Goal: Information Seeking & Learning: Learn about a topic

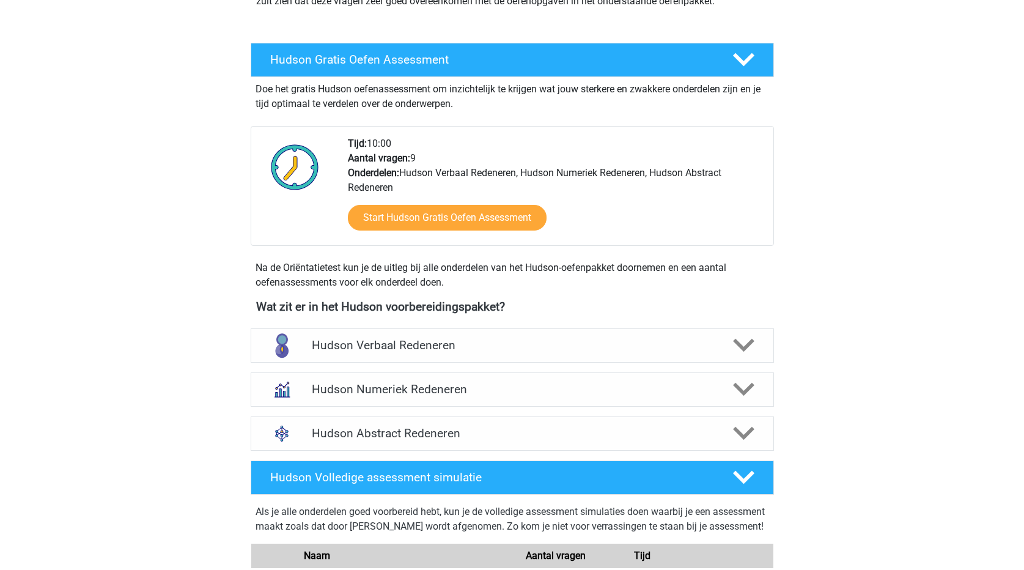
scroll to position [245, 0]
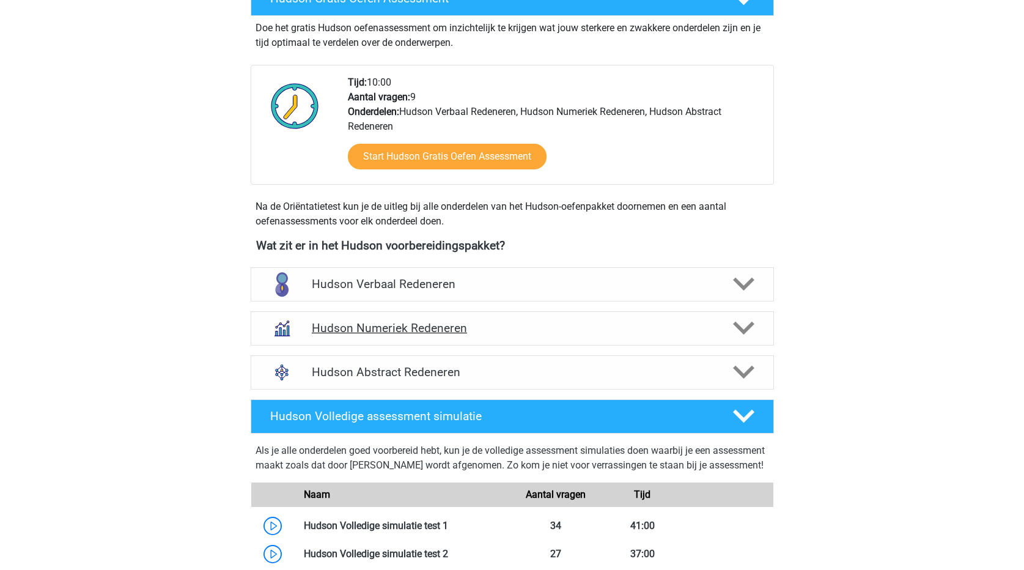
click at [427, 330] on h4 "Hudson Numeriek Redeneren" at bounding box center [512, 328] width 401 height 14
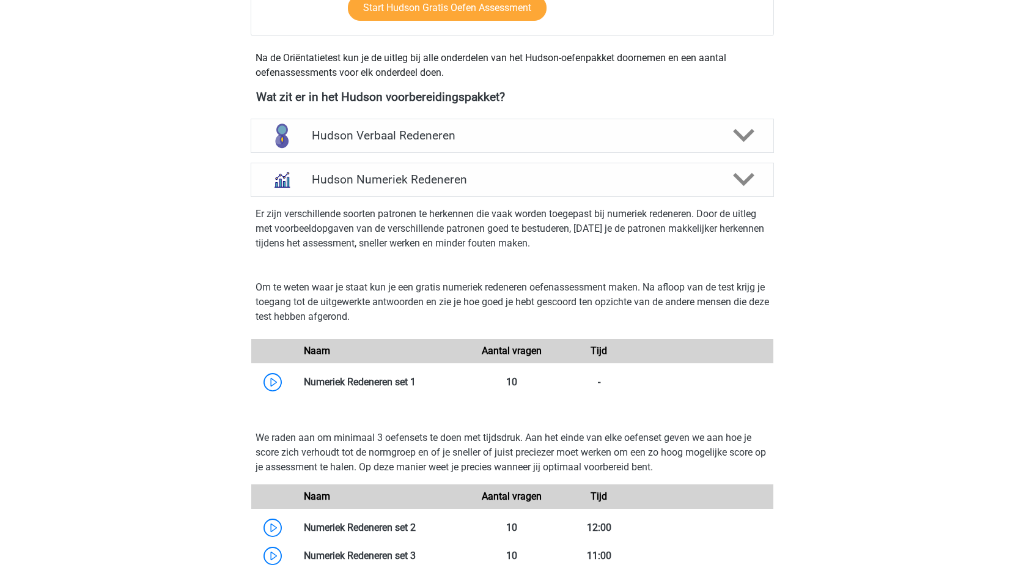
scroll to position [428, 0]
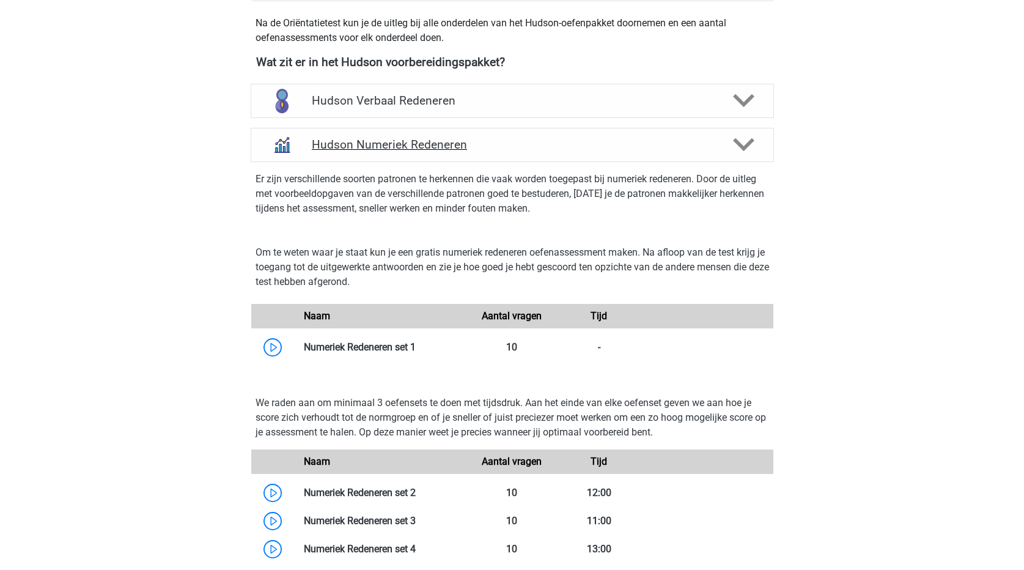
click at [749, 143] on polygon at bounding box center [743, 144] width 21 height 13
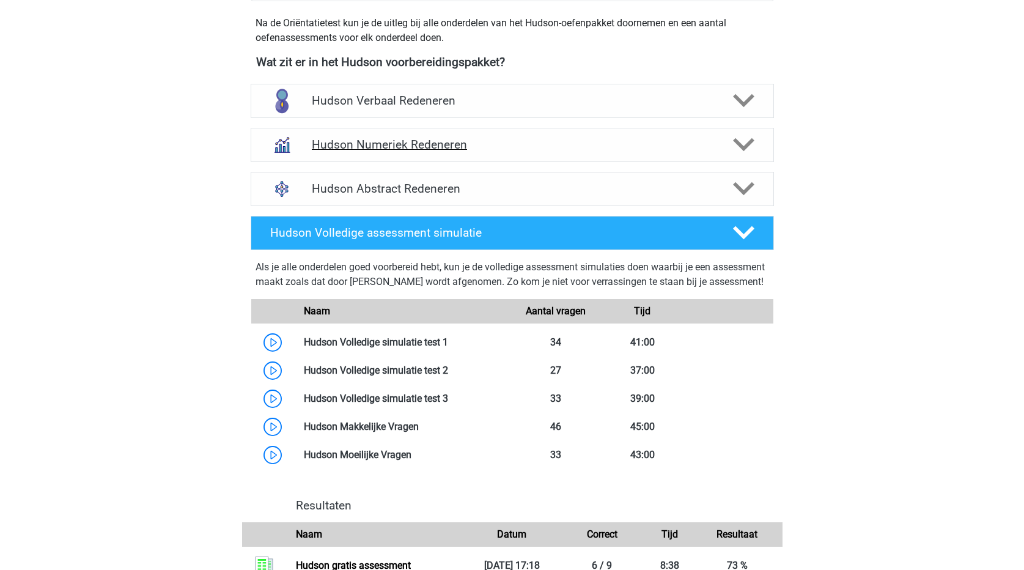
click at [748, 143] on polygon at bounding box center [743, 144] width 21 height 13
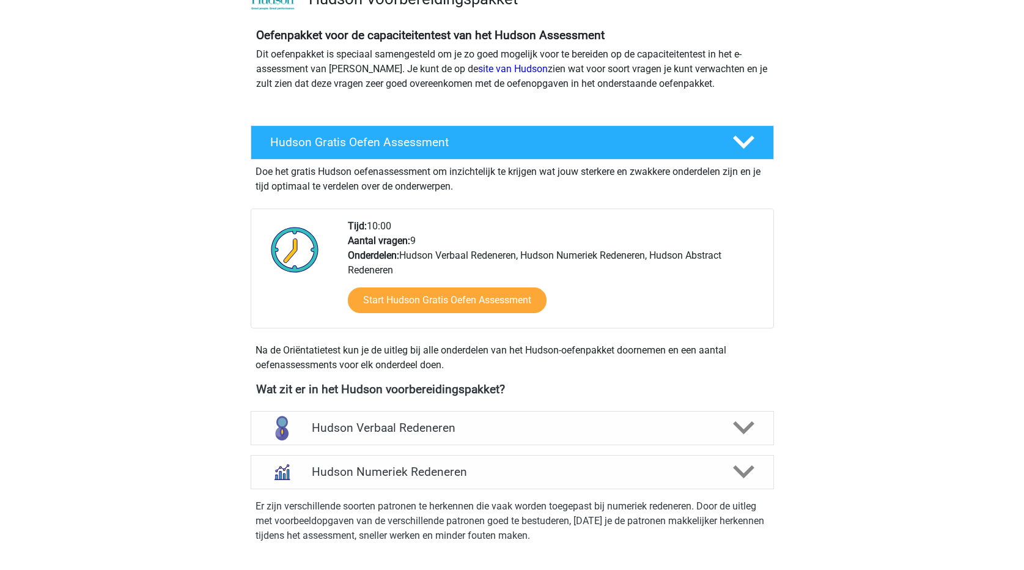
scroll to position [183, 0]
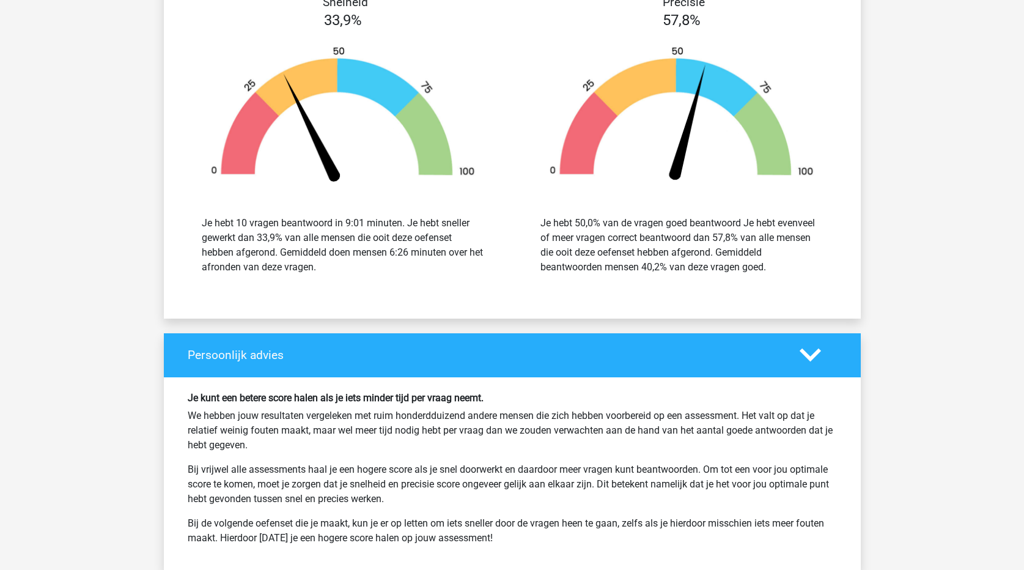
scroll to position [2263, 0]
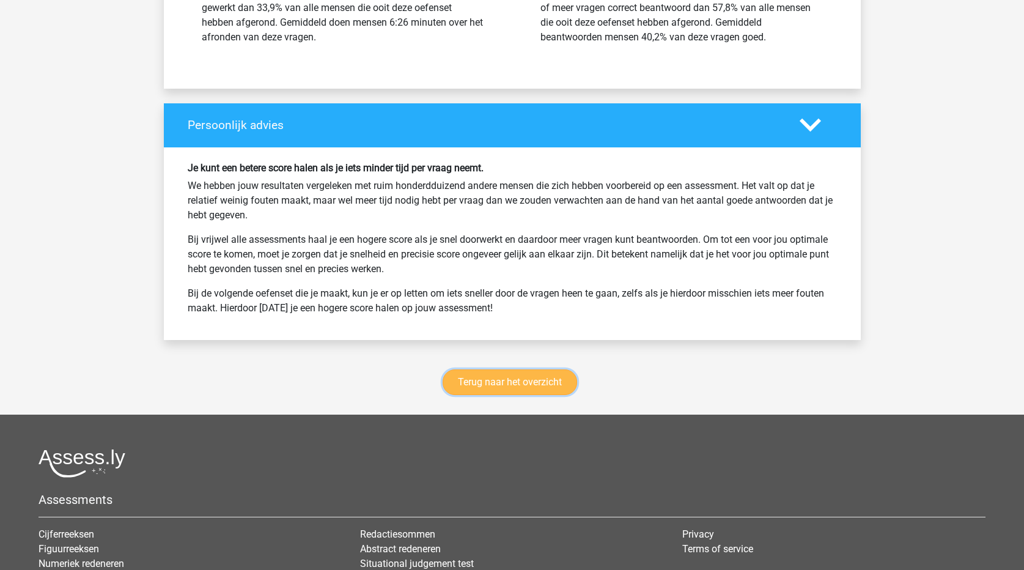
click at [541, 385] on link "Terug naar het overzicht" at bounding box center [510, 382] width 135 height 26
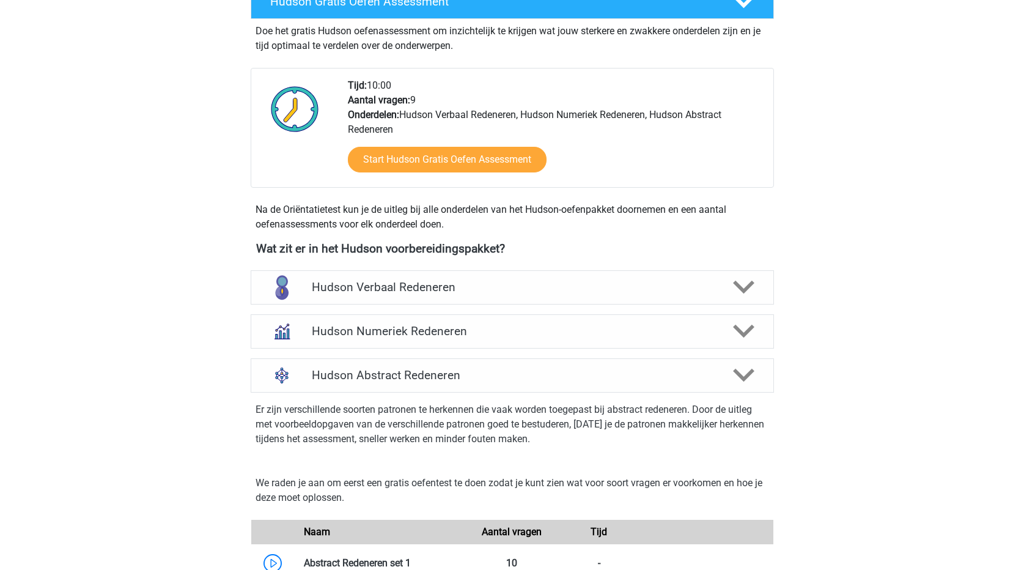
scroll to position [306, 0]
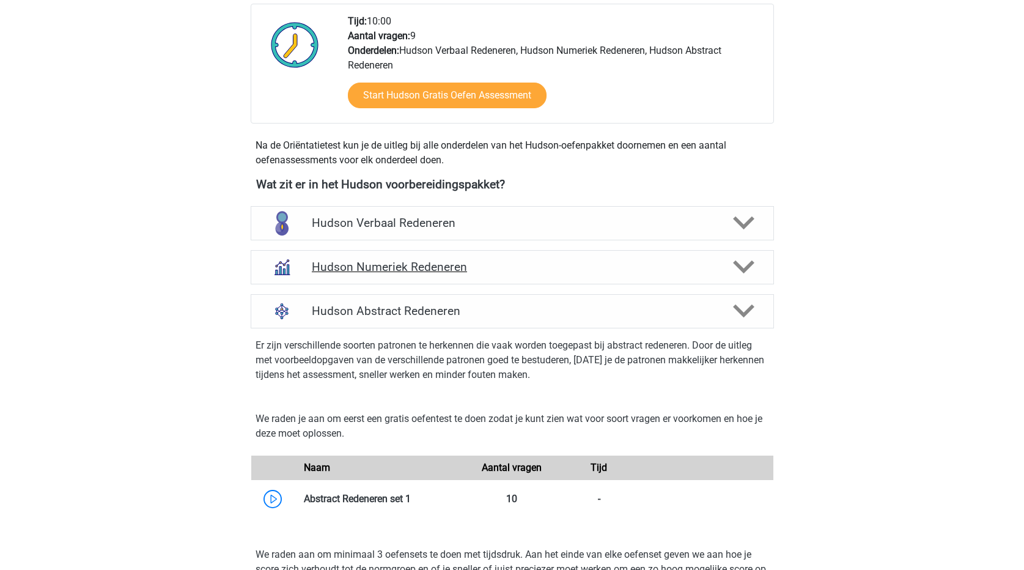
click at [475, 264] on h4 "Hudson Numeriek Redeneren" at bounding box center [512, 267] width 401 height 14
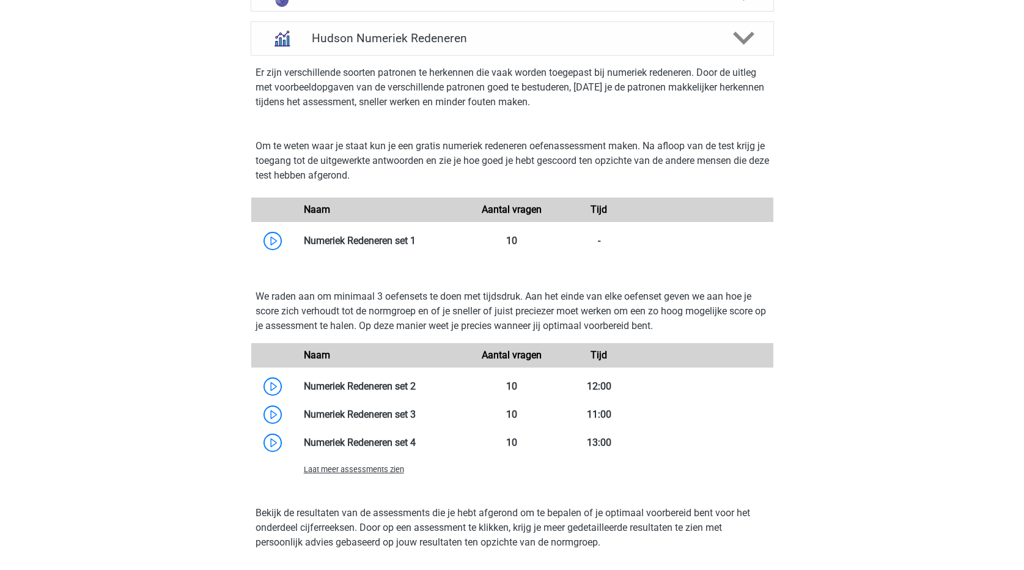
scroll to position [550, 0]
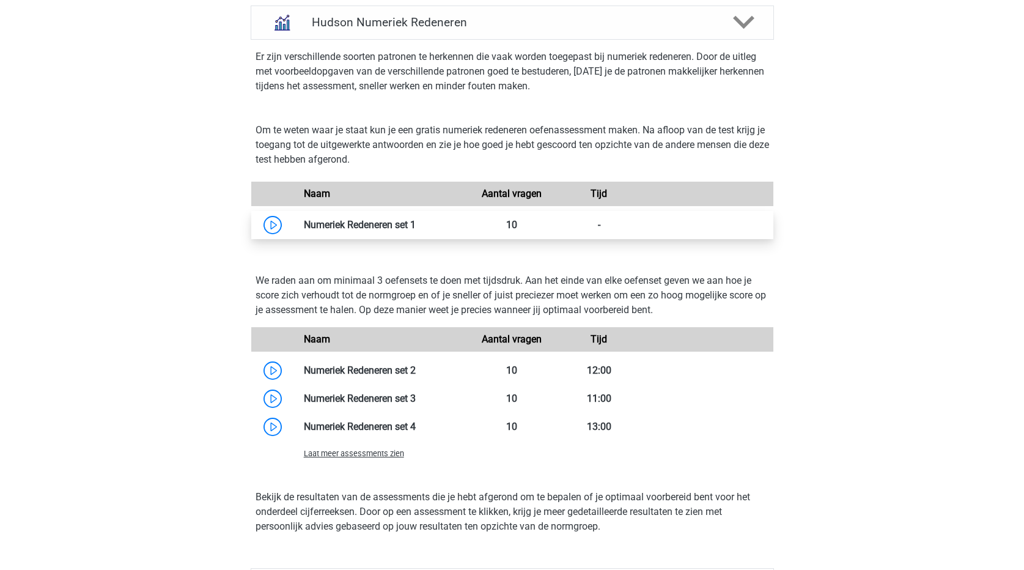
click at [416, 228] on link at bounding box center [416, 225] width 0 height 12
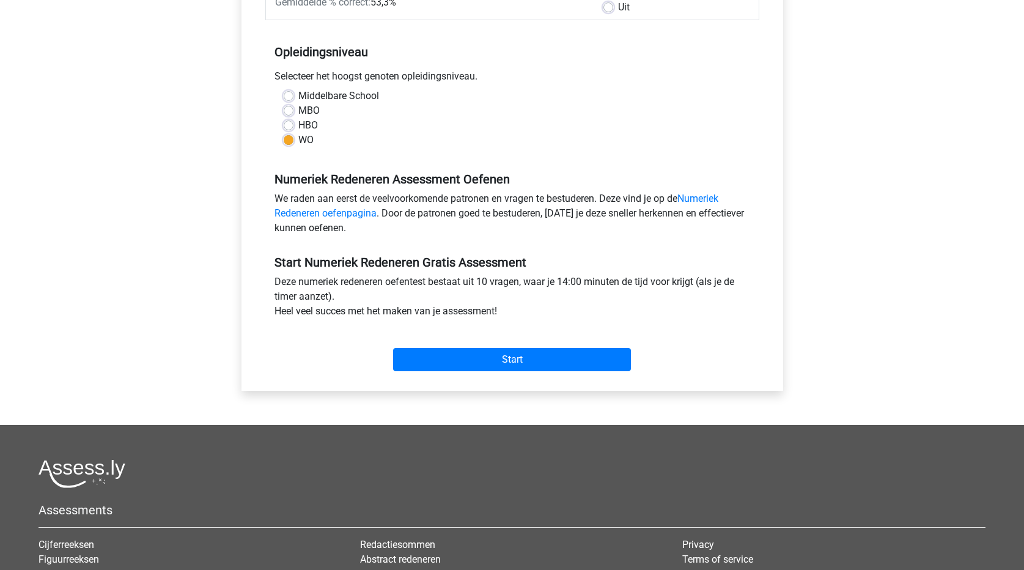
scroll to position [306, 0]
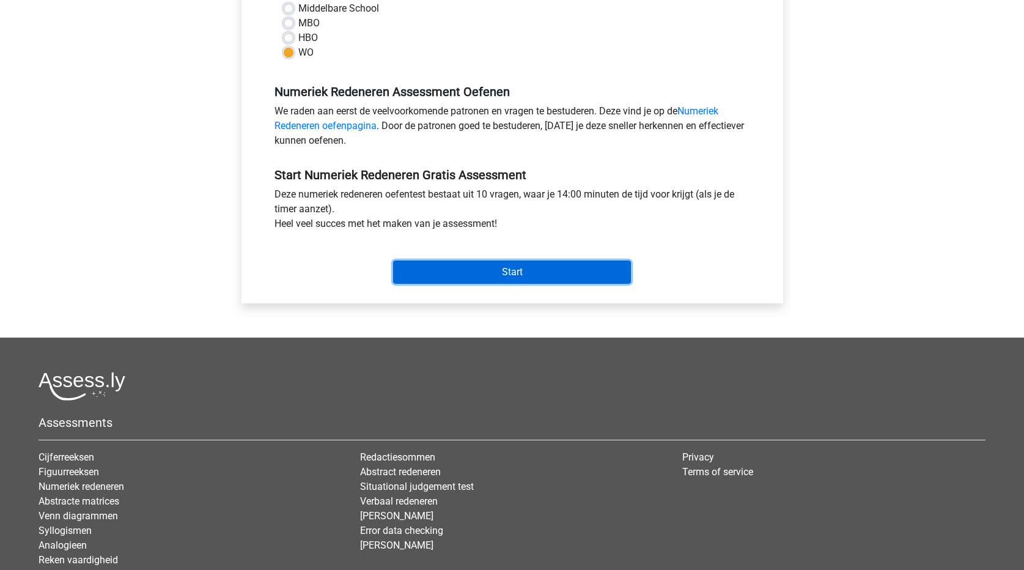
click at [508, 276] on input "Start" at bounding box center [512, 271] width 238 height 23
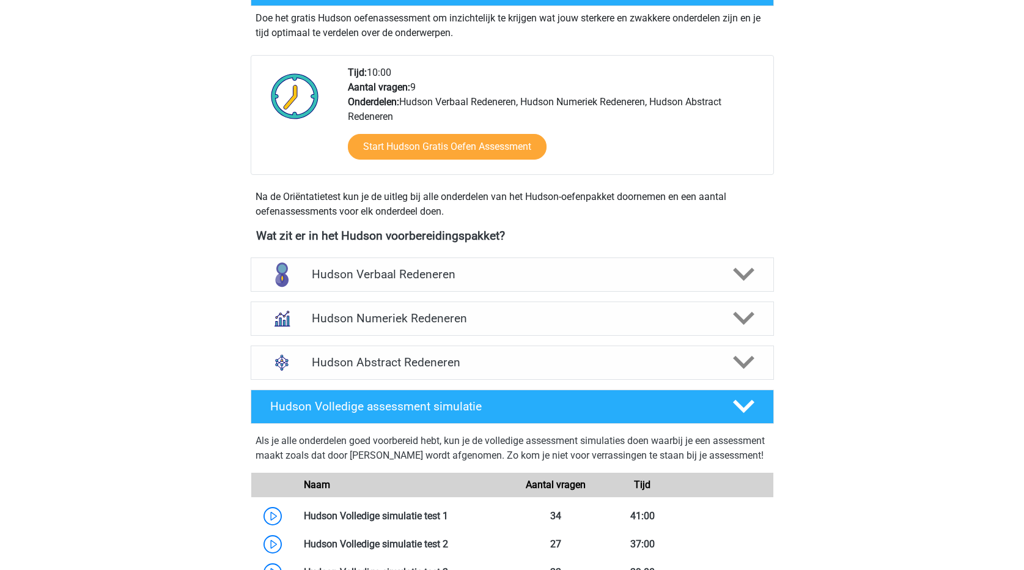
scroll to position [245, 0]
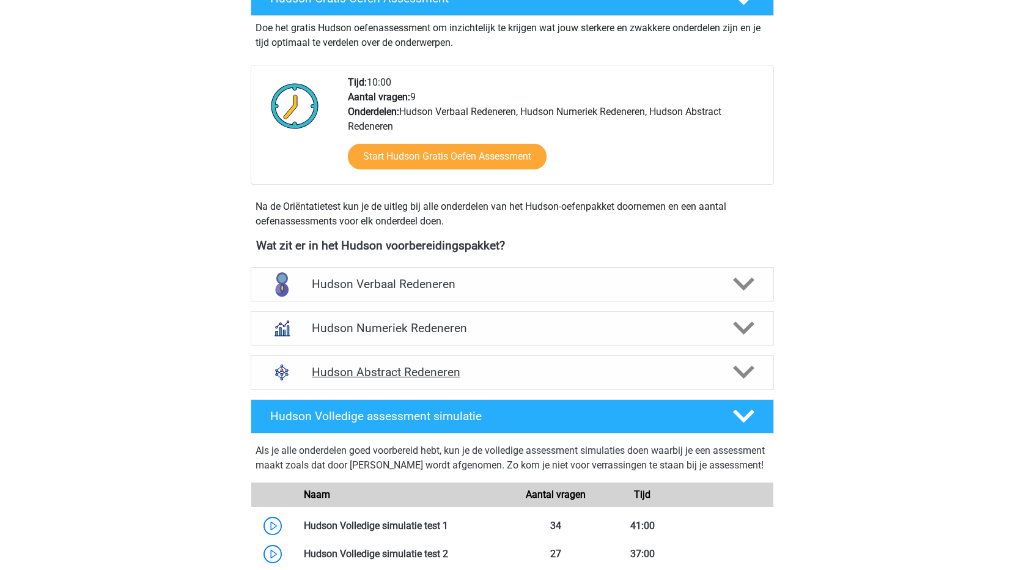
click at [751, 374] on icon at bounding box center [743, 371] width 21 height 21
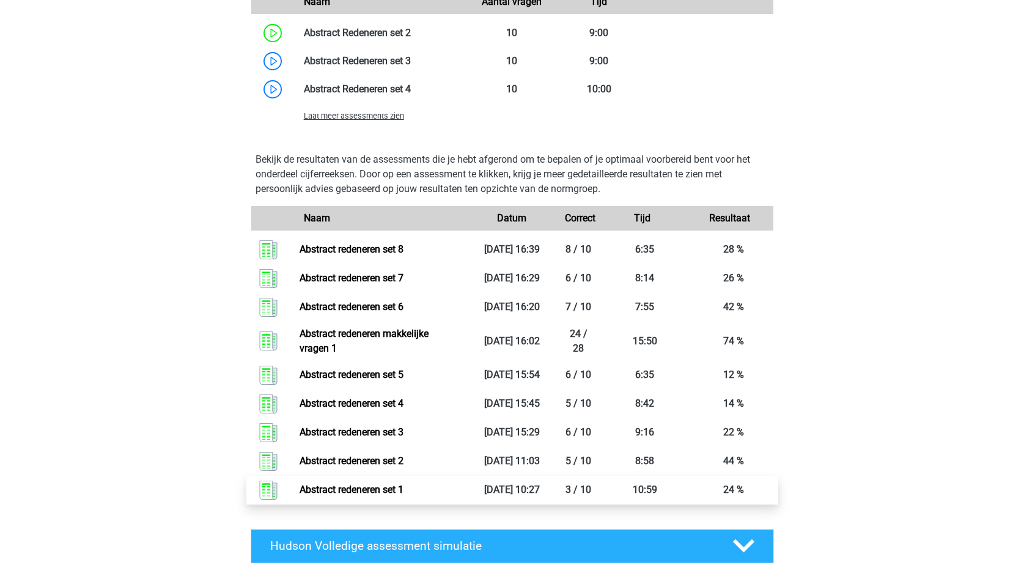
scroll to position [856, 0]
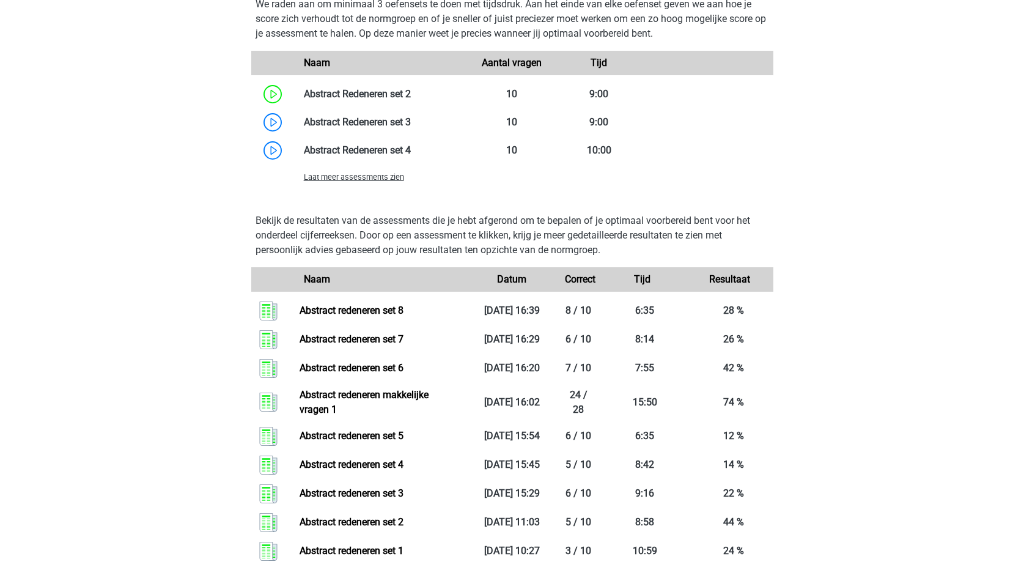
click at [389, 179] on span "Laat meer assessments zien" at bounding box center [354, 176] width 100 height 9
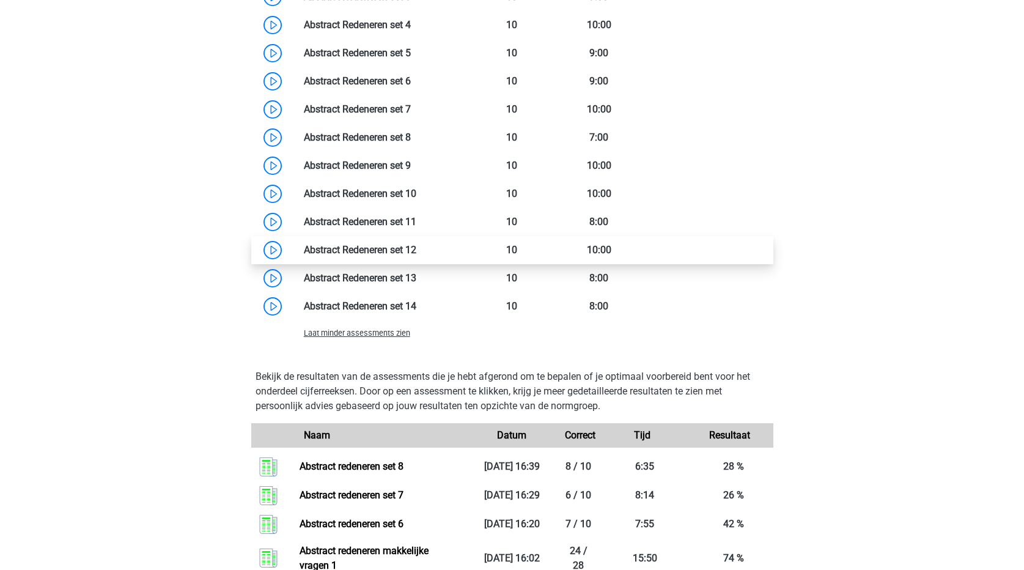
scroll to position [978, 0]
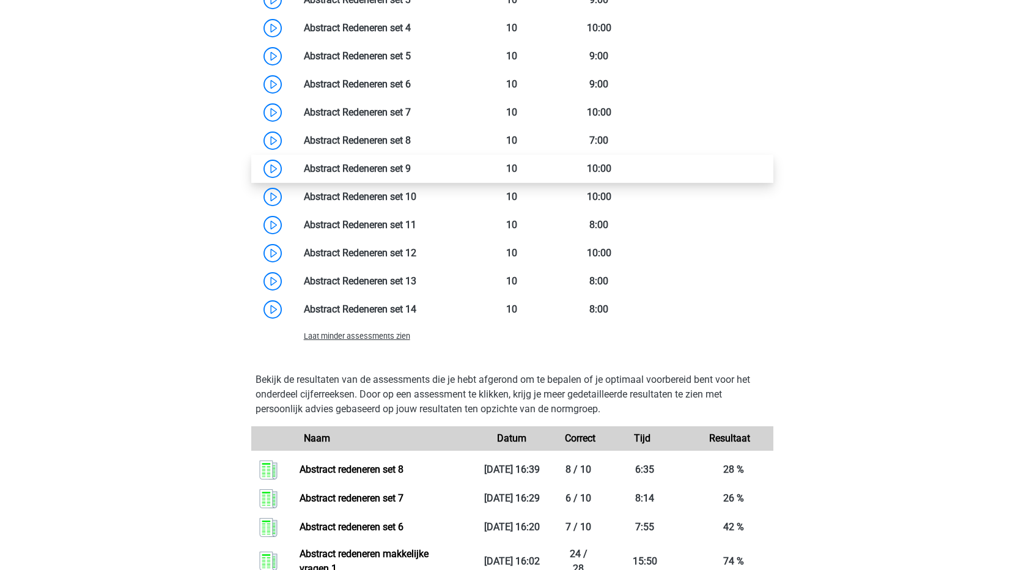
click at [411, 172] on link at bounding box center [411, 169] width 0 height 12
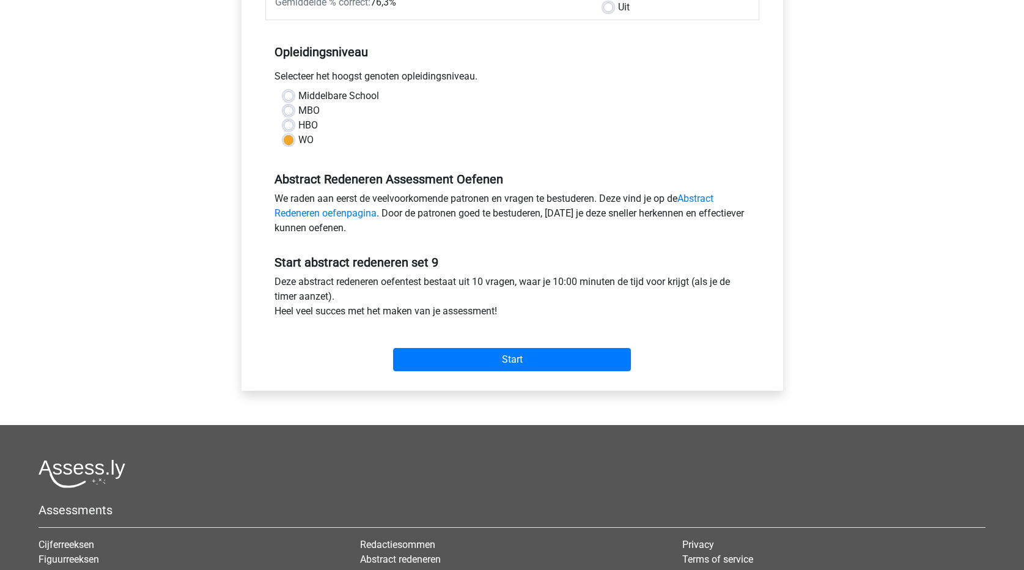
scroll to position [306, 0]
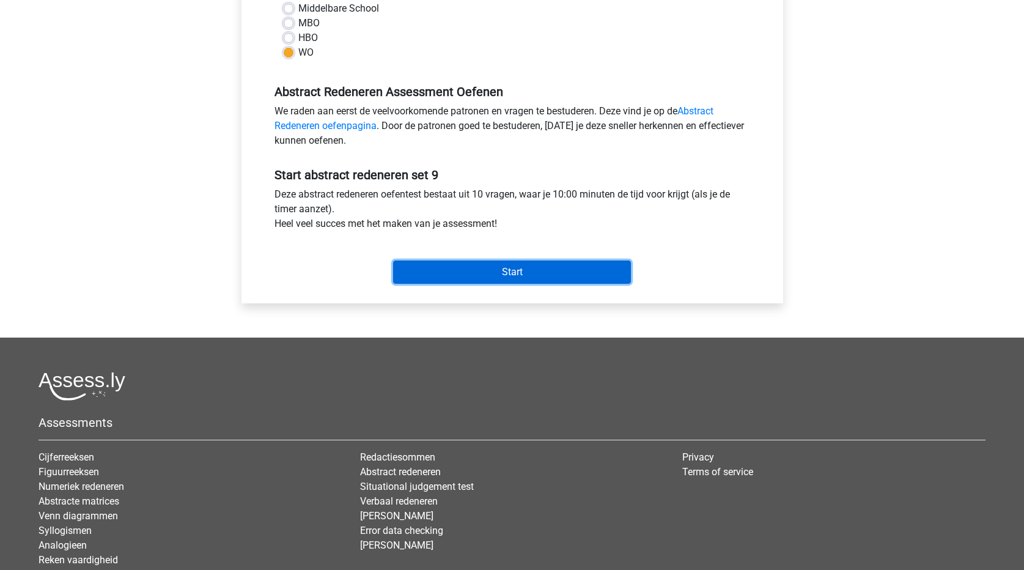
click at [581, 273] on input "Start" at bounding box center [512, 271] width 238 height 23
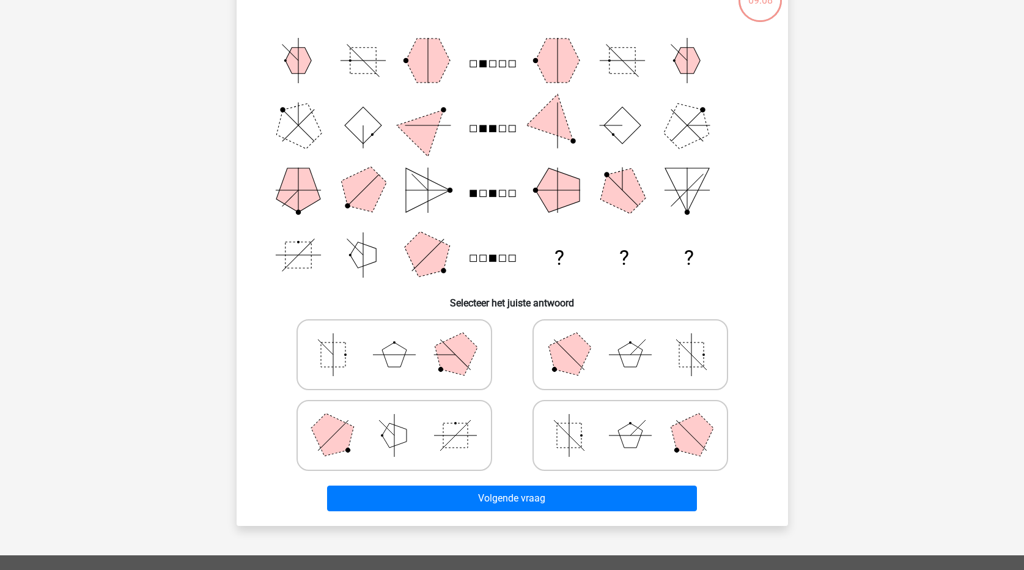
scroll to position [122, 0]
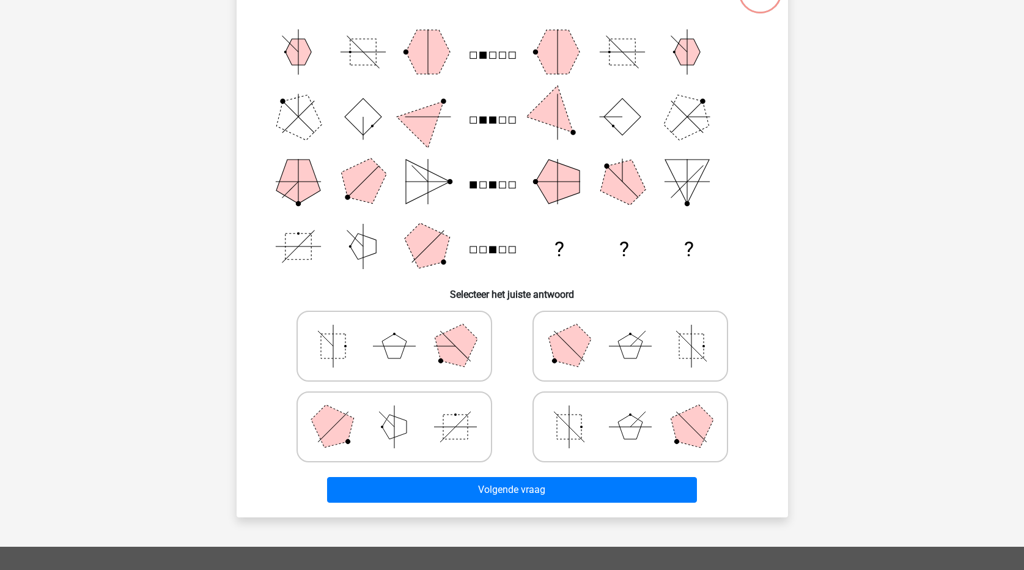
click at [629, 423] on polygon at bounding box center [630, 427] width 24 height 24
click at [630, 412] on input "radio" at bounding box center [634, 408] width 8 height 8
radio input "true"
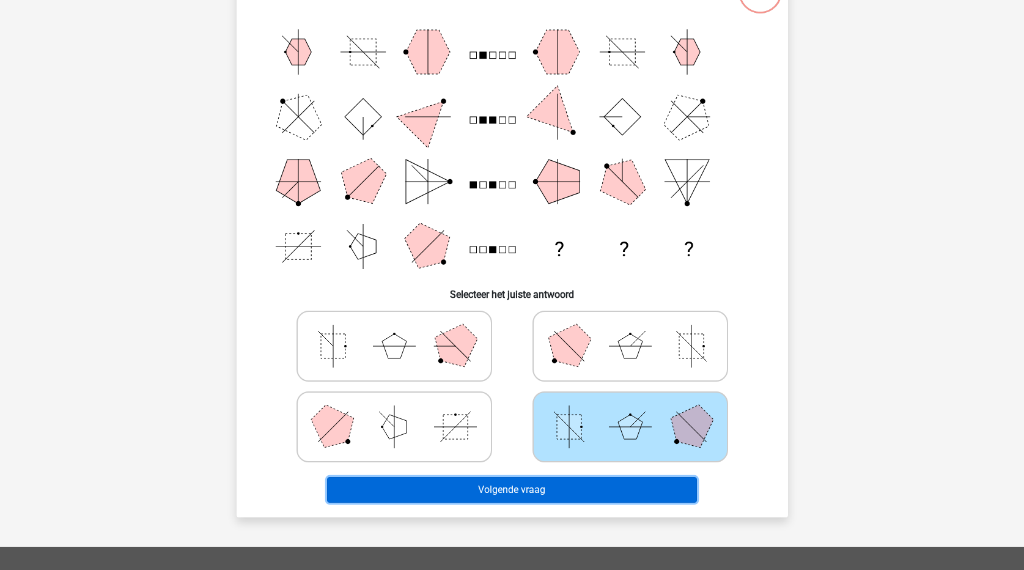
click at [610, 490] on button "Volgende vraag" at bounding box center [512, 490] width 370 height 26
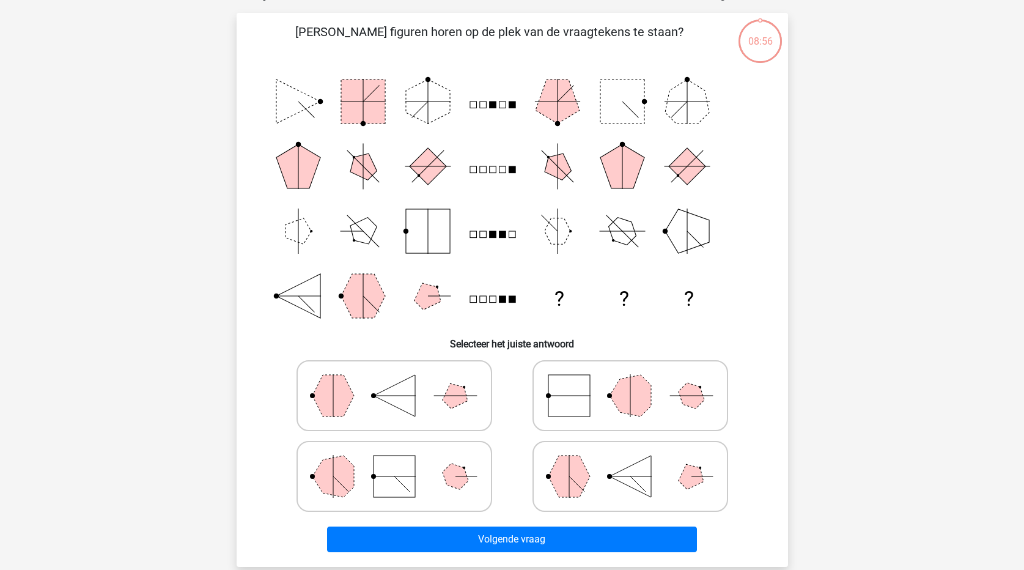
scroll to position [61, 0]
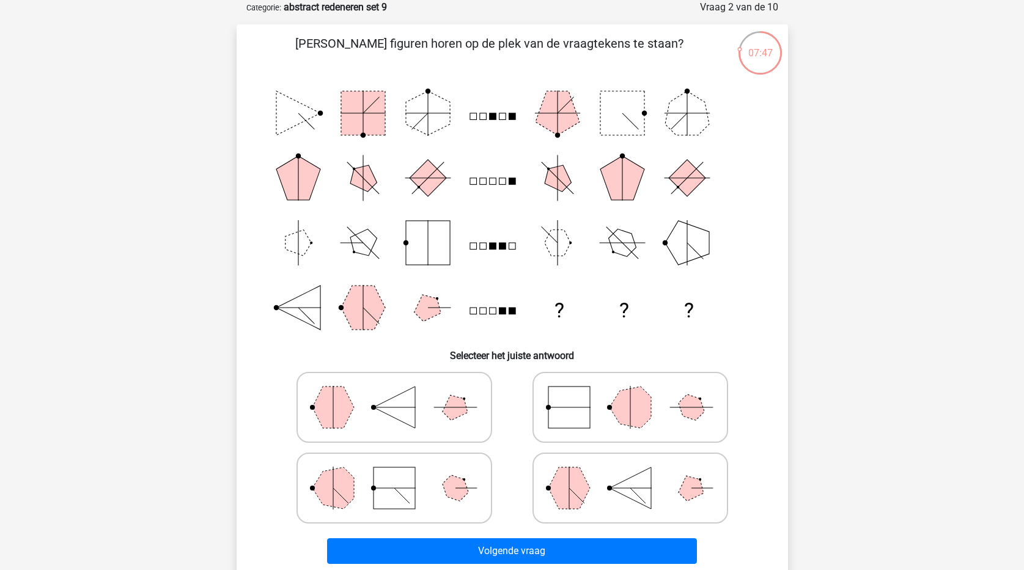
click at [387, 490] on rect at bounding box center [395, 488] width 42 height 42
click at [394, 473] on input "radio" at bounding box center [398, 469] width 8 height 8
radio input "true"
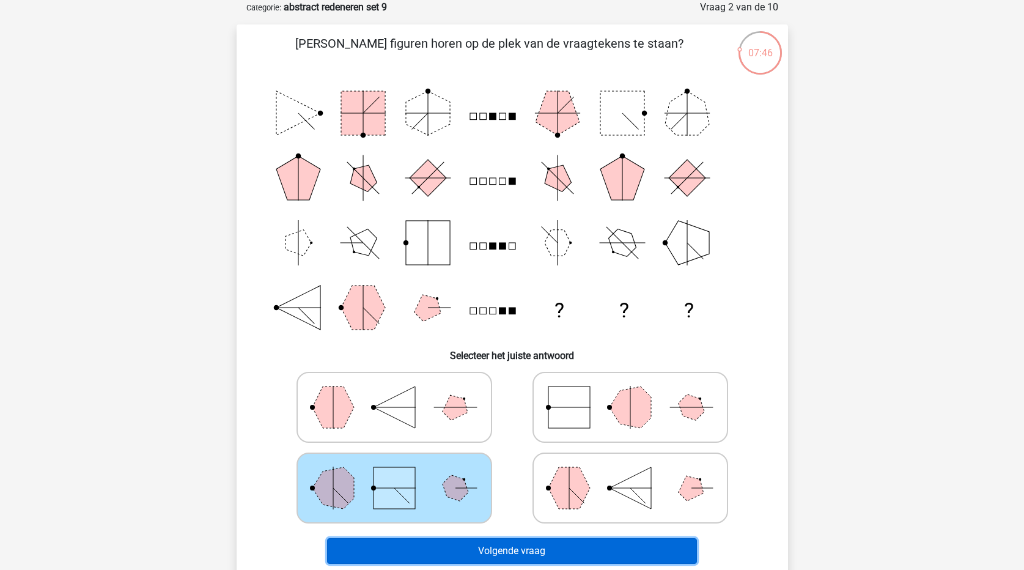
click at [495, 550] on button "Volgende vraag" at bounding box center [512, 551] width 370 height 26
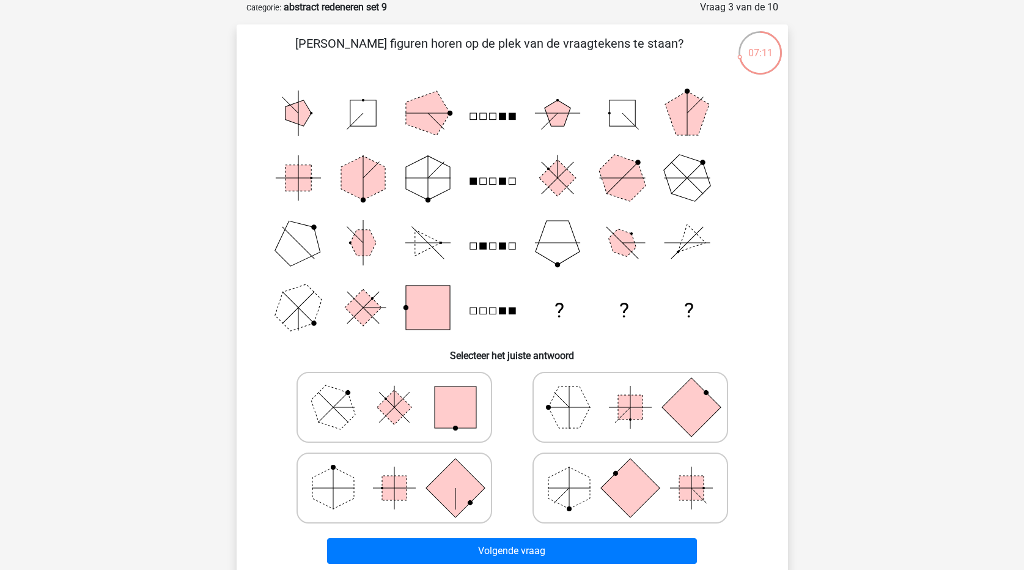
click at [390, 404] on rect at bounding box center [394, 407] width 35 height 35
click at [394, 392] on input "radio" at bounding box center [398, 388] width 8 height 8
radio input "true"
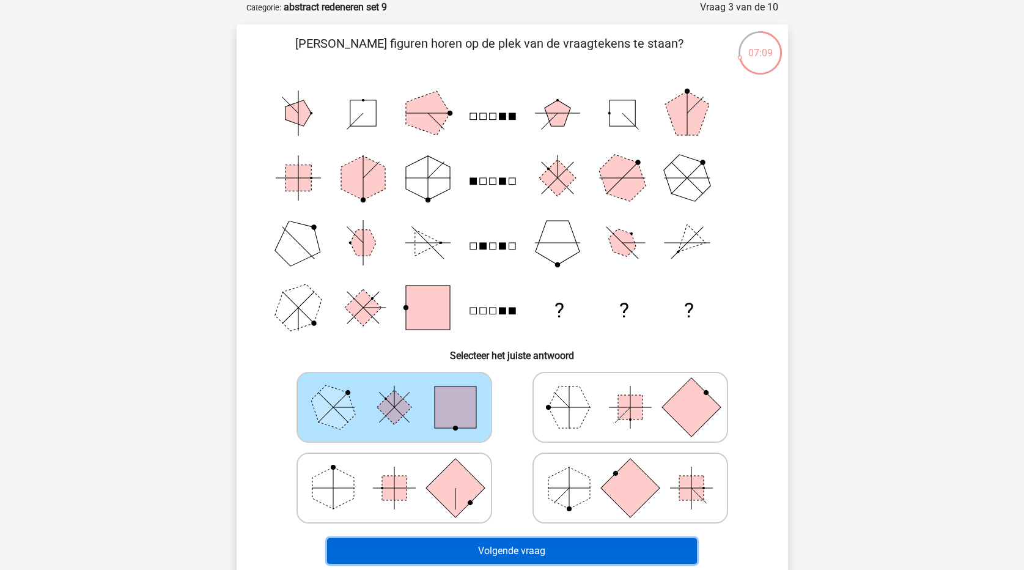
click at [563, 558] on button "Volgende vraag" at bounding box center [512, 551] width 370 height 26
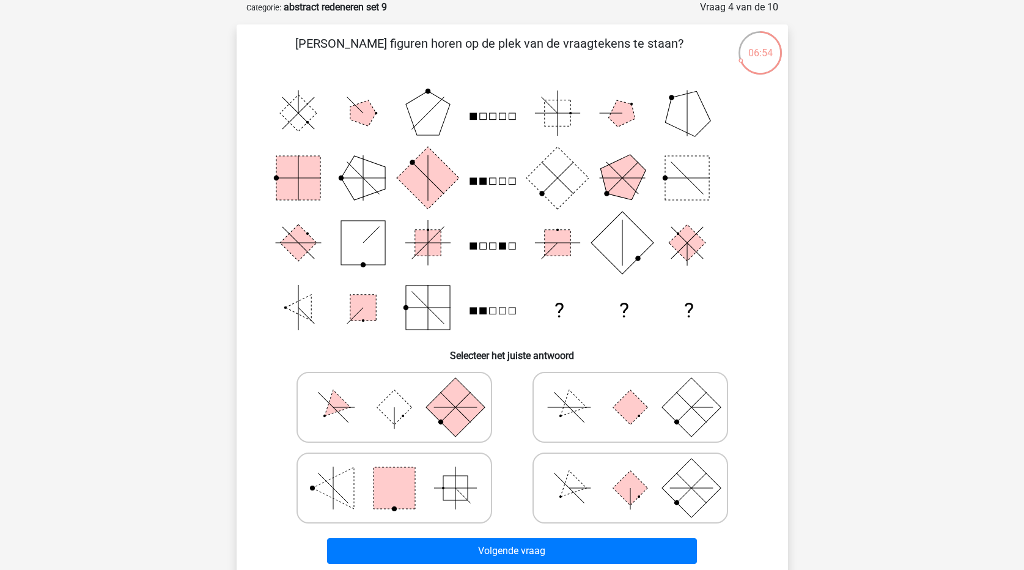
click at [341, 410] on icon at bounding box center [394, 407] width 183 height 61
click at [394, 392] on input "radio" at bounding box center [398, 388] width 8 height 8
radio input "true"
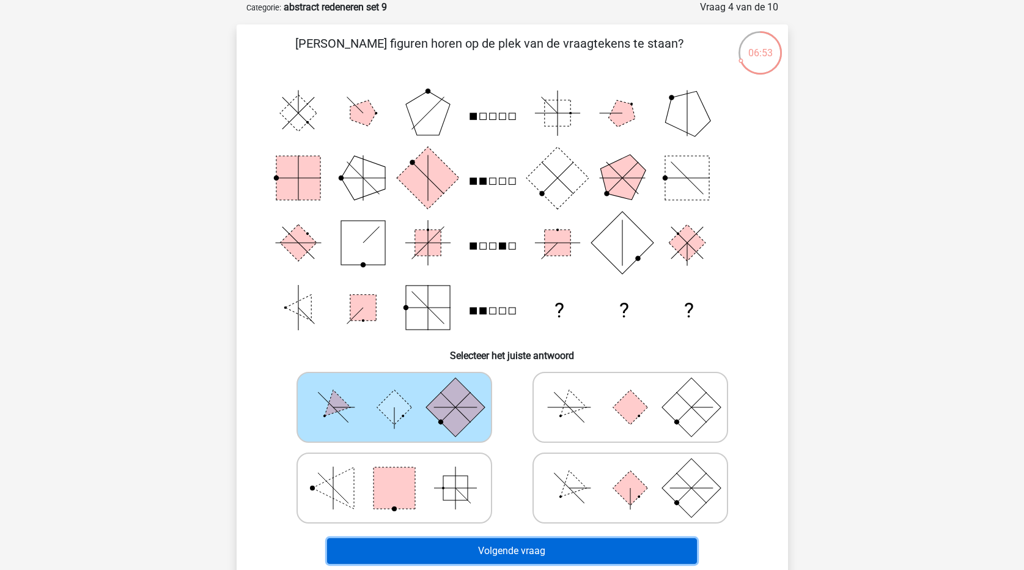
click at [591, 542] on button "Volgende vraag" at bounding box center [512, 551] width 370 height 26
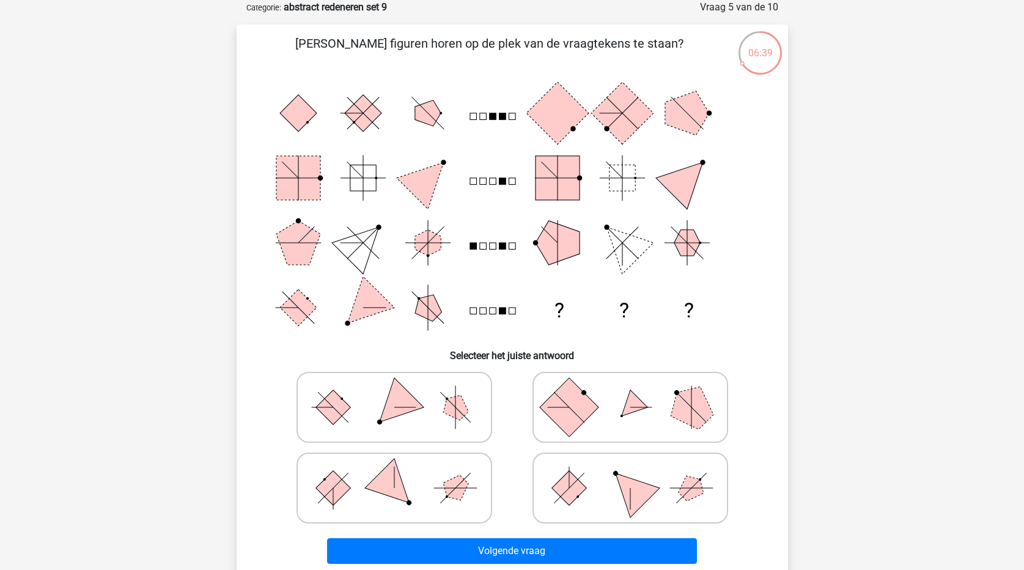
click at [383, 399] on icon at bounding box center [394, 407] width 183 height 61
click at [394, 392] on input "radio" at bounding box center [398, 388] width 8 height 8
radio input "true"
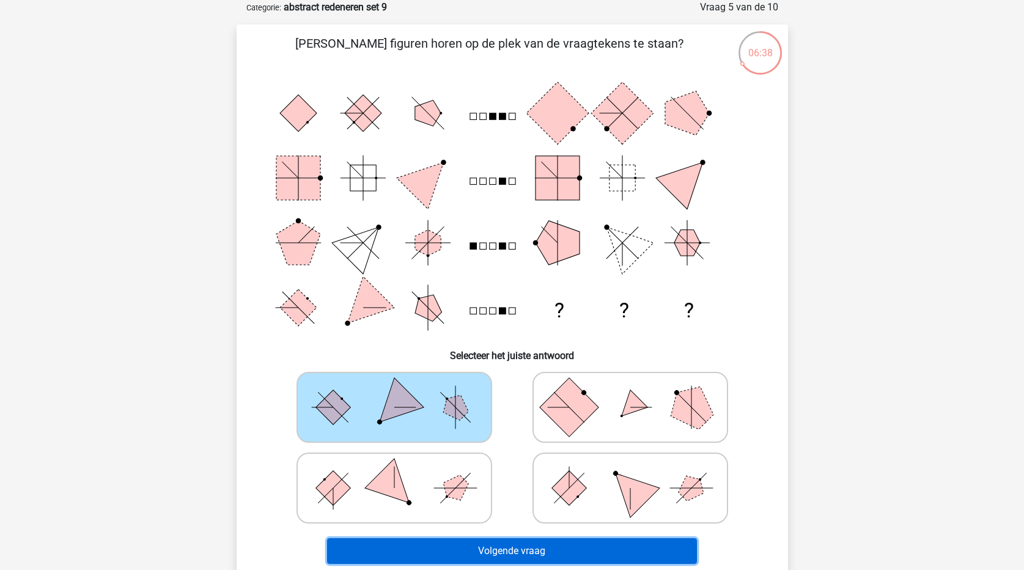
click at [526, 558] on button "Volgende vraag" at bounding box center [512, 551] width 370 height 26
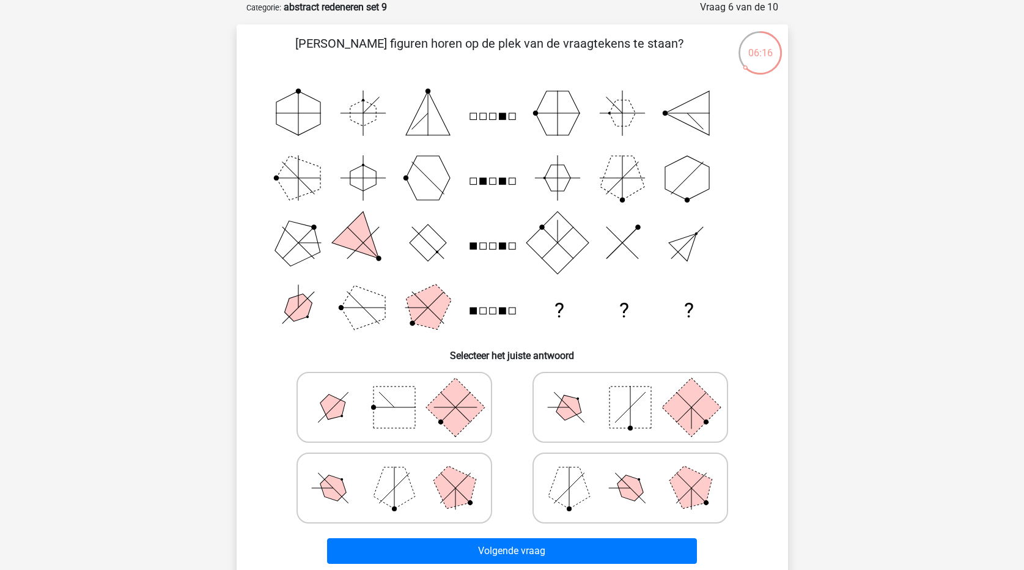
click at [616, 410] on rect at bounding box center [631, 407] width 42 height 42
click at [630, 392] on input "radio" at bounding box center [634, 388] width 8 height 8
radio input "true"
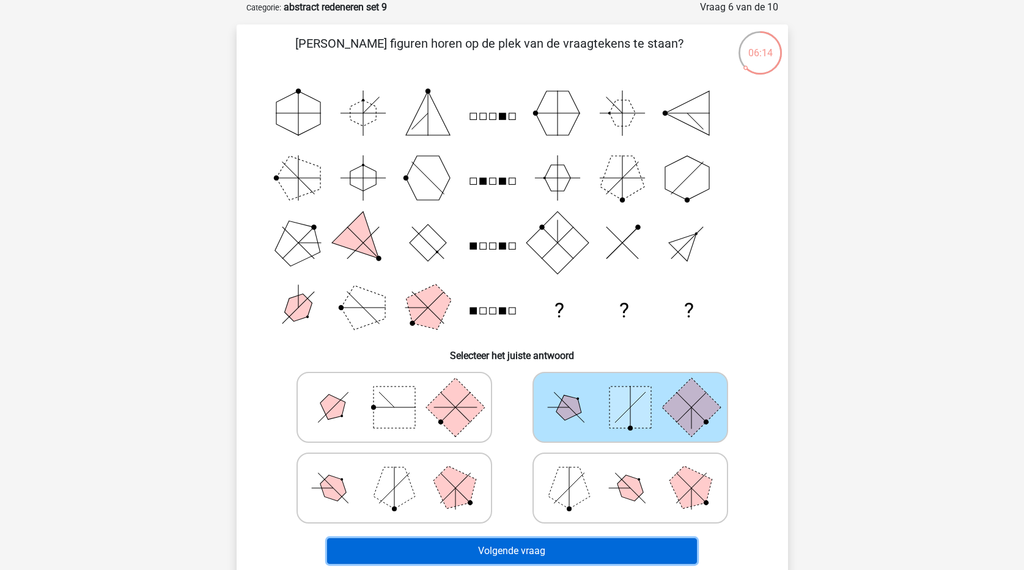
click at [612, 558] on button "Volgende vraag" at bounding box center [512, 551] width 370 height 26
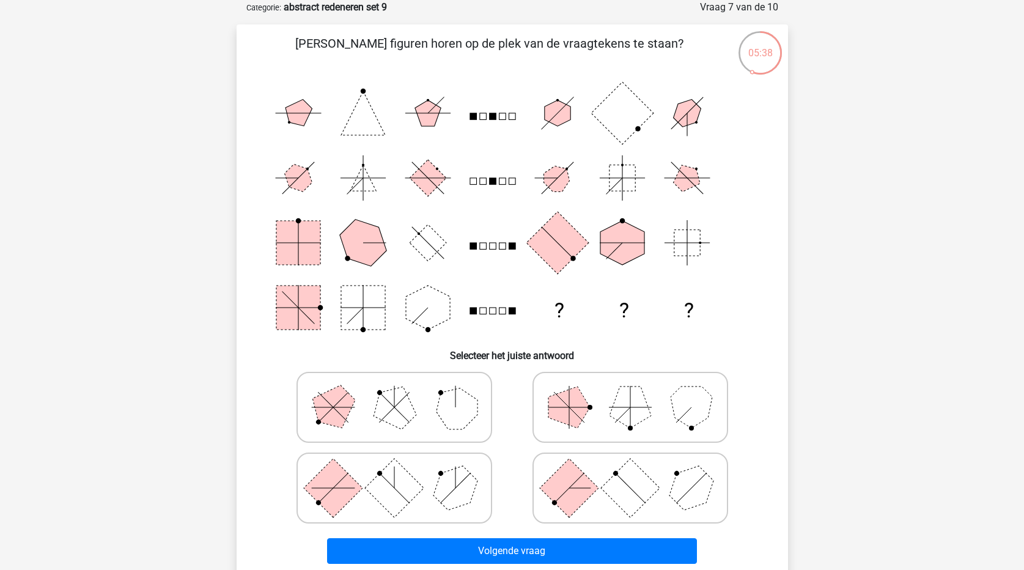
click at [294, 309] on rect at bounding box center [298, 308] width 44 height 44
click at [386, 475] on rect at bounding box center [393, 487] width 59 height 59
click at [394, 473] on input "radio" at bounding box center [398, 469] width 8 height 8
radio input "true"
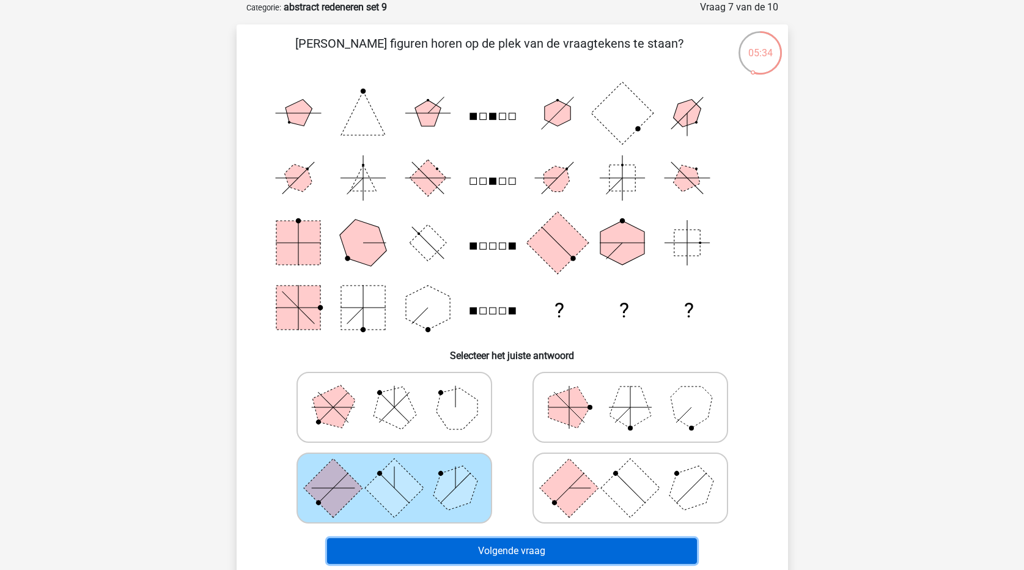
click at [506, 551] on button "Volgende vraag" at bounding box center [512, 551] width 370 height 26
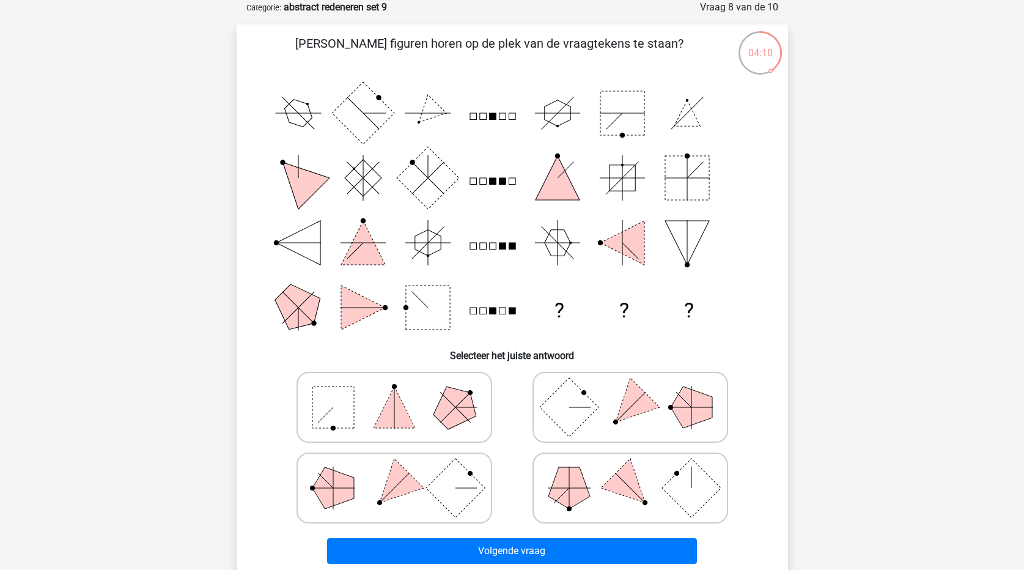
click at [687, 409] on polygon at bounding box center [692, 407] width 42 height 42
click at [638, 392] on input "radio" at bounding box center [634, 388] width 8 height 8
radio input "true"
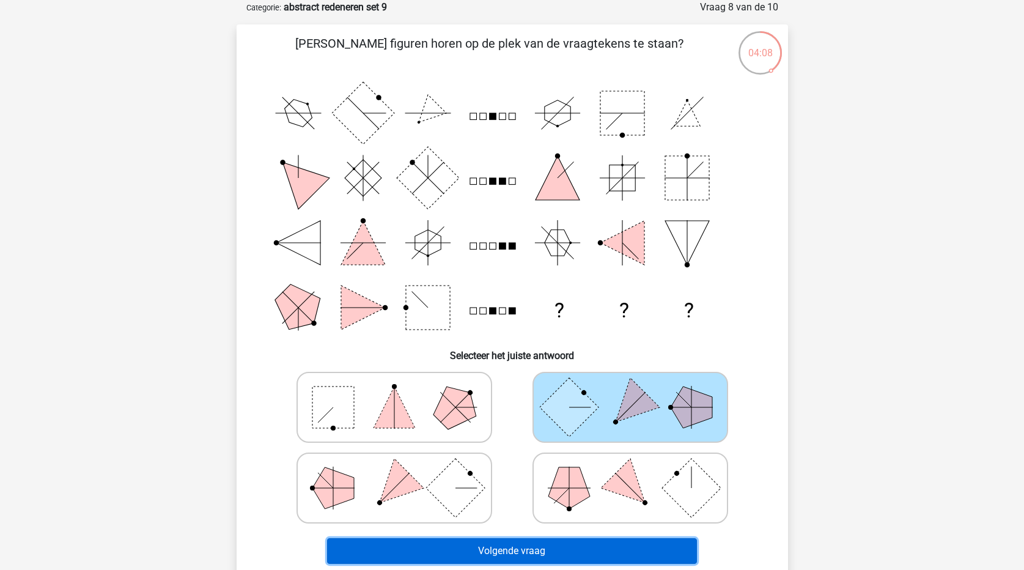
click at [662, 546] on button "Volgende vraag" at bounding box center [512, 551] width 370 height 26
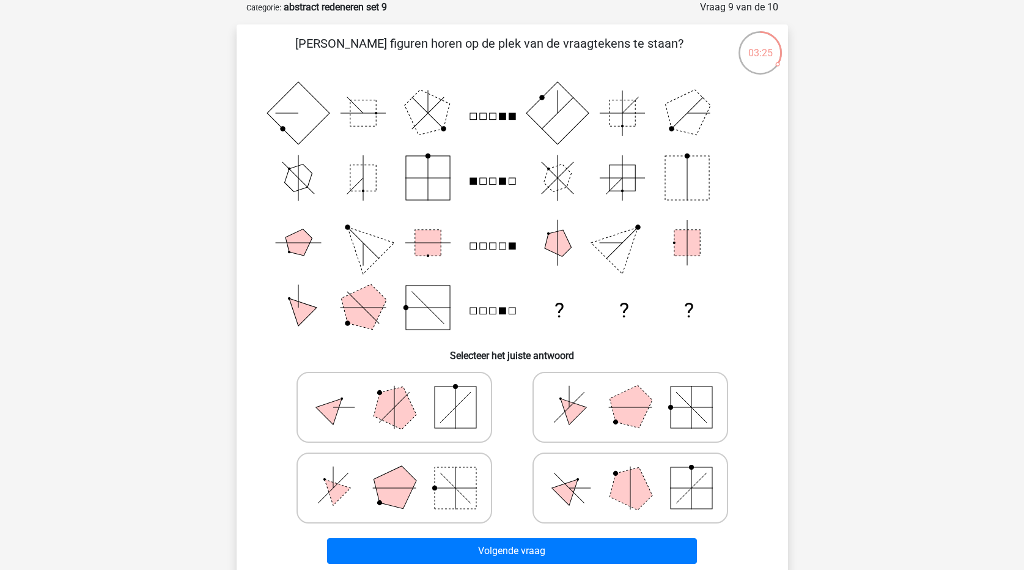
click at [573, 412] on polygon at bounding box center [569, 407] width 35 height 35
click at [630, 392] on input "radio" at bounding box center [634, 388] width 8 height 8
radio input "true"
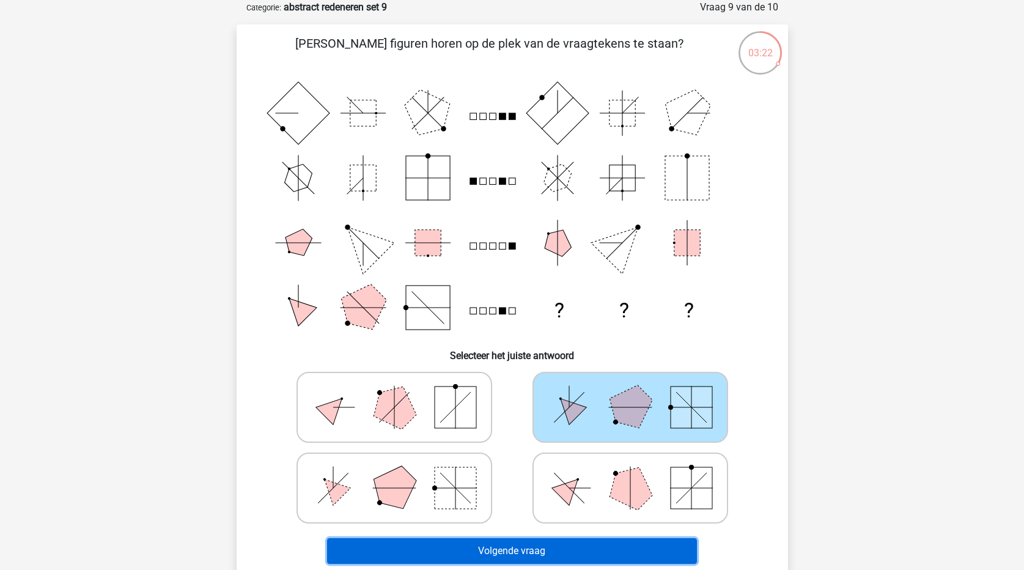
click at [607, 550] on button "Volgende vraag" at bounding box center [512, 551] width 370 height 26
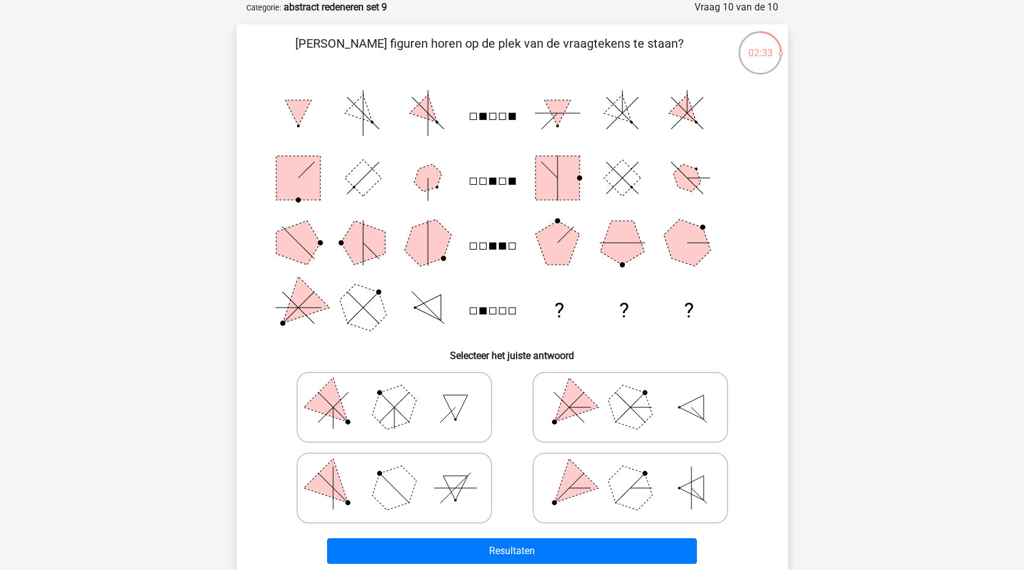
click at [629, 408] on line at bounding box center [630, 407] width 30 height 30
click at [630, 392] on input "radio" at bounding box center [634, 388] width 8 height 8
radio input "true"
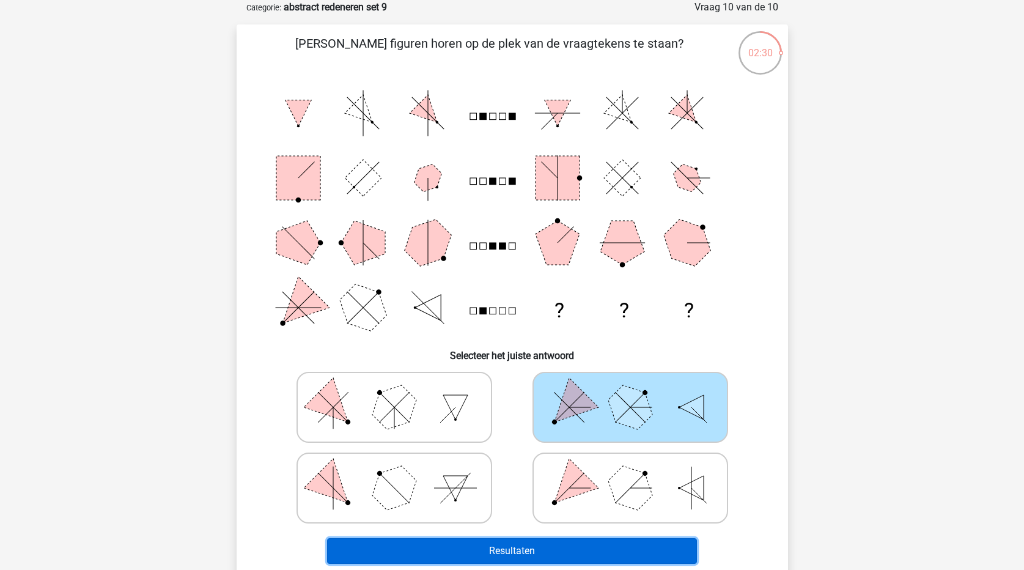
click at [600, 549] on button "Resultaten" at bounding box center [512, 551] width 370 height 26
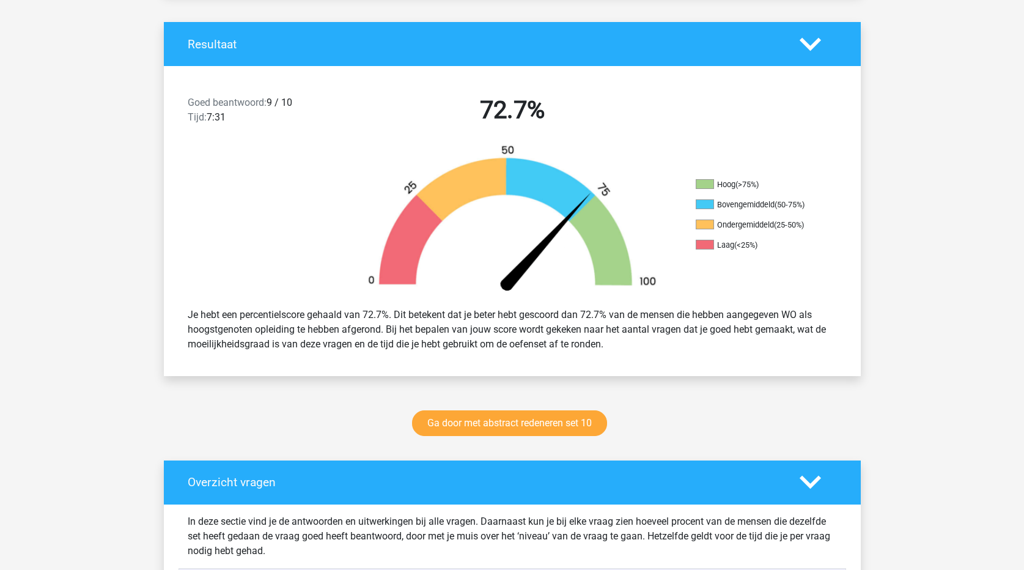
scroll to position [550, 0]
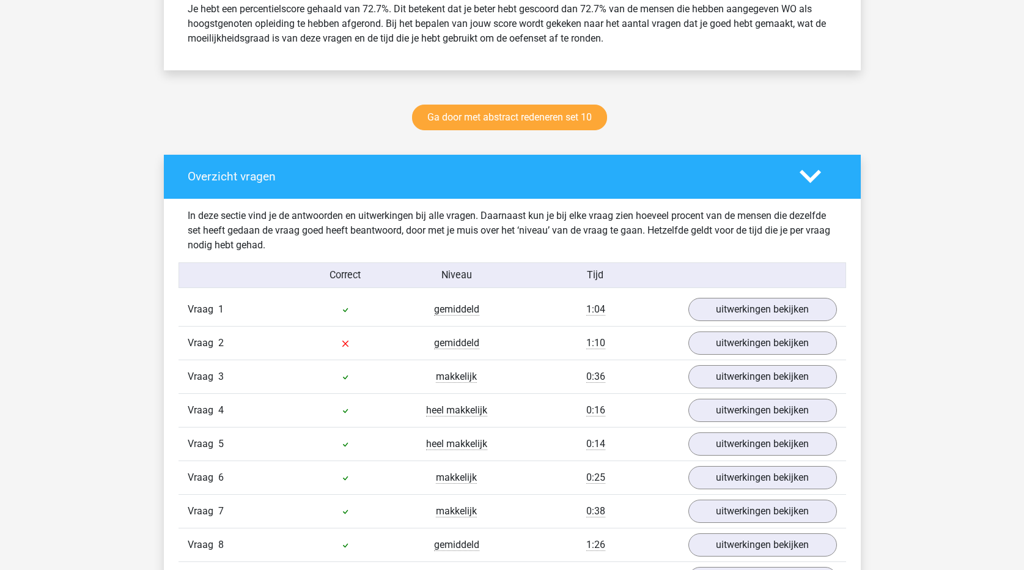
click at [453, 270] on div "Niveau" at bounding box center [456, 275] width 111 height 15
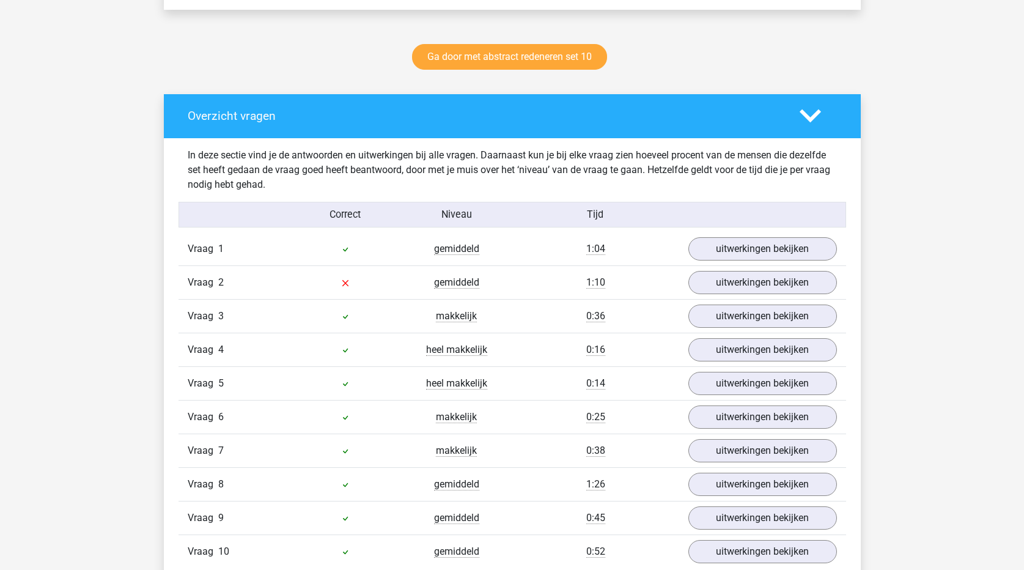
scroll to position [611, 0]
click at [548, 56] on link "Ga door met abstract redeneren set 10" at bounding box center [509, 56] width 195 height 26
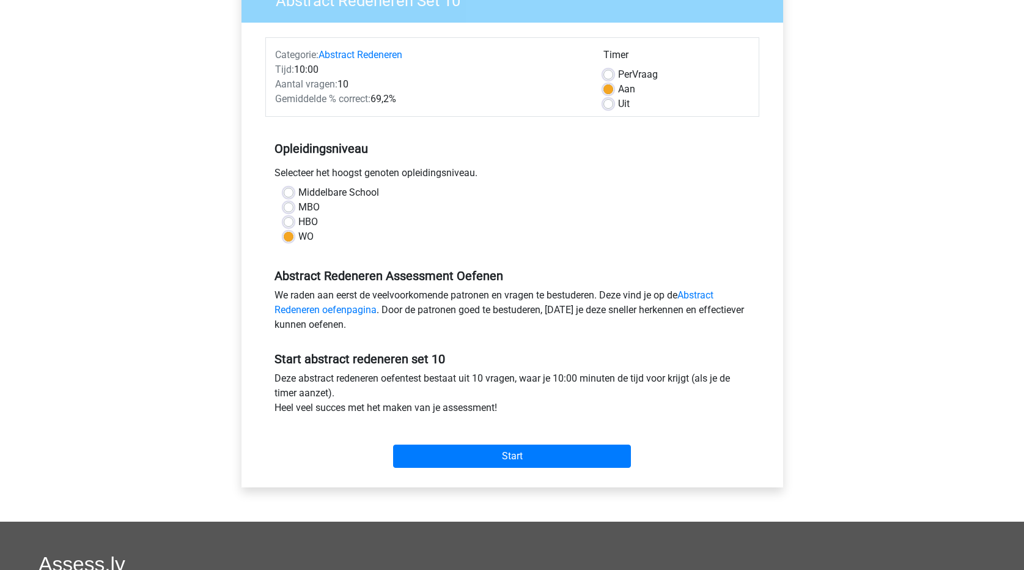
scroll to position [122, 0]
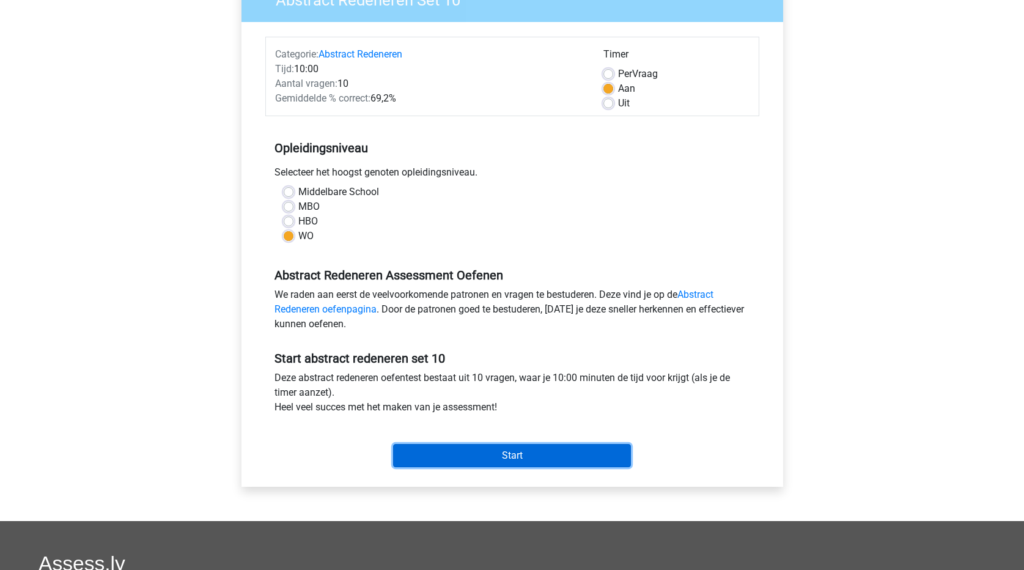
click at [550, 465] on input "Start" at bounding box center [512, 455] width 238 height 23
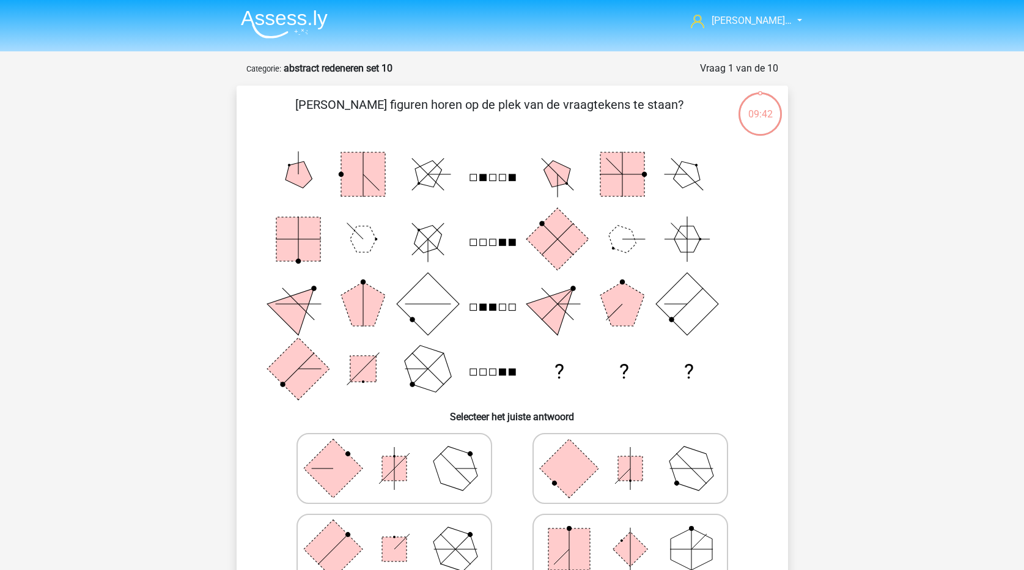
scroll to position [61, 0]
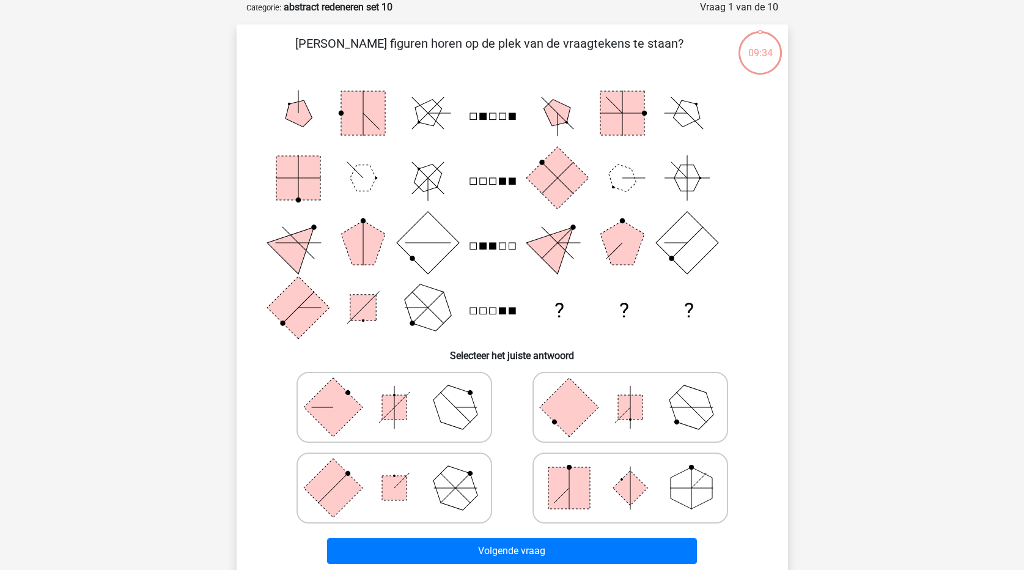
click at [614, 491] on icon at bounding box center [630, 487] width 183 height 61
click at [630, 473] on input "radio" at bounding box center [634, 469] width 8 height 8
radio input "true"
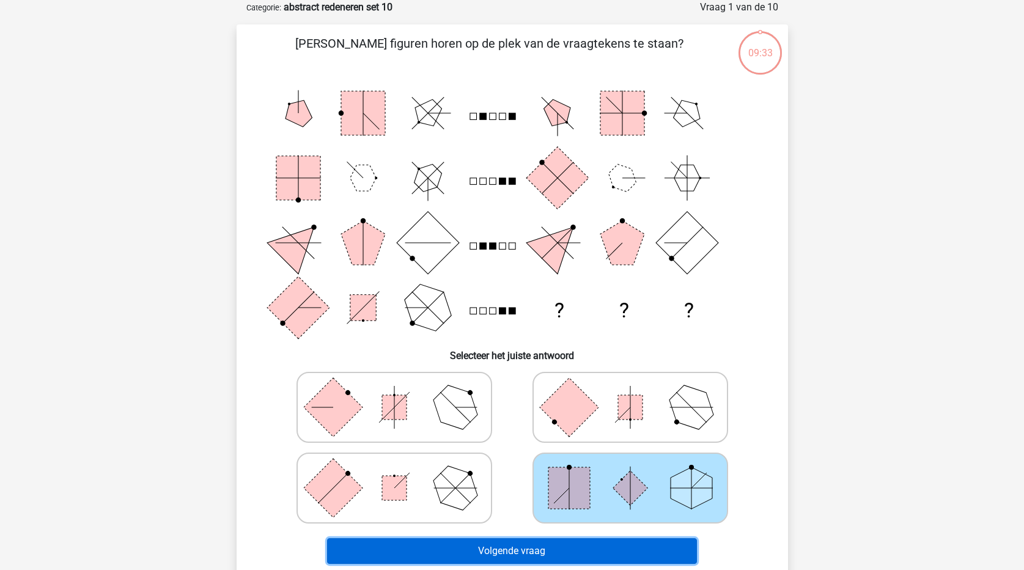
click at [626, 547] on button "Volgende vraag" at bounding box center [512, 551] width 370 height 26
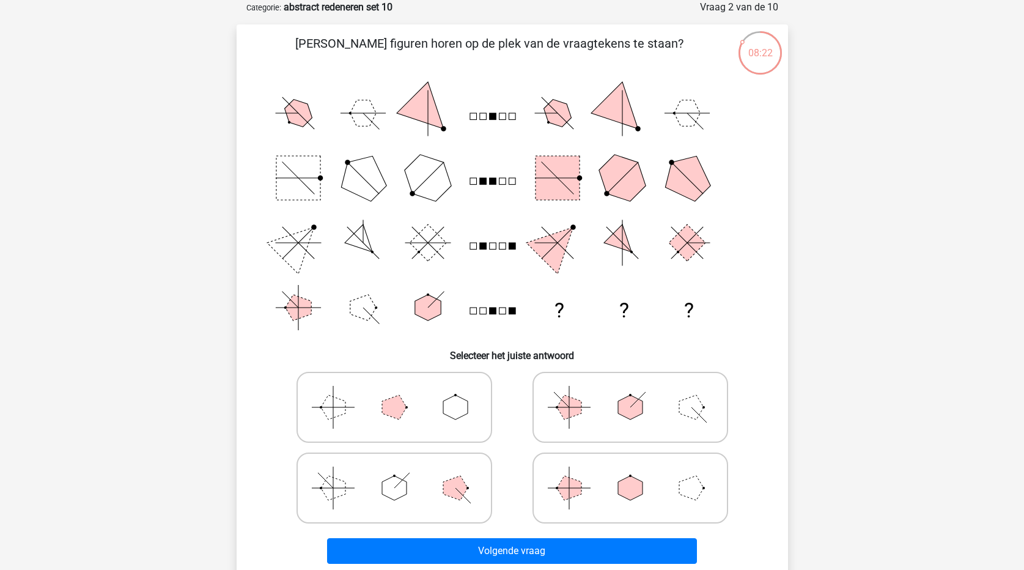
click at [634, 484] on polygon at bounding box center [630, 488] width 24 height 24
click at [634, 473] on input "radio" at bounding box center [634, 469] width 8 height 8
radio input "true"
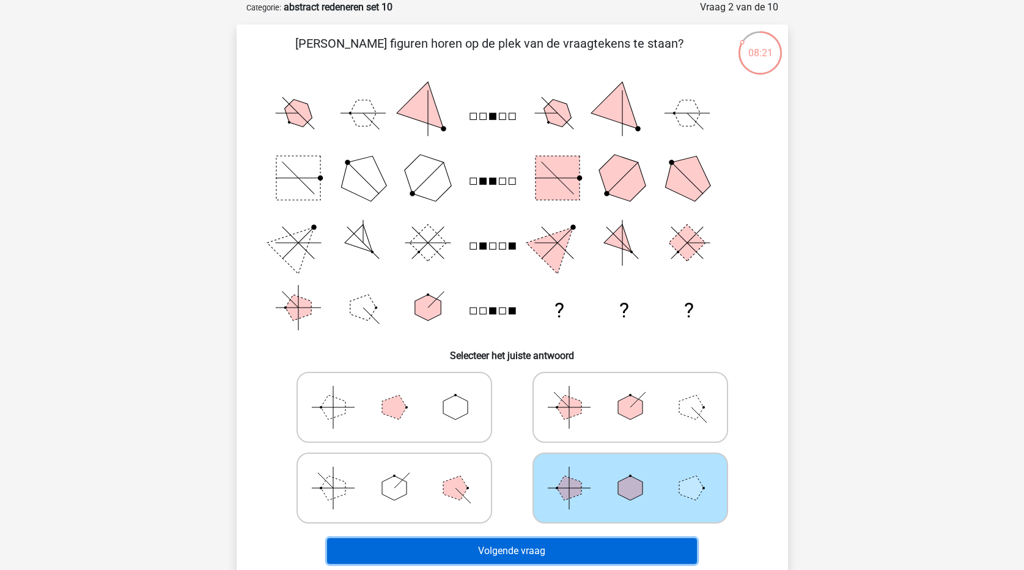
click at [635, 548] on button "Volgende vraag" at bounding box center [512, 551] width 370 height 26
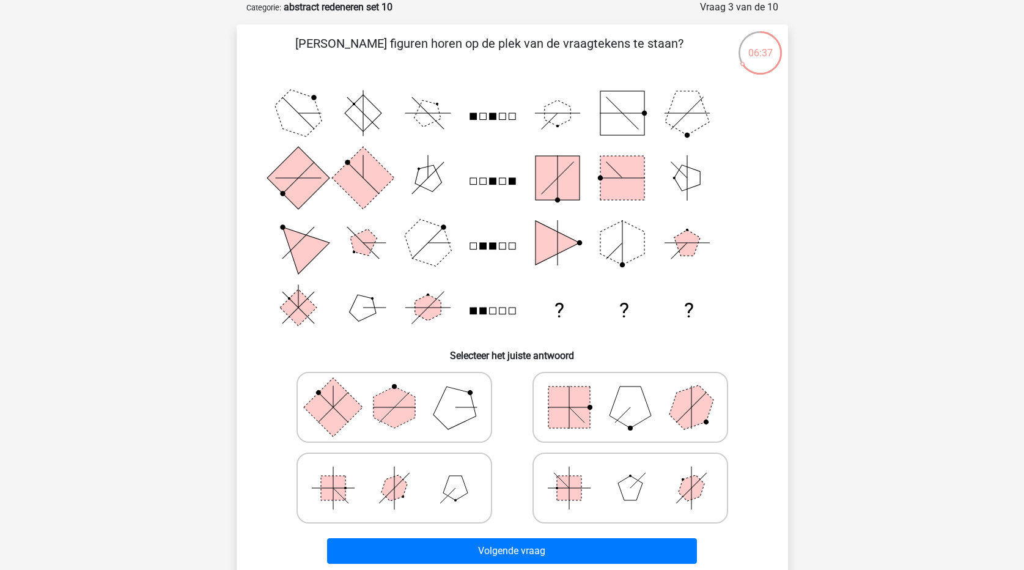
click at [586, 490] on icon at bounding box center [630, 487] width 183 height 61
click at [630, 473] on input "radio" at bounding box center [634, 469] width 8 height 8
radio input "true"
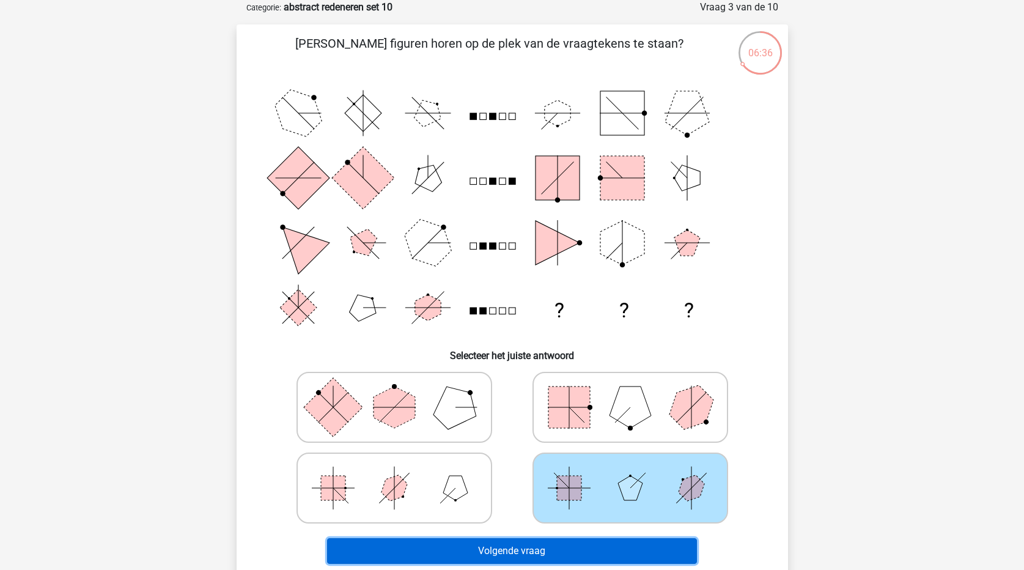
click at [567, 558] on button "Volgende vraag" at bounding box center [512, 551] width 370 height 26
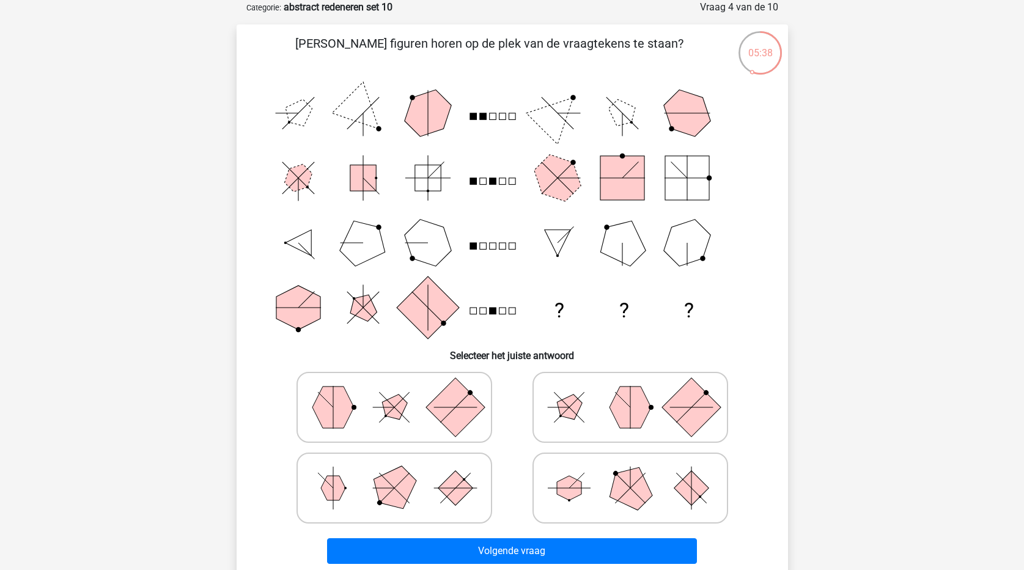
click at [629, 488] on polygon at bounding box center [629, 487] width 59 height 59
click at [630, 473] on input "radio" at bounding box center [634, 469] width 8 height 8
radio input "true"
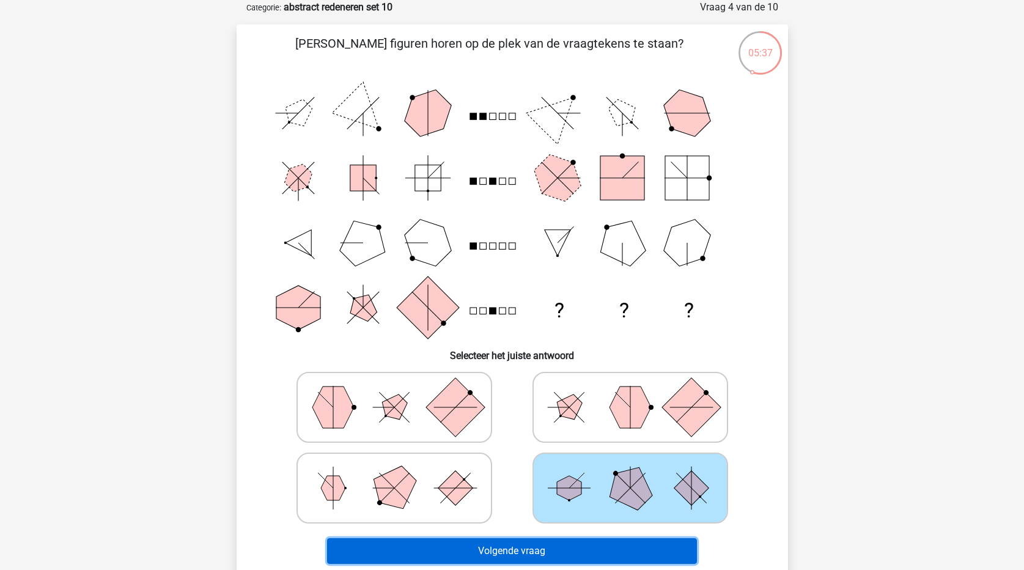
click at [602, 552] on button "Volgende vraag" at bounding box center [512, 551] width 370 height 26
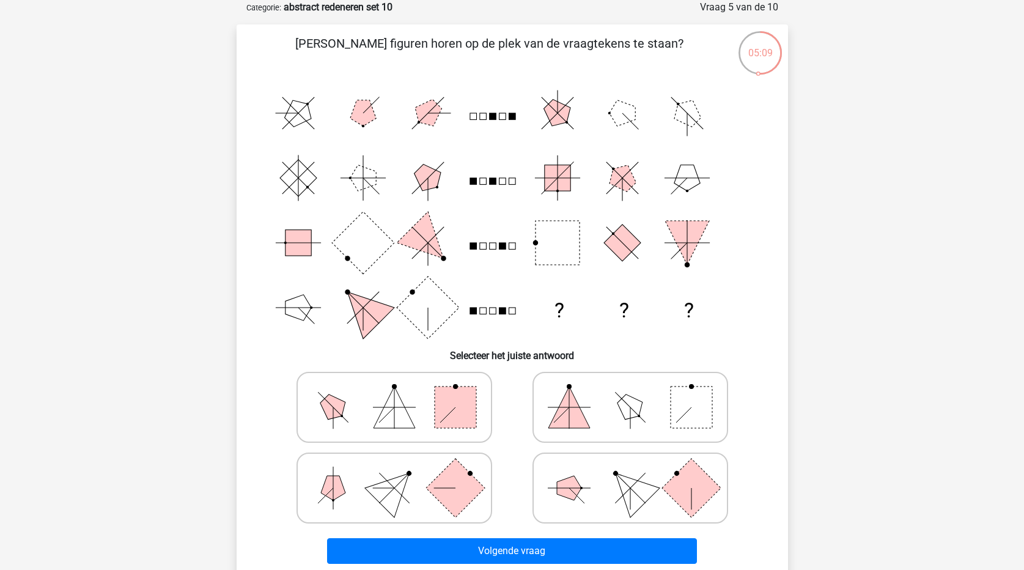
click at [573, 423] on polygon at bounding box center [570, 407] width 42 height 42
click at [630, 392] on input "radio" at bounding box center [634, 388] width 8 height 8
radio input "true"
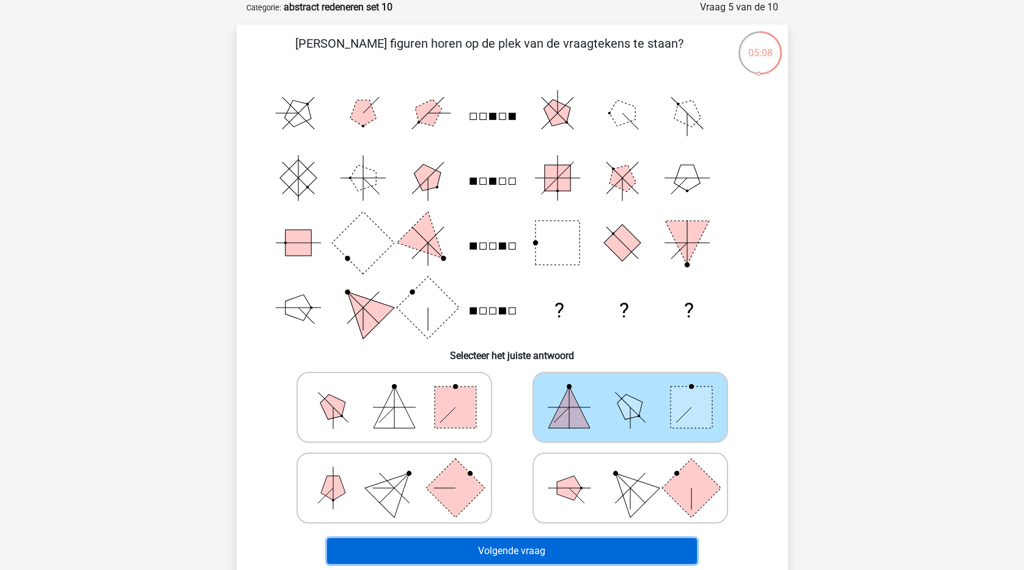
click at [588, 559] on button "Volgende vraag" at bounding box center [512, 551] width 370 height 26
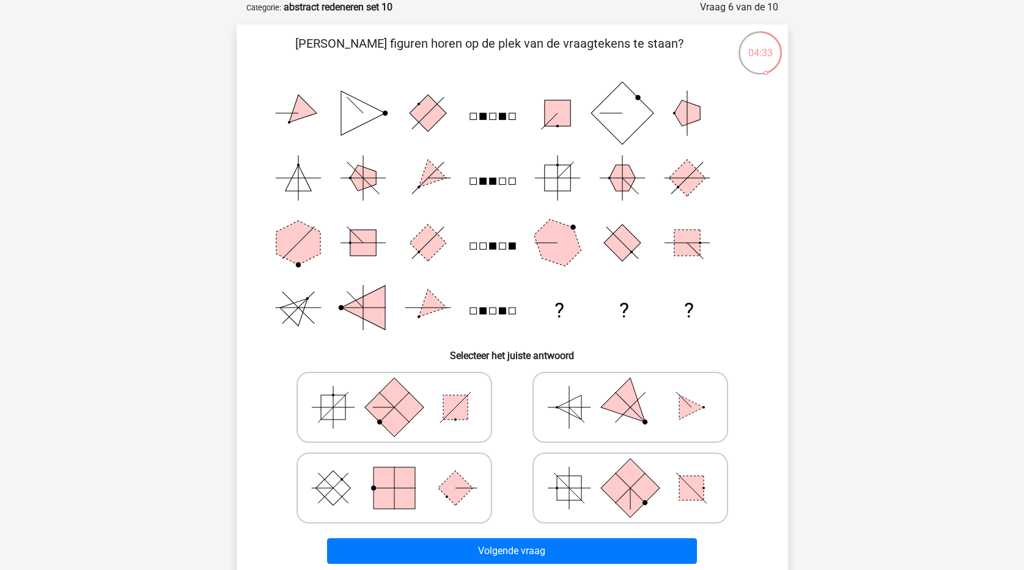
click at [377, 404] on rect at bounding box center [393, 406] width 59 height 59
click at [394, 392] on input "radio" at bounding box center [398, 388] width 8 height 8
radio input "true"
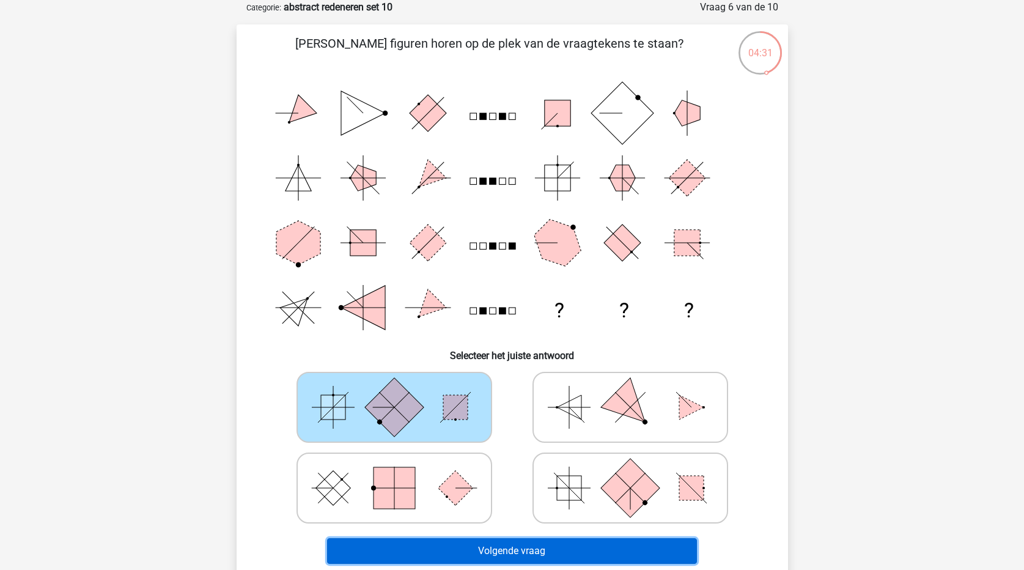
click at [542, 555] on button "Volgende vraag" at bounding box center [512, 551] width 370 height 26
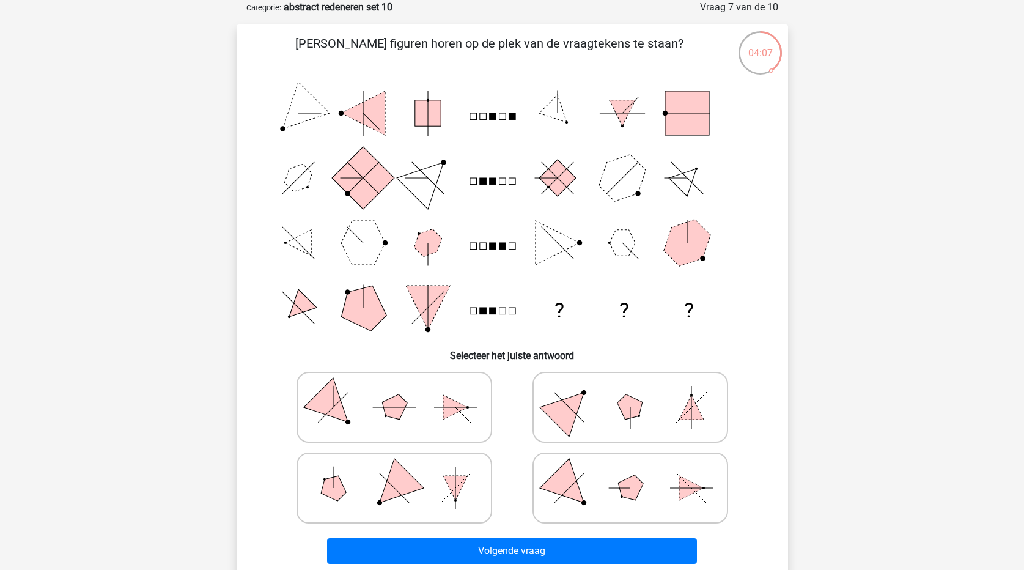
click at [397, 489] on polygon at bounding box center [393, 487] width 59 height 59
click at [397, 473] on input "radio" at bounding box center [398, 469] width 8 height 8
radio input "true"
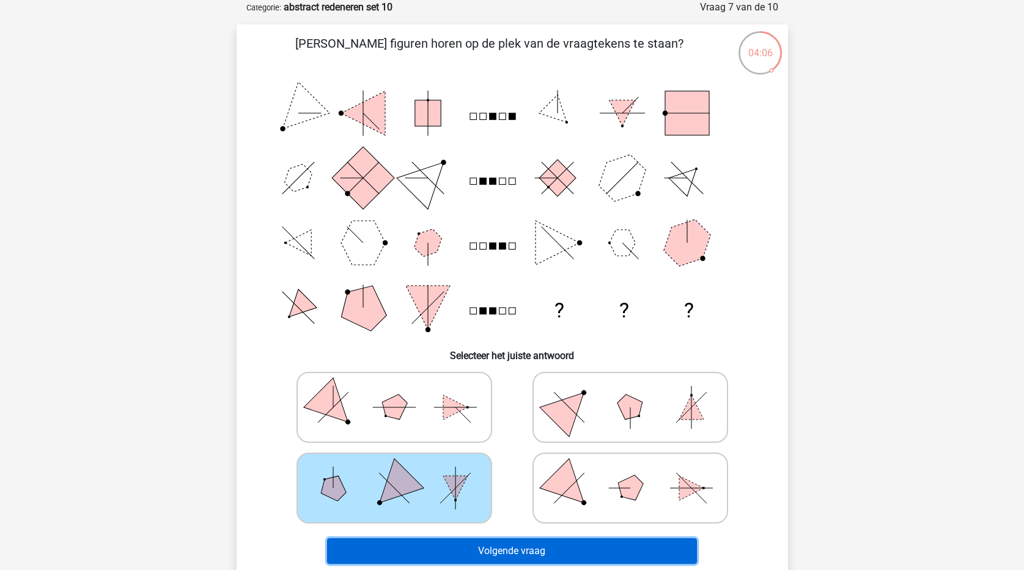
click at [471, 551] on button "Volgende vraag" at bounding box center [512, 551] width 370 height 26
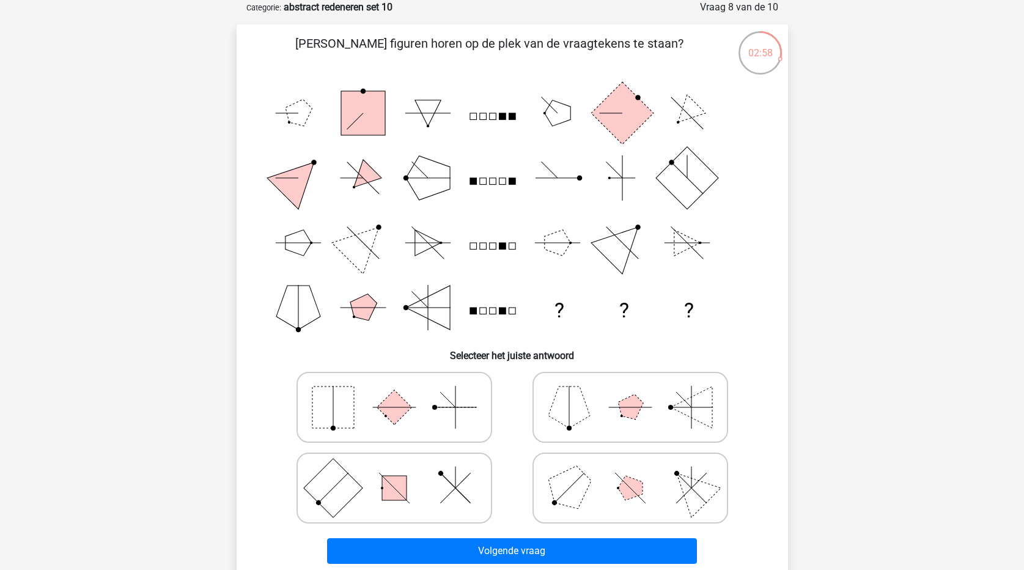
click at [356, 402] on icon at bounding box center [394, 407] width 183 height 61
click at [394, 392] on input "radio" at bounding box center [398, 388] width 8 height 8
radio input "true"
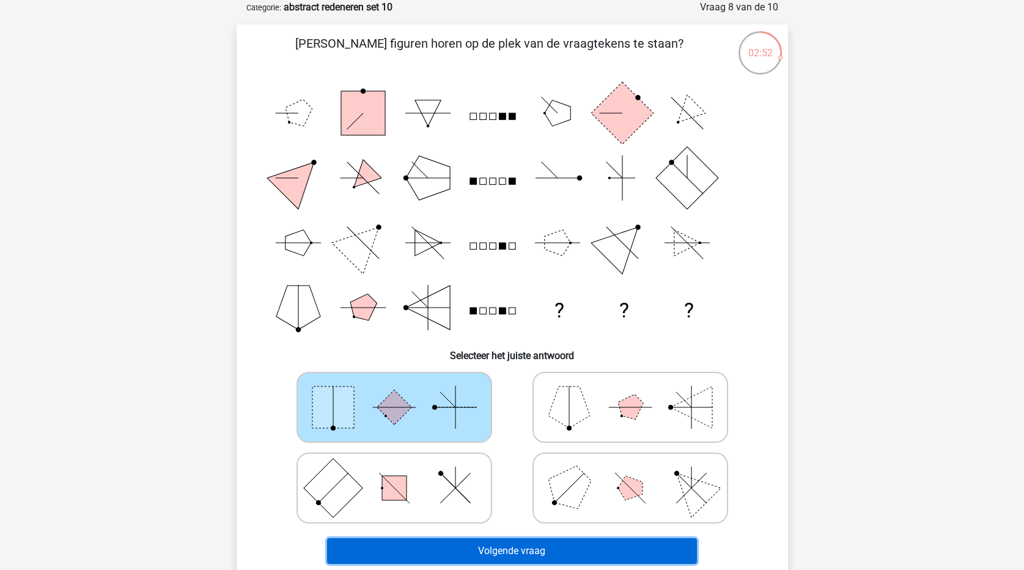
click at [509, 558] on button "Volgende vraag" at bounding box center [512, 551] width 370 height 26
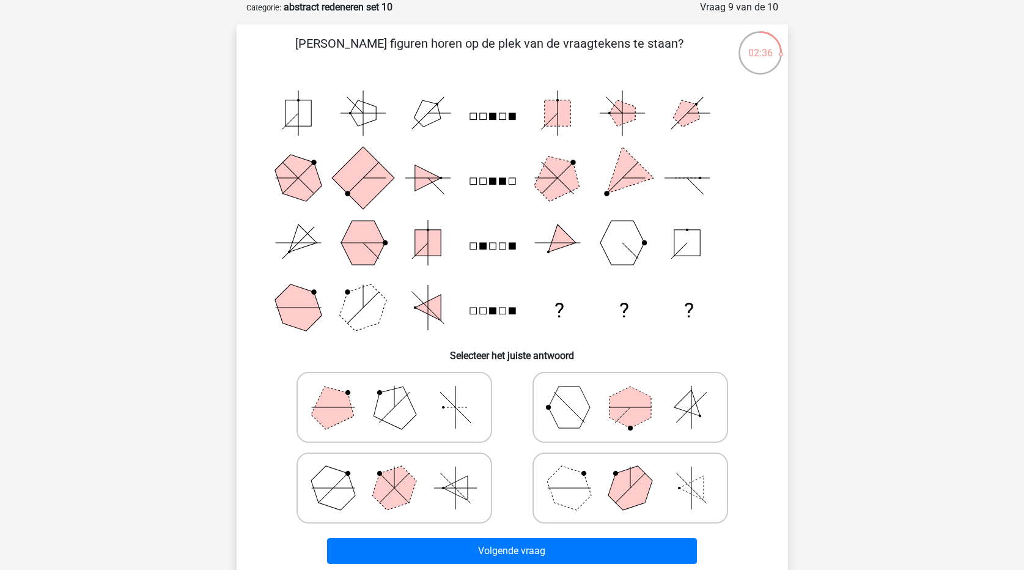
click at [677, 501] on icon at bounding box center [630, 487] width 183 height 61
click at [638, 473] on input "radio" at bounding box center [634, 469] width 8 height 8
radio input "true"
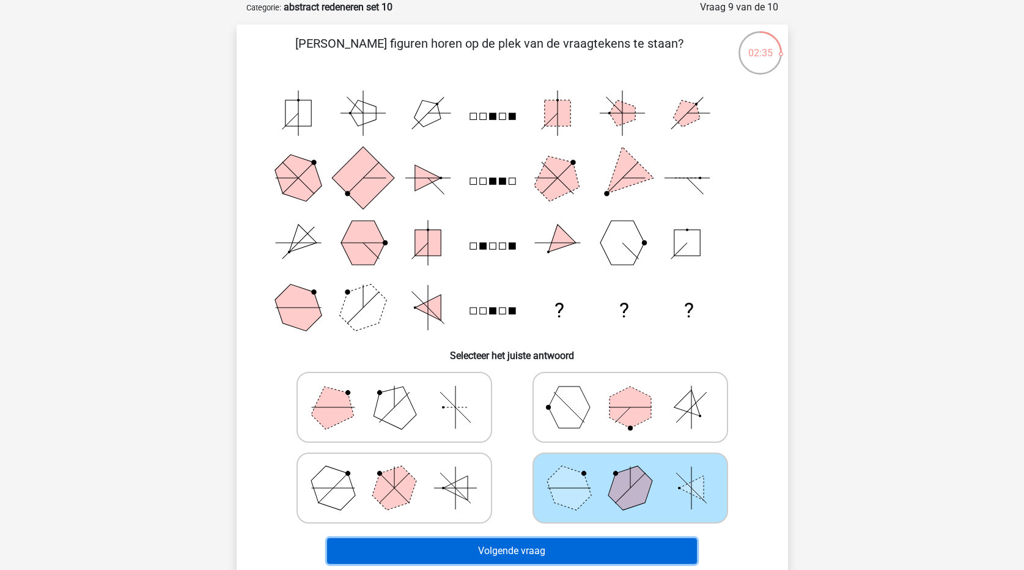
click at [660, 547] on button "Volgende vraag" at bounding box center [512, 551] width 370 height 26
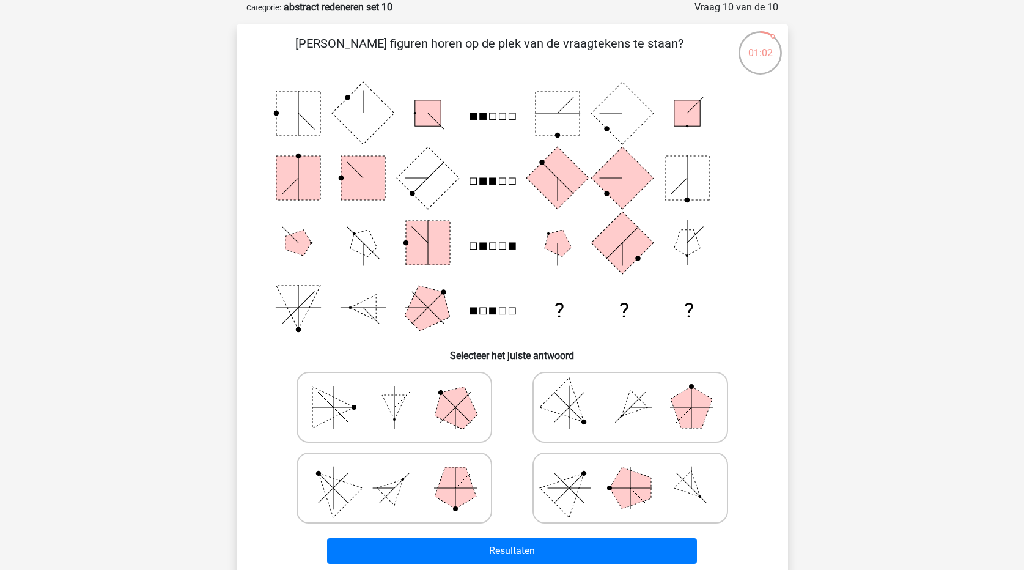
click at [420, 410] on icon at bounding box center [394, 407] width 183 height 61
click at [402, 392] on input "radio" at bounding box center [398, 388] width 8 height 8
radio input "true"
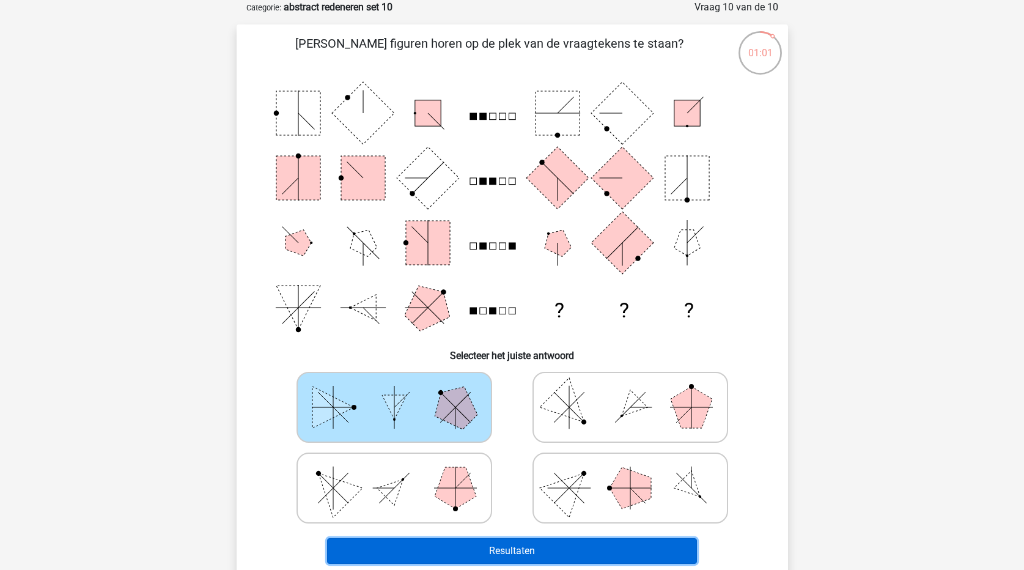
click at [526, 547] on button "Resultaten" at bounding box center [512, 551] width 370 height 26
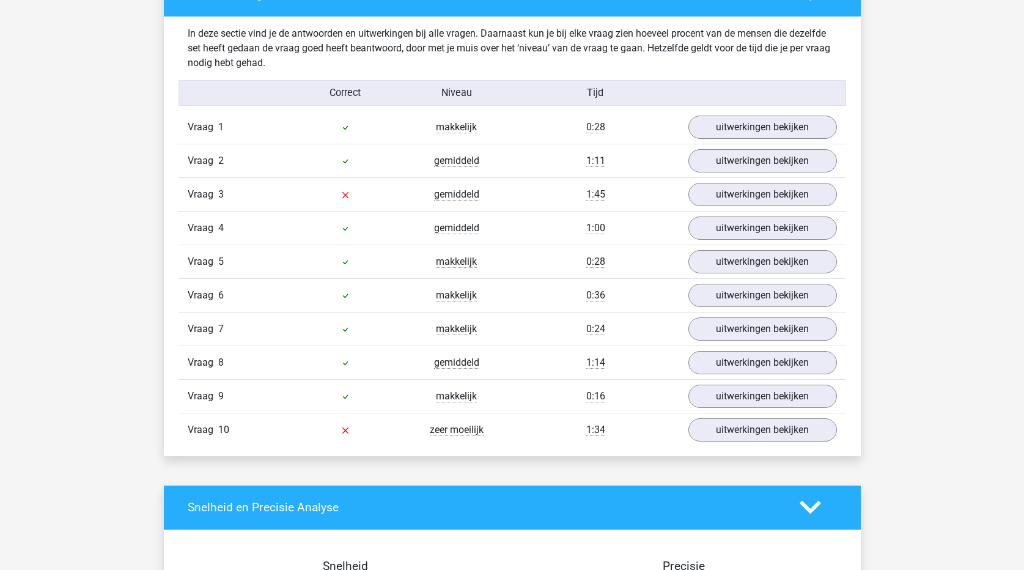
scroll to position [734, 0]
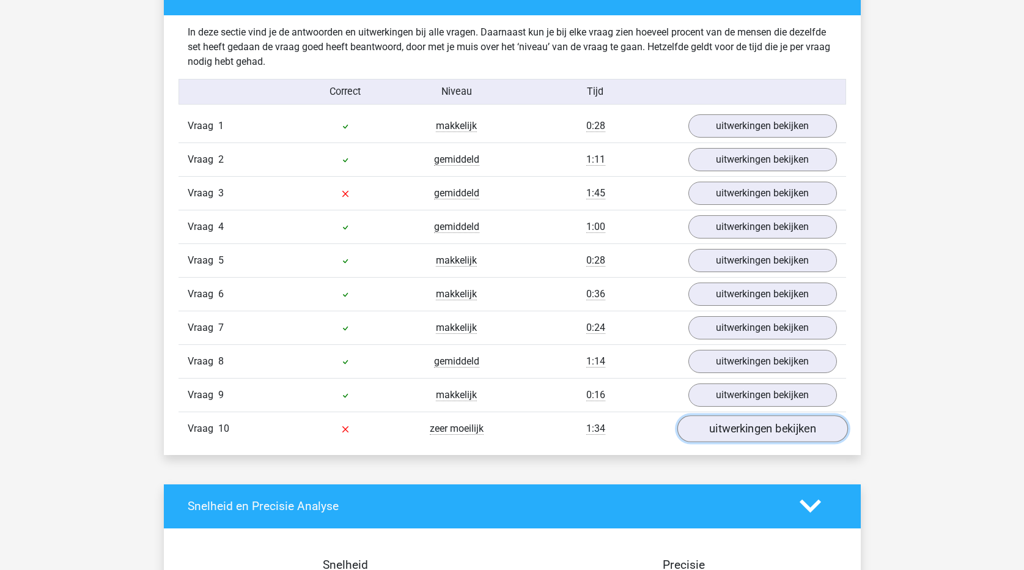
click at [761, 434] on link "uitwerkingen bekijken" at bounding box center [762, 428] width 171 height 27
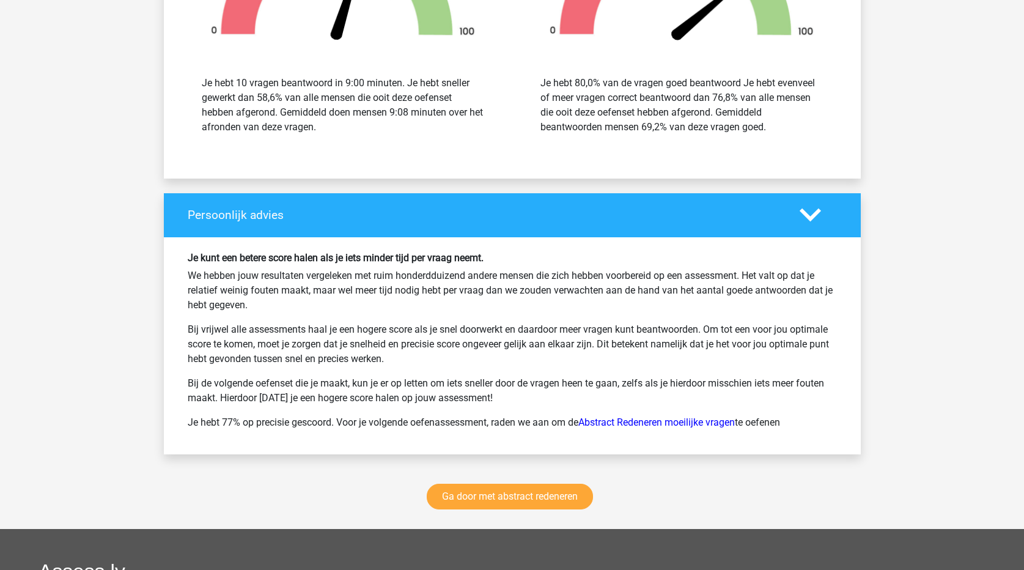
scroll to position [2263, 0]
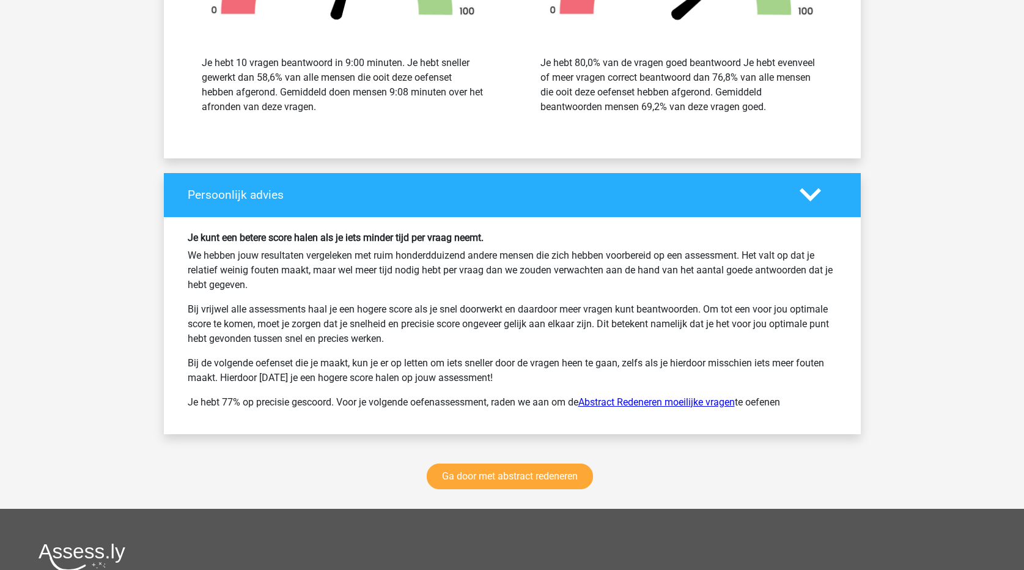
click at [641, 403] on link "Abstract Redeneren moeilijke vragen" at bounding box center [656, 402] width 157 height 12
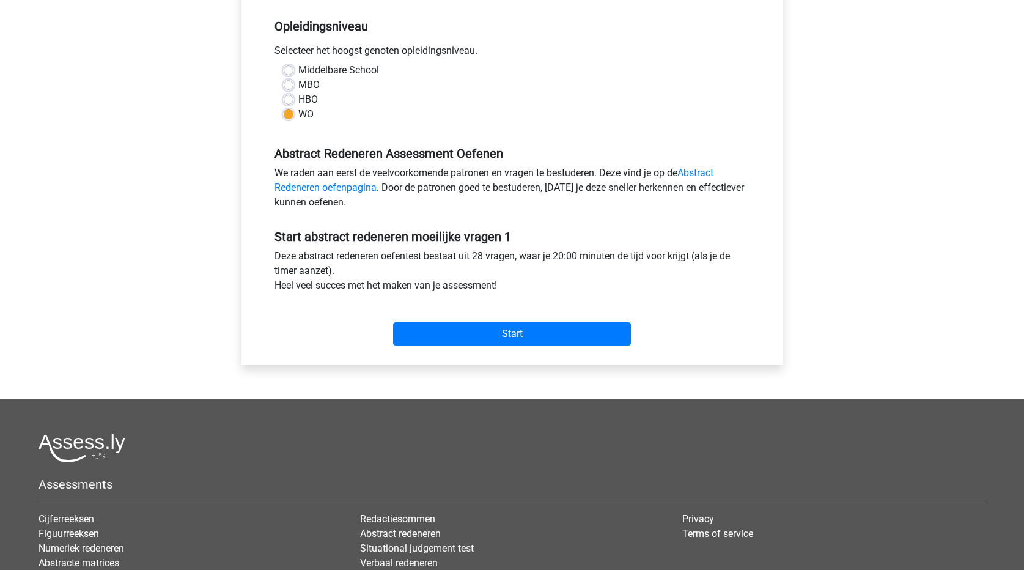
scroll to position [245, 0]
click at [542, 338] on input "Start" at bounding box center [512, 333] width 238 height 23
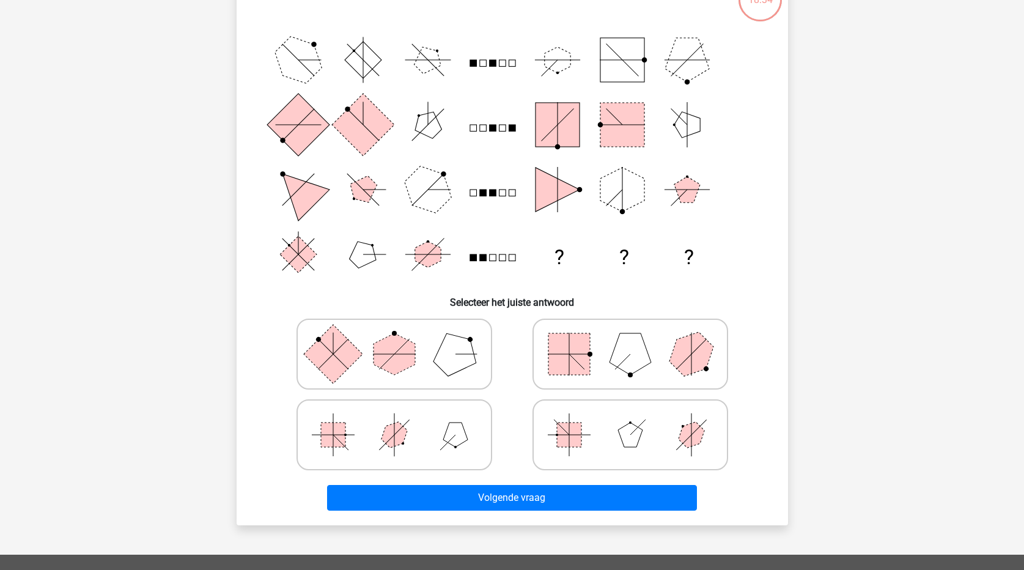
scroll to position [122, 0]
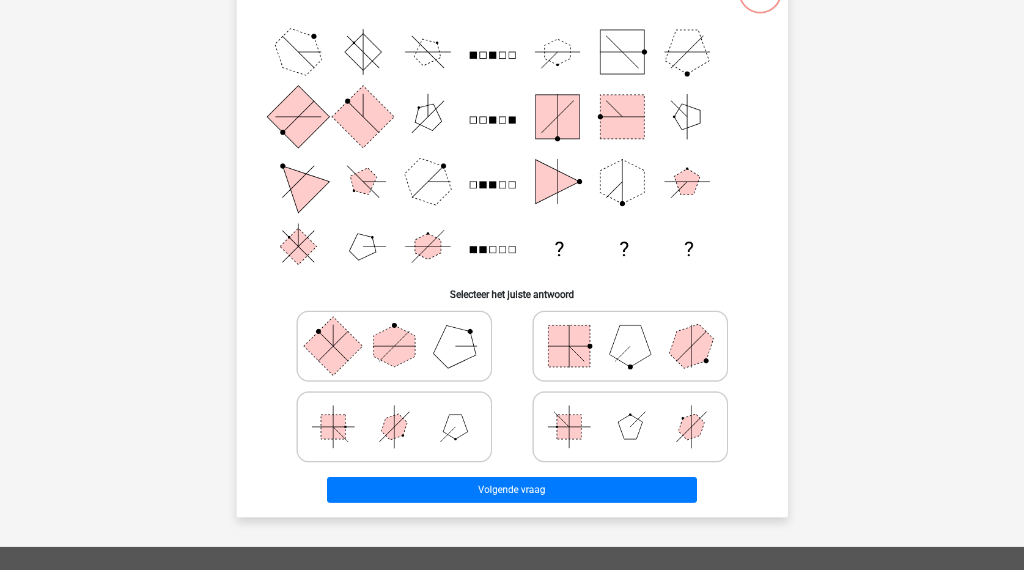
click at [571, 345] on rect at bounding box center [570, 346] width 42 height 42
click at [630, 331] on input "radio" at bounding box center [634, 327] width 8 height 8
radio input "true"
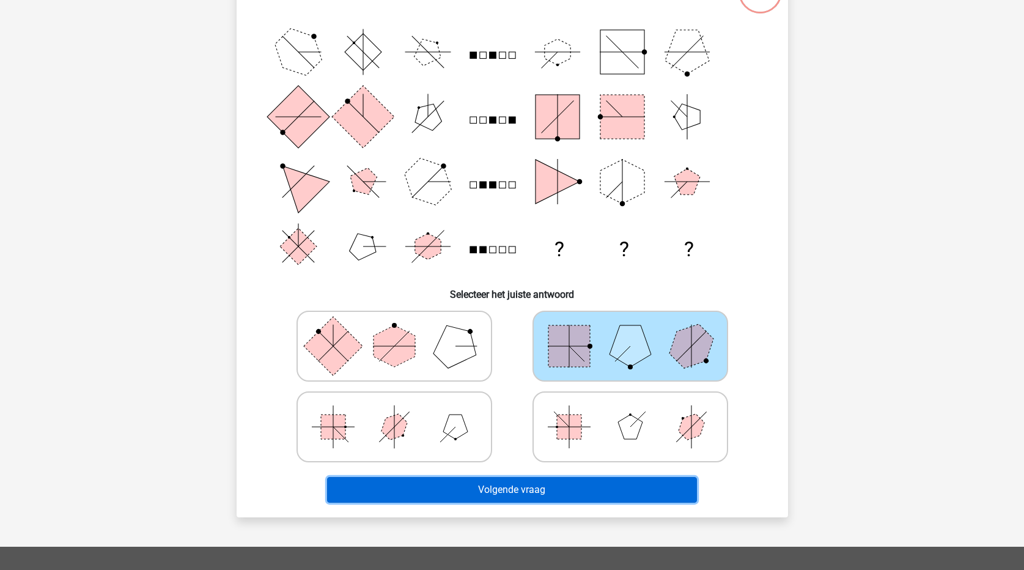
click at [550, 497] on button "Volgende vraag" at bounding box center [512, 490] width 370 height 26
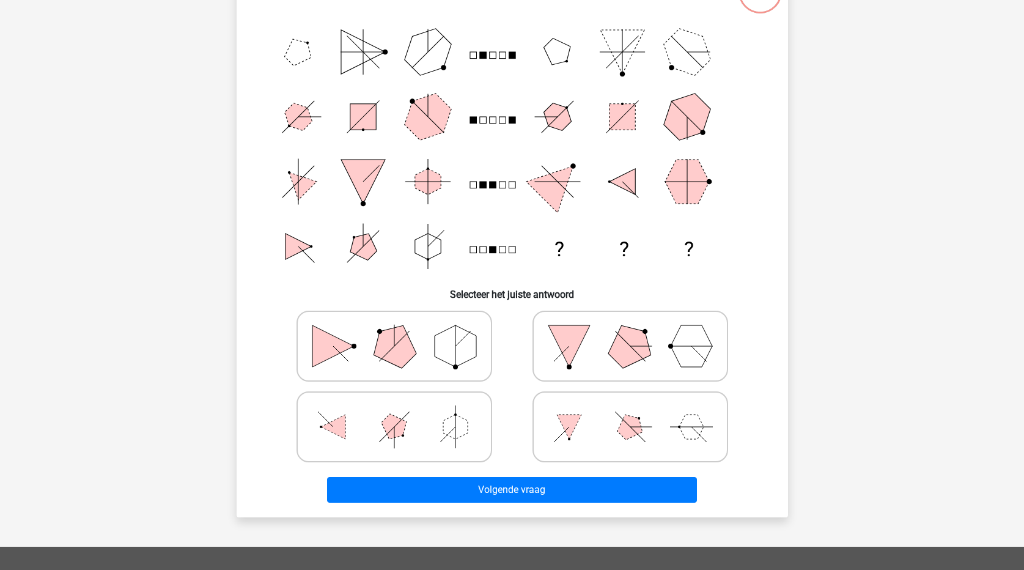
scroll to position [61, 0]
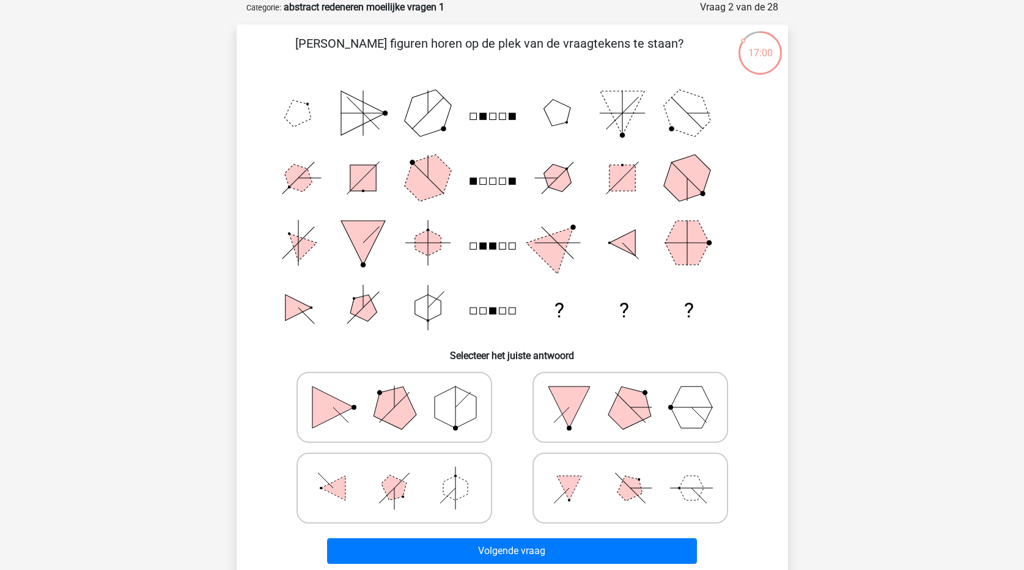
click at [683, 410] on polygon at bounding box center [692, 407] width 42 height 42
click at [638, 392] on input "radio" at bounding box center [634, 388] width 8 height 8
radio input "true"
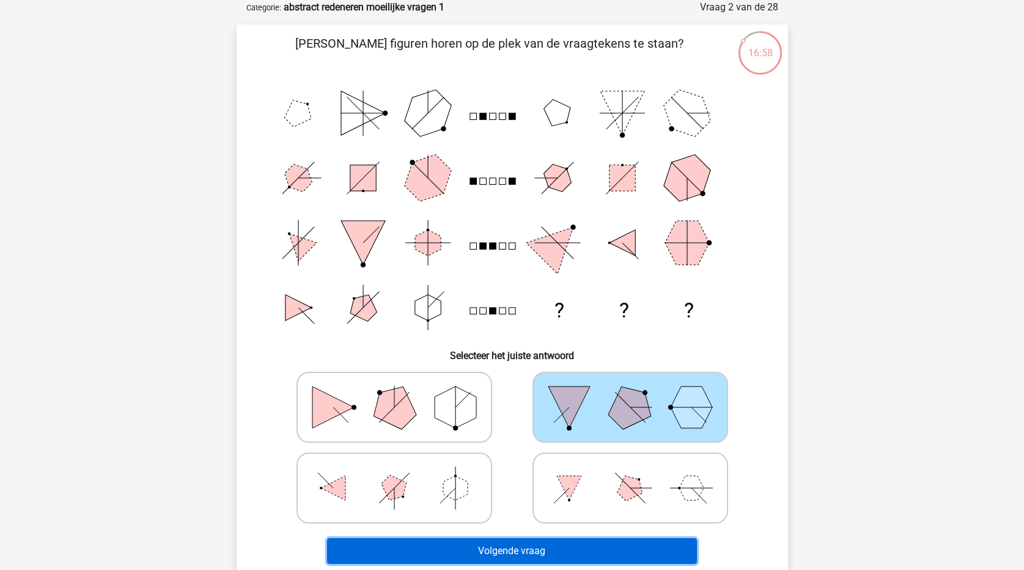
click at [661, 547] on button "Volgende vraag" at bounding box center [512, 551] width 370 height 26
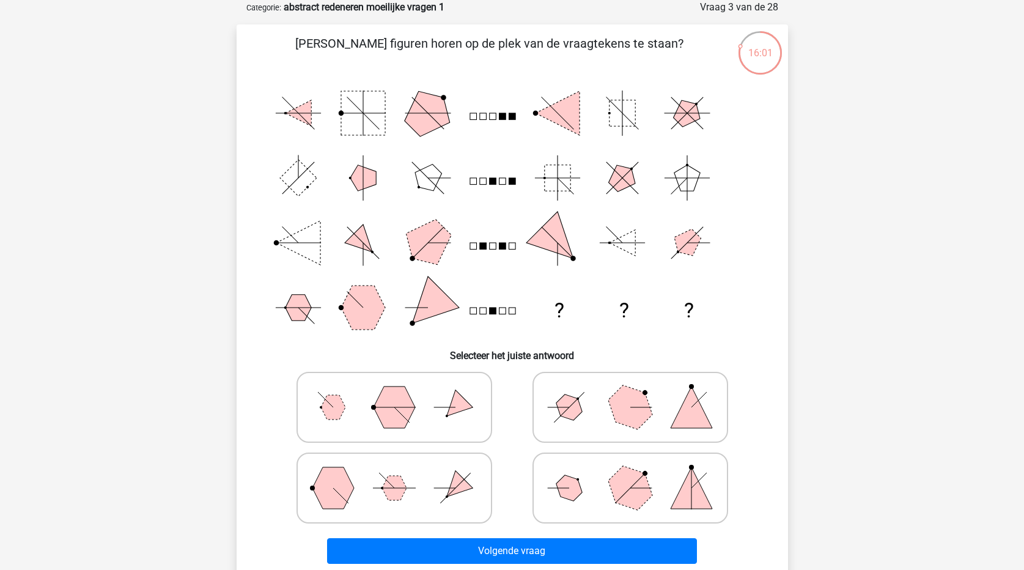
click at [619, 414] on polygon at bounding box center [629, 406] width 59 height 59
click at [630, 392] on input "radio" at bounding box center [634, 388] width 8 height 8
radio input "true"
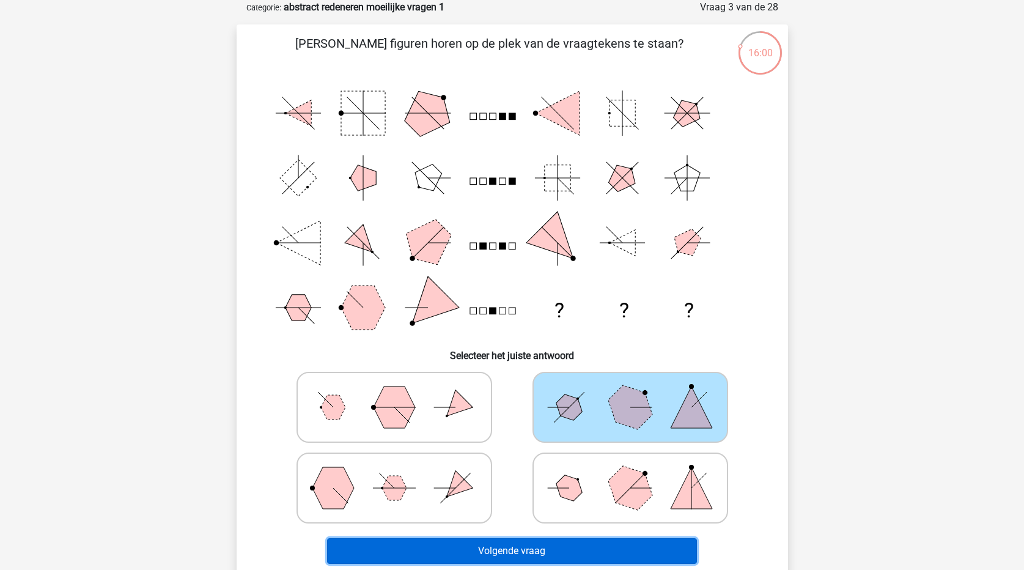
click at [597, 555] on button "Volgende vraag" at bounding box center [512, 551] width 370 height 26
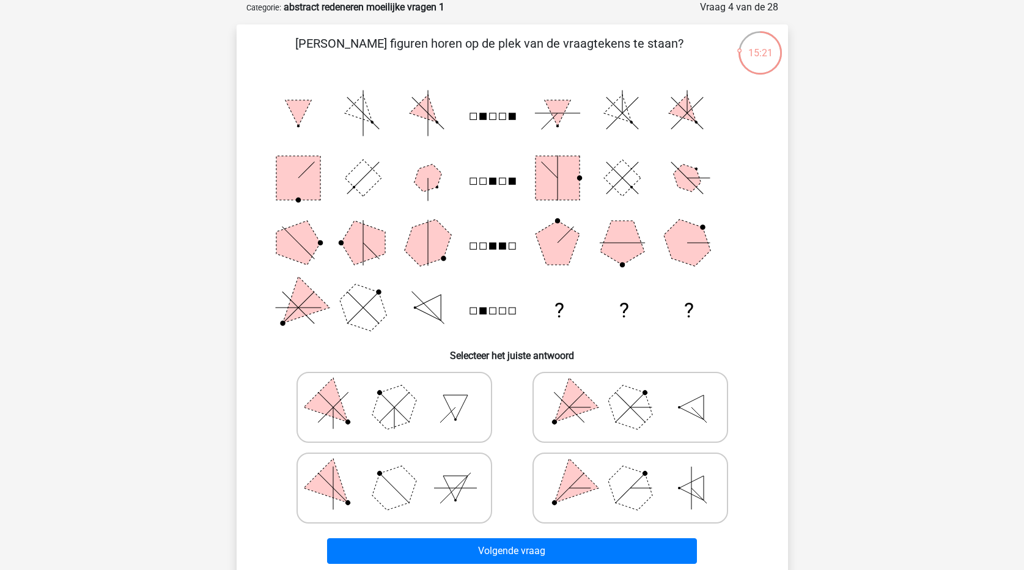
click at [622, 486] on polygon at bounding box center [629, 487] width 59 height 59
click at [630, 473] on input "radio" at bounding box center [634, 469] width 8 height 8
radio input "true"
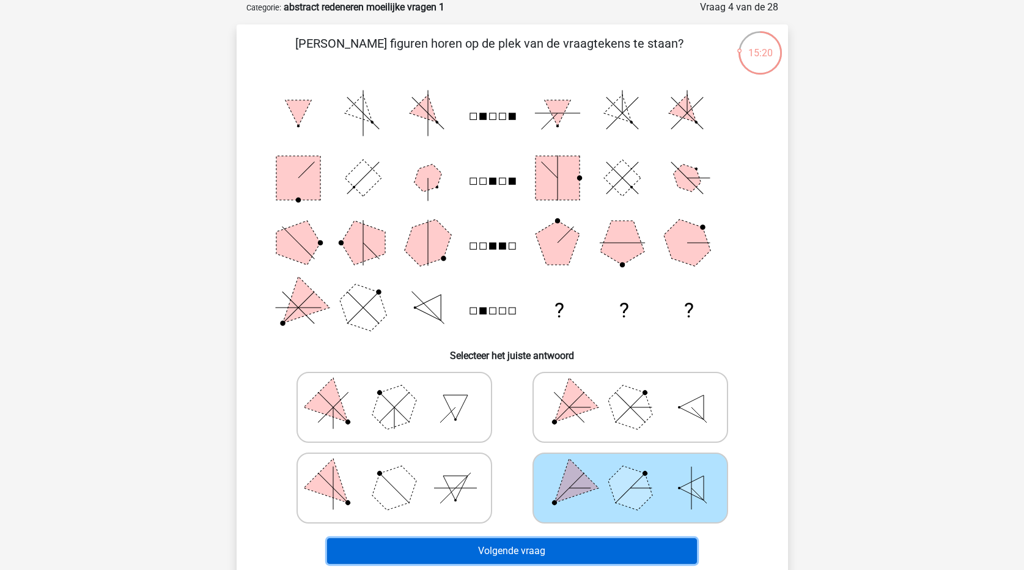
click at [622, 558] on button "Volgende vraag" at bounding box center [512, 551] width 370 height 26
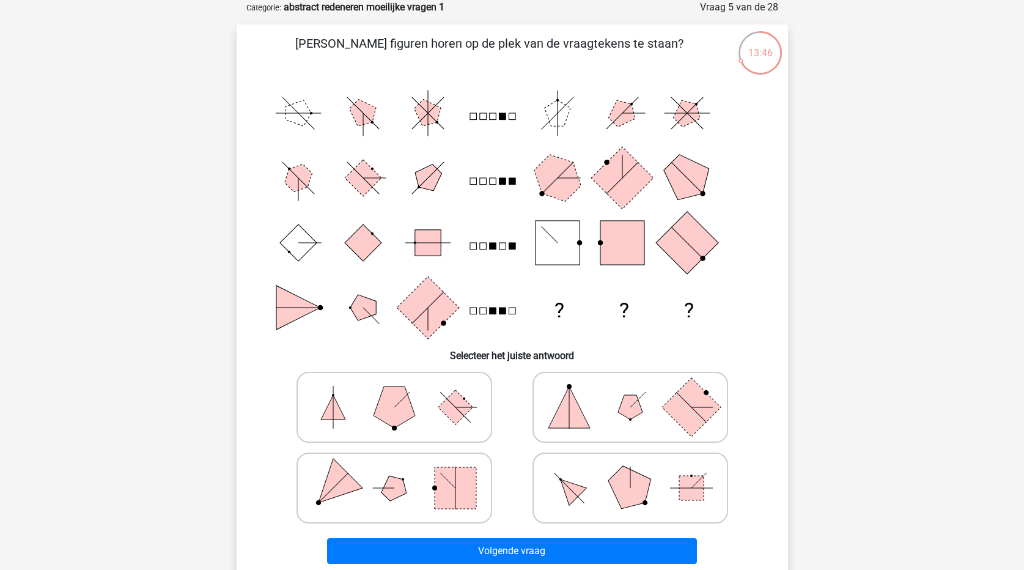
click at [620, 493] on polygon at bounding box center [629, 487] width 59 height 59
click at [630, 473] on input "radio" at bounding box center [634, 469] width 8 height 8
radio input "true"
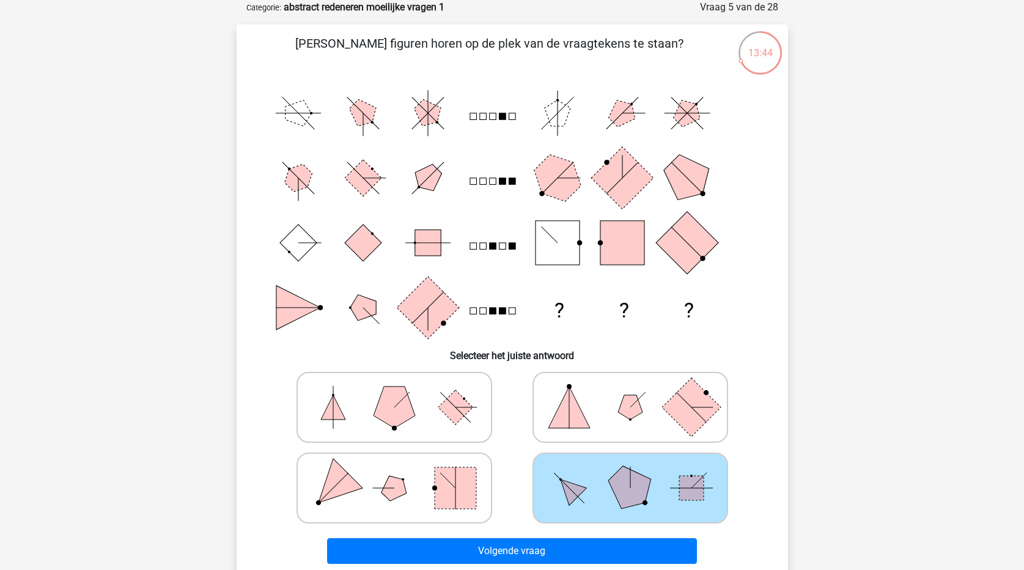
click at [621, 492] on polygon at bounding box center [629, 487] width 59 height 59
click at [630, 473] on input "radio" at bounding box center [634, 469] width 8 height 8
click at [410, 498] on icon at bounding box center [394, 487] width 183 height 61
click at [402, 473] on input "radio" at bounding box center [398, 469] width 8 height 8
radio input "true"
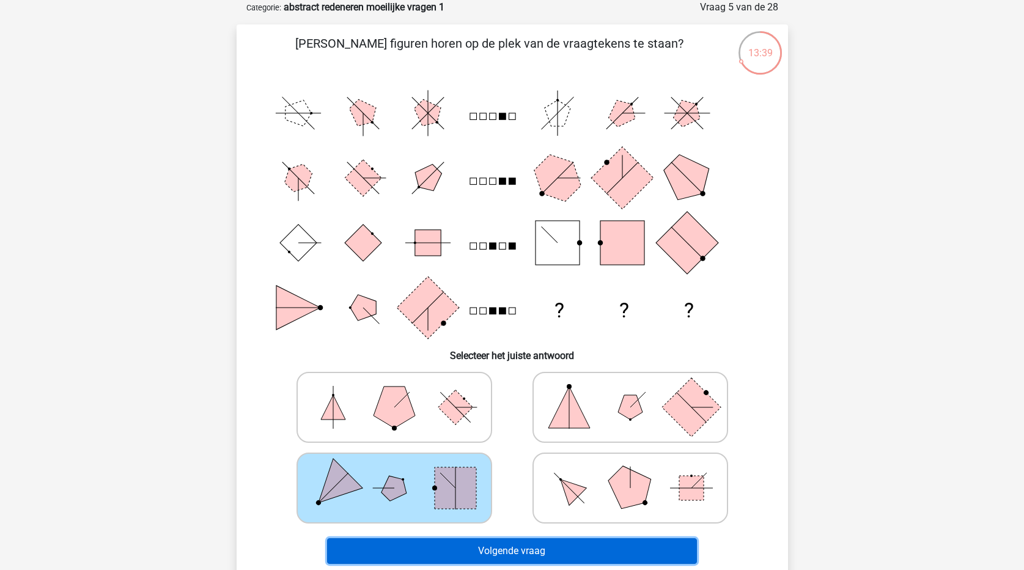
click at [445, 555] on button "Volgende vraag" at bounding box center [512, 551] width 370 height 26
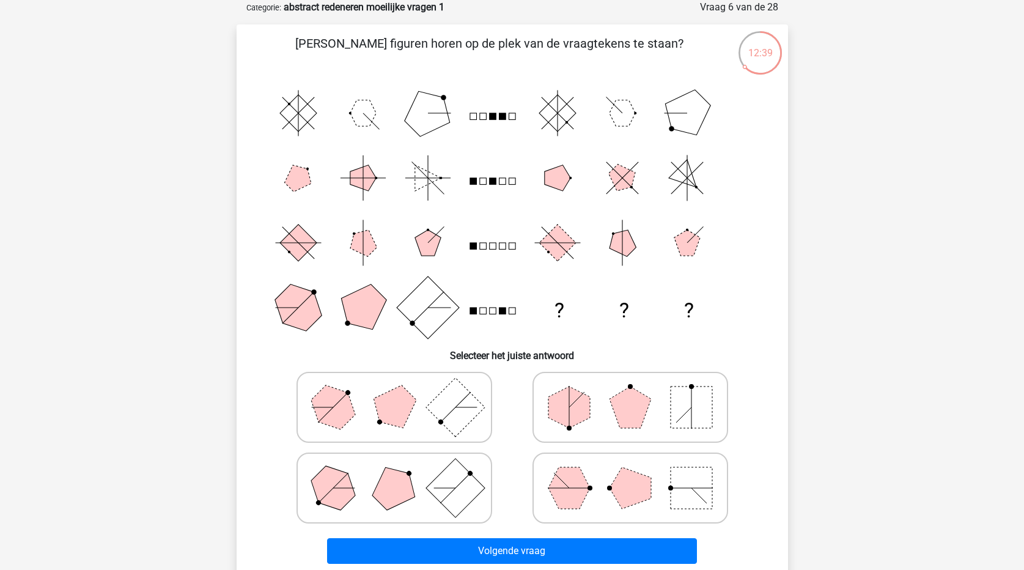
click at [336, 410] on polygon at bounding box center [332, 406] width 59 height 59
click at [394, 392] on input "radio" at bounding box center [398, 388] width 8 height 8
radio input "true"
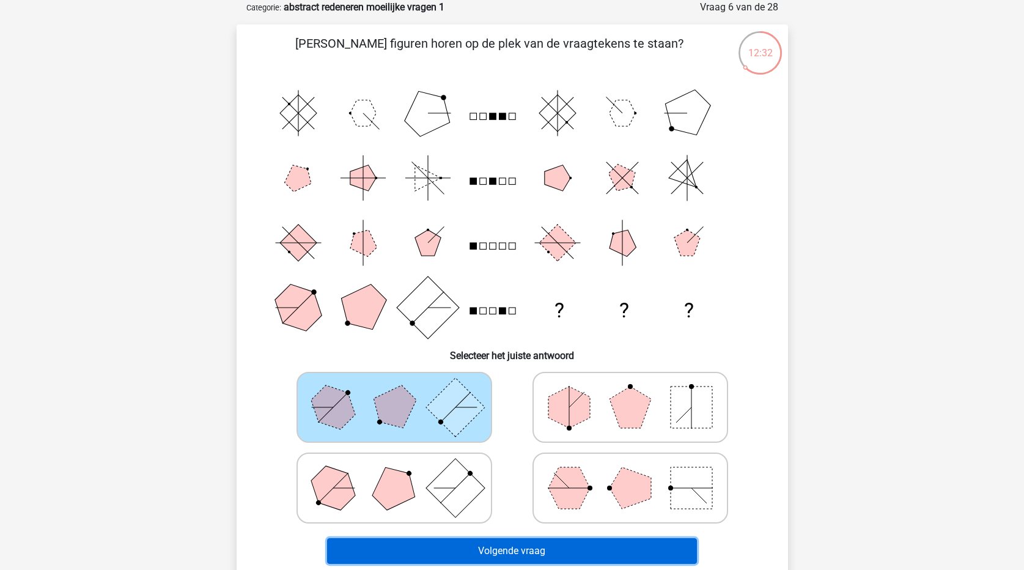
click at [489, 544] on button "Volgende vraag" at bounding box center [512, 551] width 370 height 26
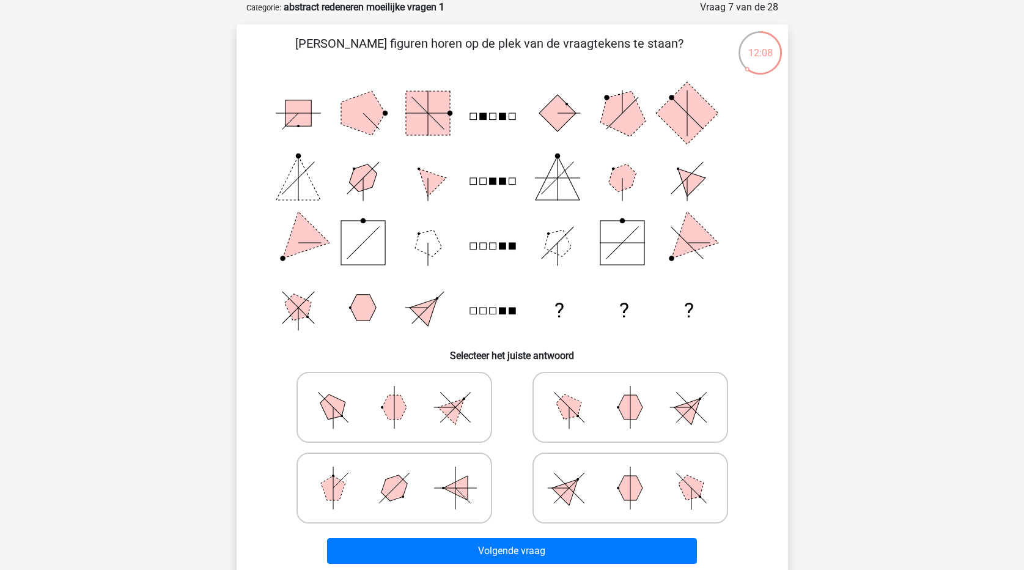
click at [647, 499] on icon at bounding box center [630, 487] width 183 height 61
click at [638, 473] on input "radio" at bounding box center [634, 469] width 8 height 8
radio input "true"
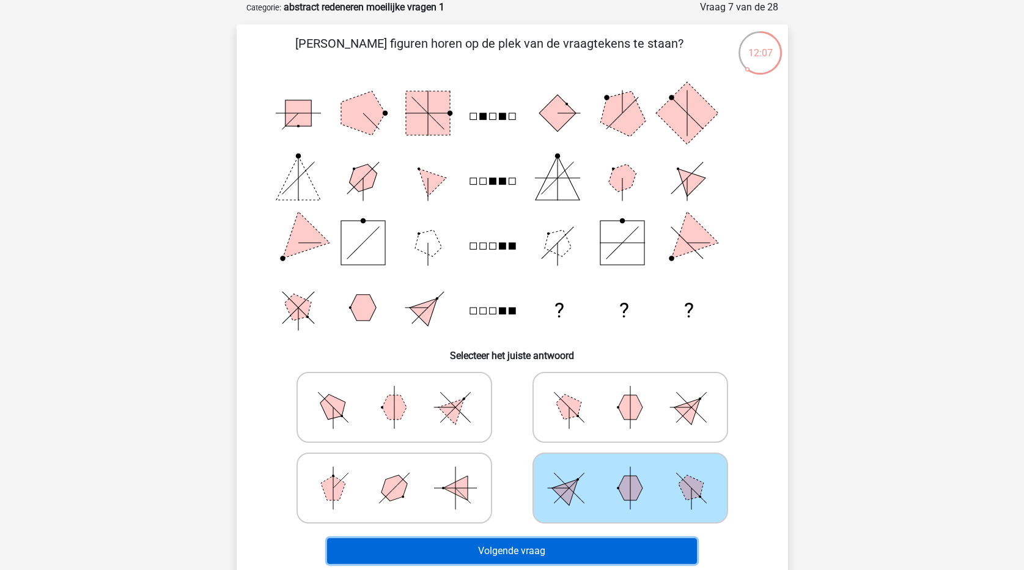
click at [639, 559] on button "Volgende vraag" at bounding box center [512, 551] width 370 height 26
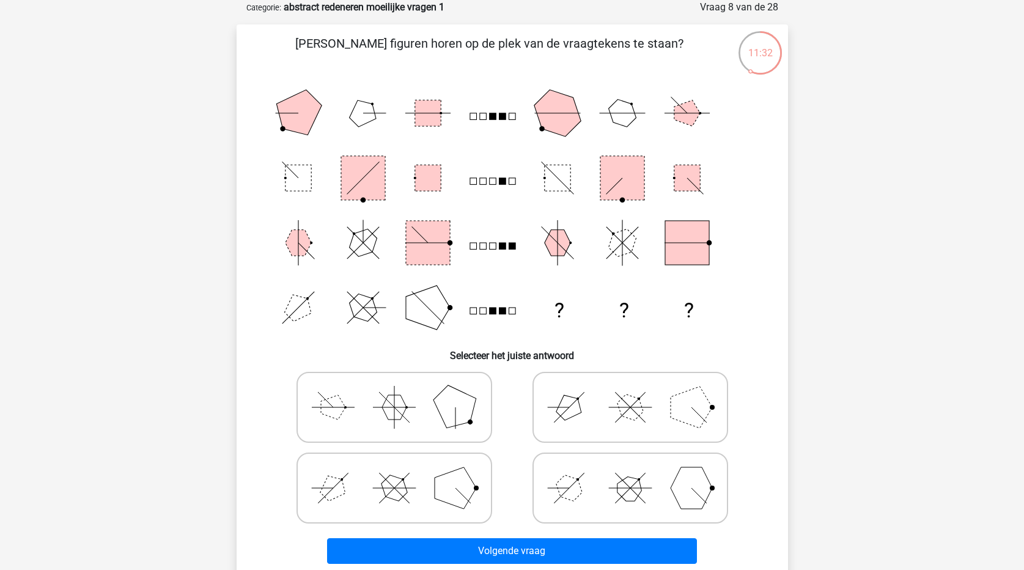
click at [579, 493] on polygon at bounding box center [569, 487] width 35 height 35
click at [630, 473] on input "radio" at bounding box center [634, 469] width 8 height 8
radio input "true"
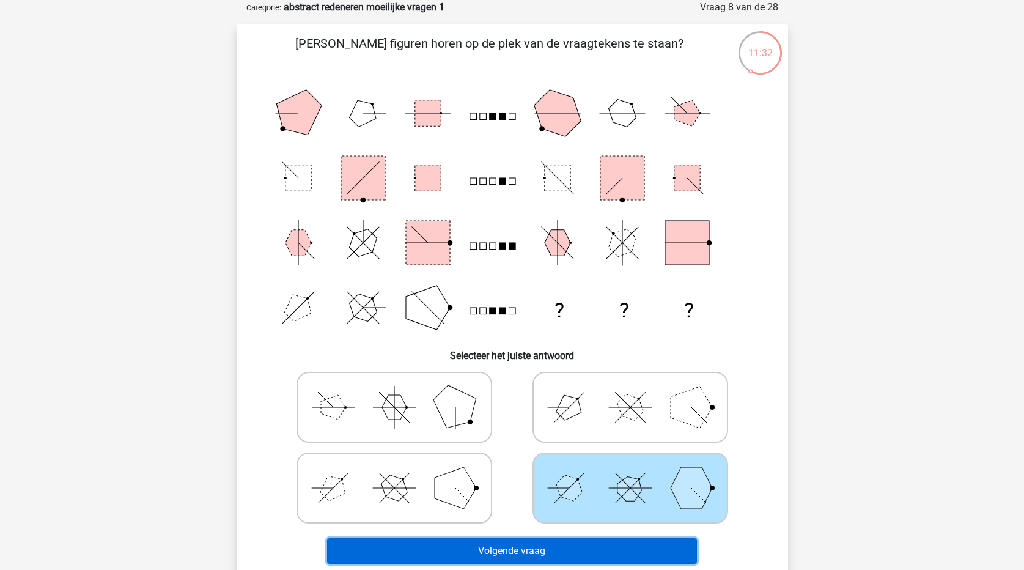
click at [586, 555] on button "Volgende vraag" at bounding box center [512, 551] width 370 height 26
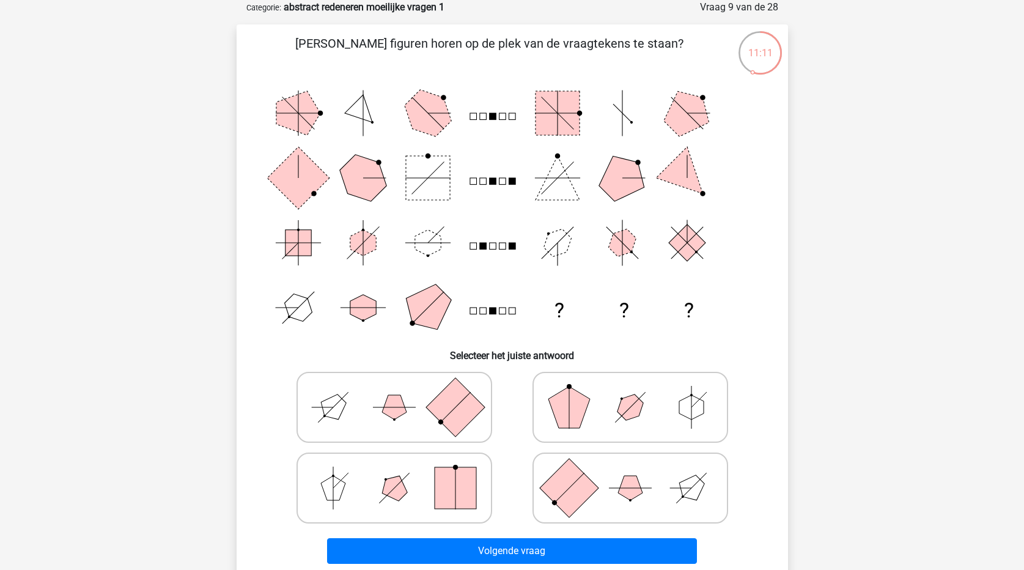
click at [371, 403] on icon at bounding box center [394, 407] width 183 height 61
click at [394, 392] on input "radio" at bounding box center [398, 388] width 8 height 8
radio input "true"
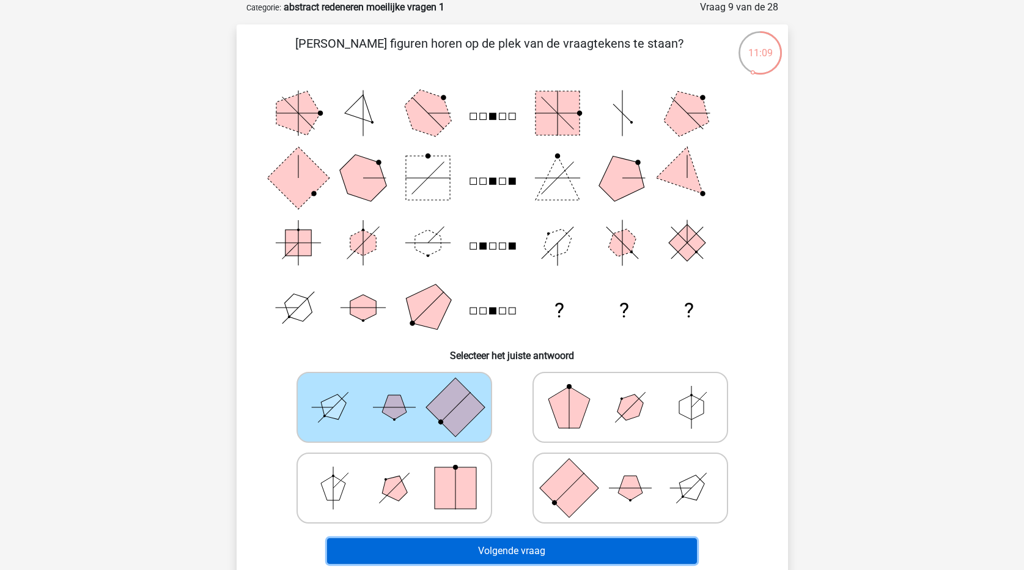
click at [559, 555] on button "Volgende vraag" at bounding box center [512, 551] width 370 height 26
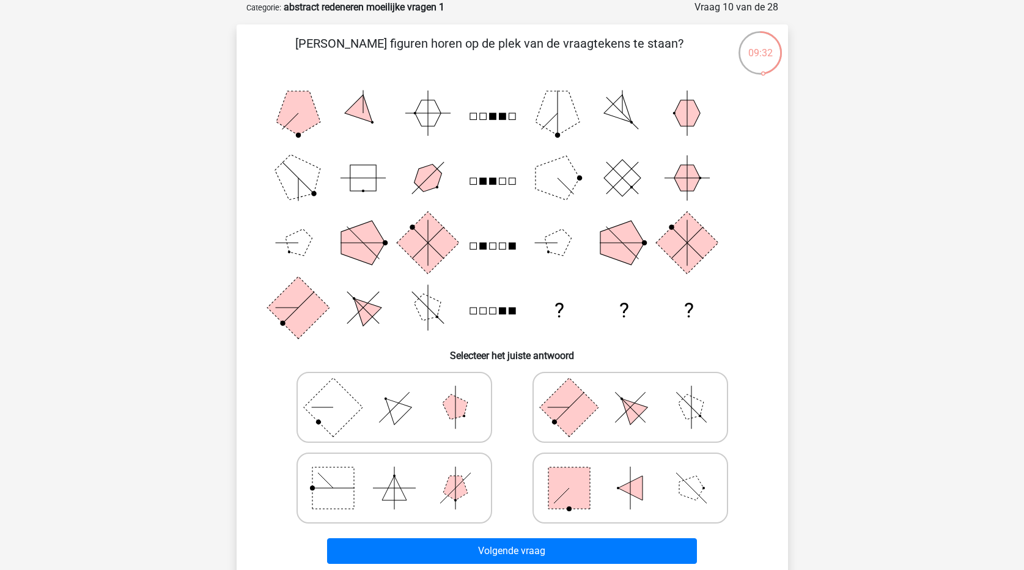
click at [338, 483] on rect at bounding box center [333, 488] width 42 height 42
click at [394, 473] on input "radio" at bounding box center [398, 469] width 8 height 8
radio input "true"
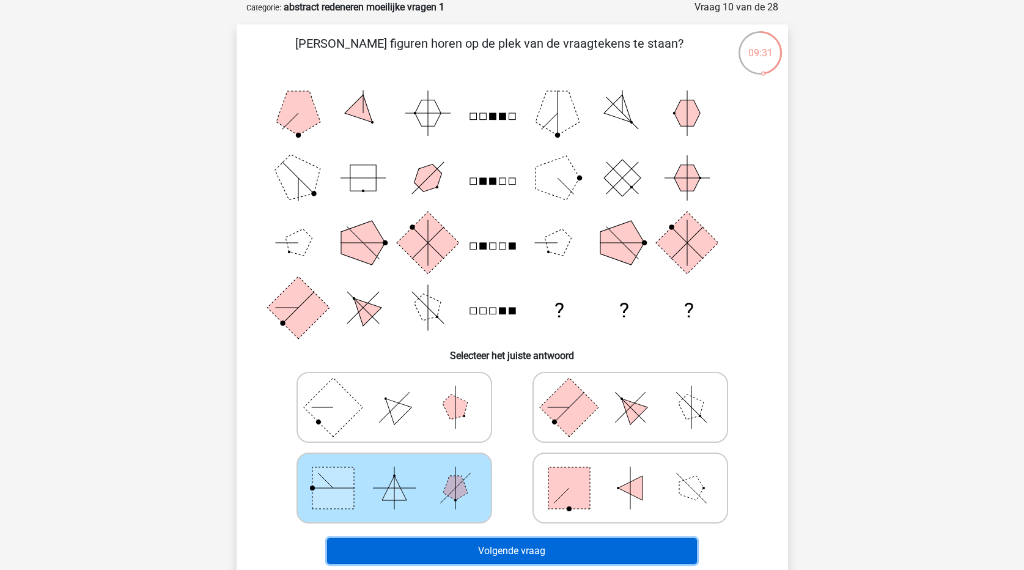
click at [478, 551] on button "Volgende vraag" at bounding box center [512, 551] width 370 height 26
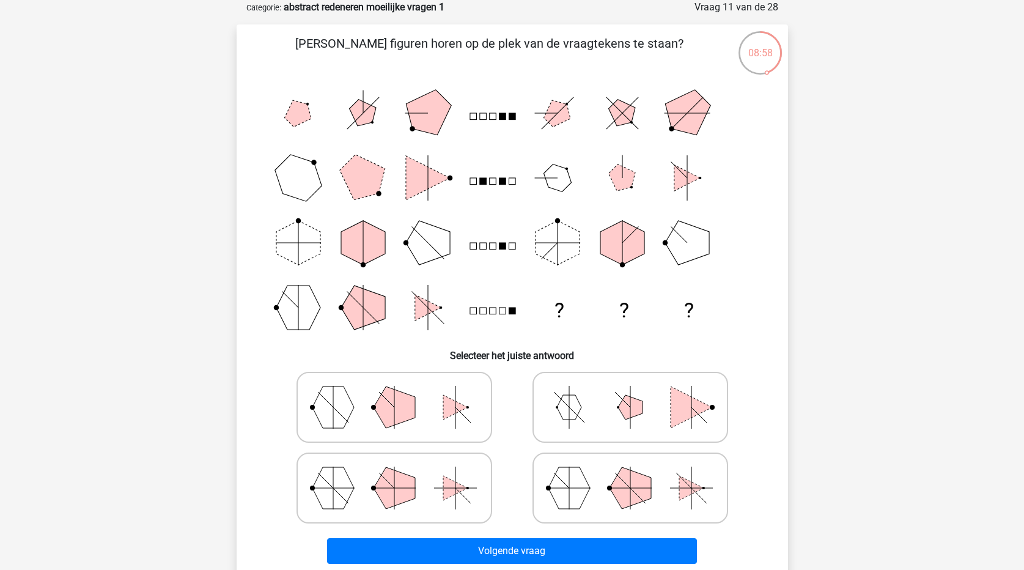
click at [418, 415] on icon at bounding box center [394, 407] width 183 height 61
click at [402, 392] on input "radio" at bounding box center [398, 388] width 8 height 8
radio input "true"
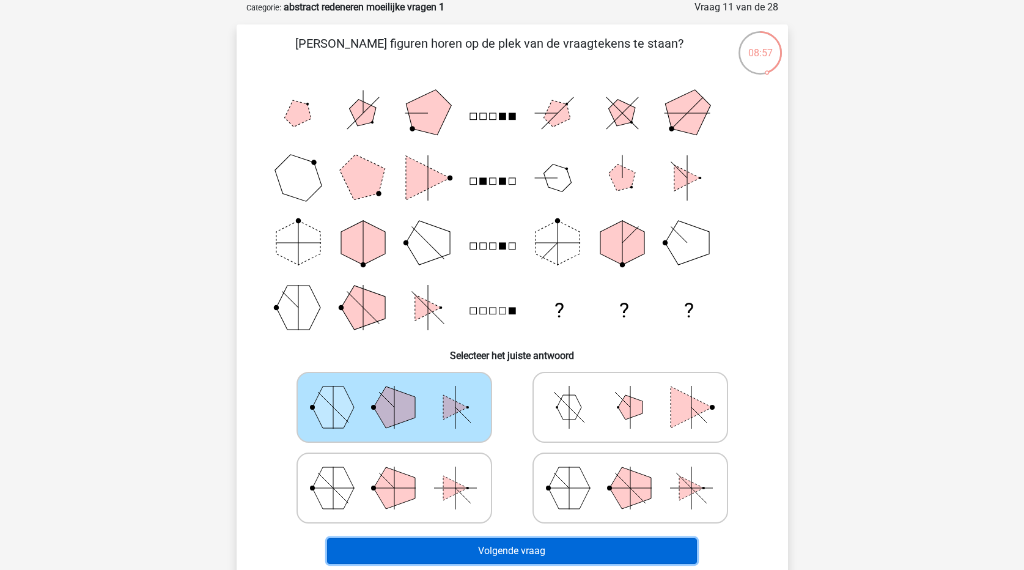
click at [501, 549] on button "Volgende vraag" at bounding box center [512, 551] width 370 height 26
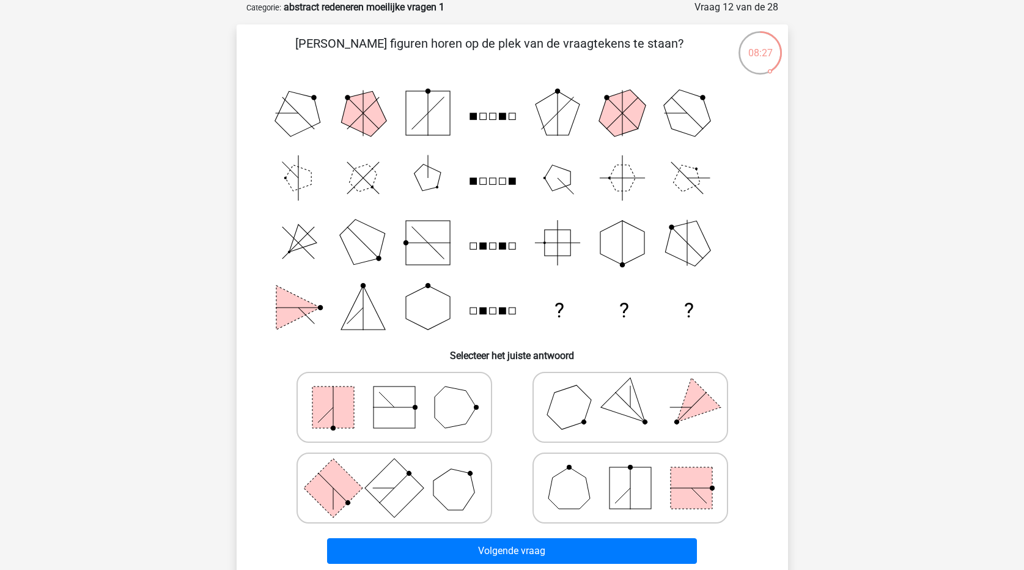
click at [344, 408] on rect at bounding box center [333, 407] width 42 height 42
click at [394, 392] on input "radio" at bounding box center [398, 388] width 8 height 8
radio input "true"
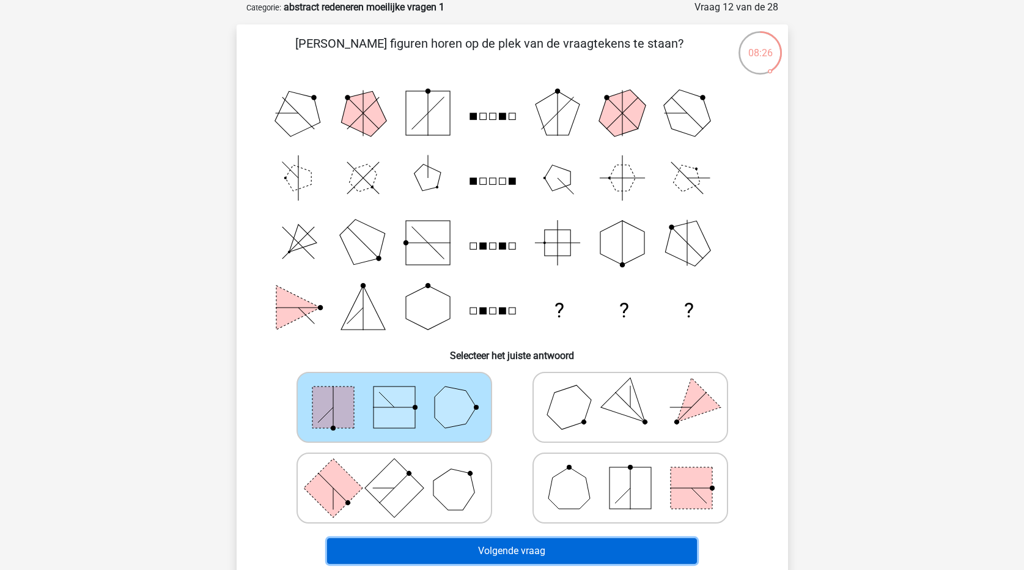
click at [503, 546] on button "Volgende vraag" at bounding box center [512, 551] width 370 height 26
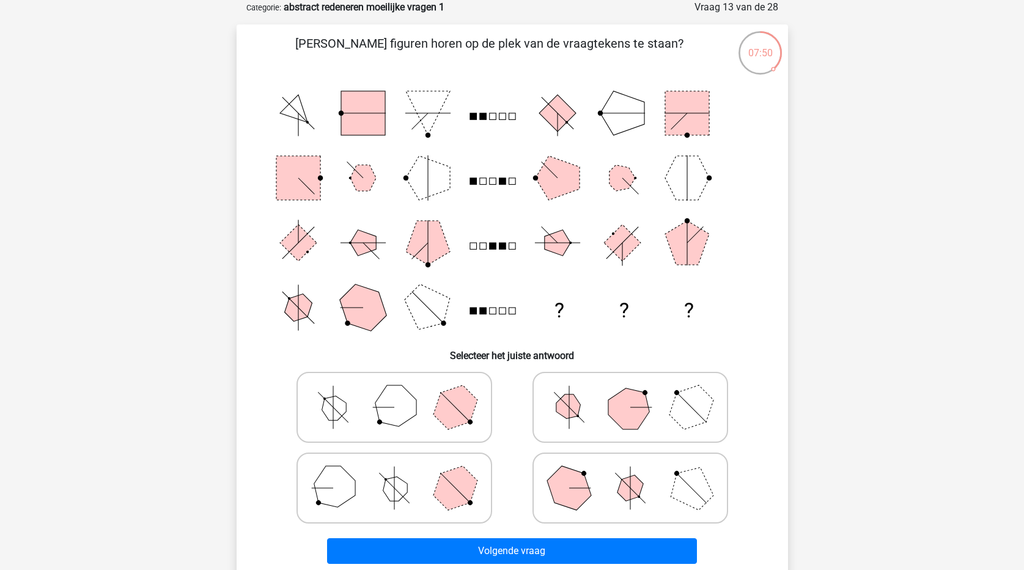
click at [632, 410] on polygon at bounding box center [629, 406] width 59 height 59
click at [632, 392] on input "radio" at bounding box center [634, 388] width 8 height 8
radio input "true"
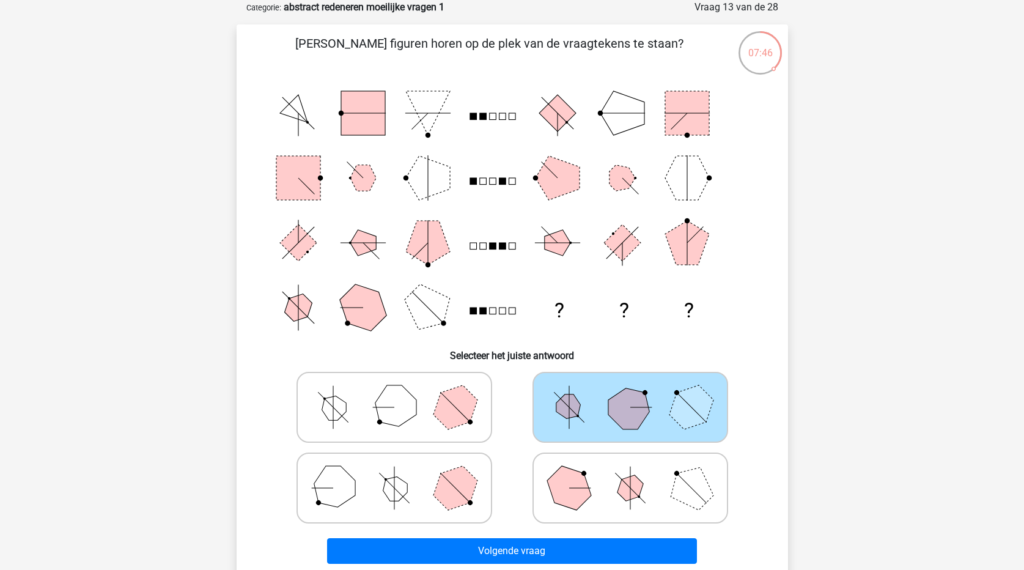
click at [390, 405] on polygon at bounding box center [393, 406] width 59 height 59
click at [394, 392] on input "radio" at bounding box center [398, 388] width 8 height 8
radio input "true"
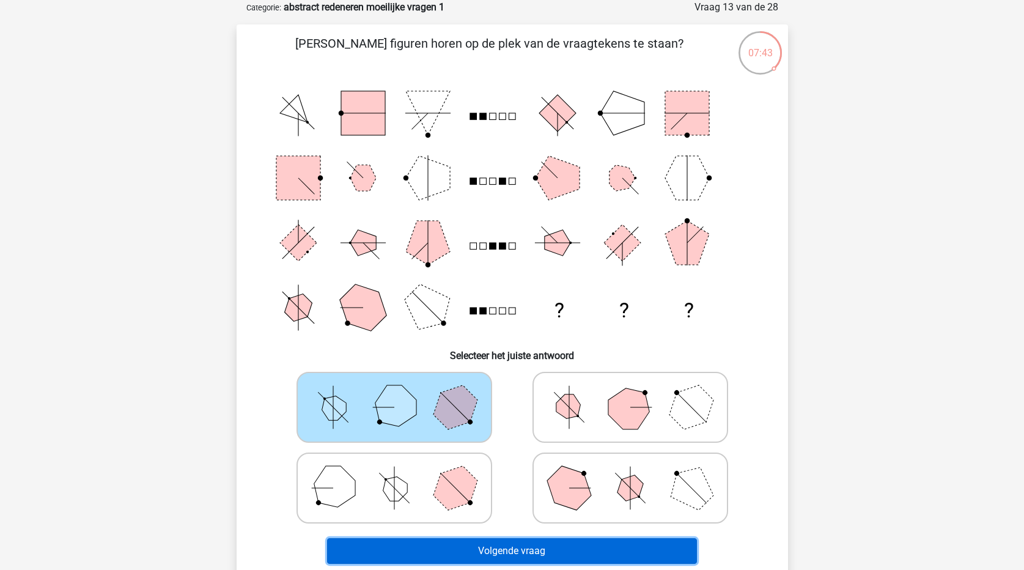
click at [531, 545] on button "Volgende vraag" at bounding box center [512, 551] width 370 height 26
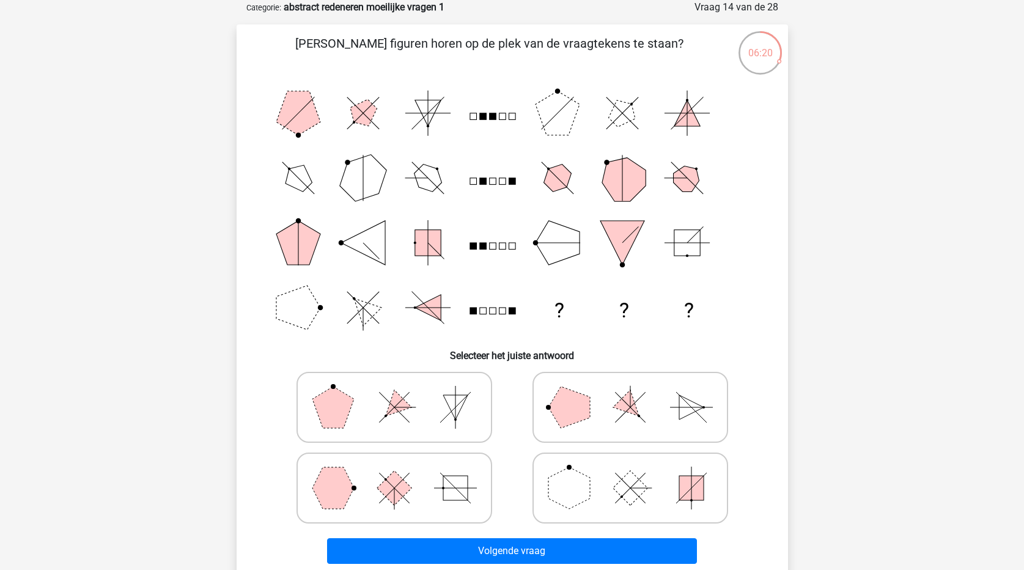
click at [334, 406] on polygon at bounding box center [333, 407] width 42 height 42
click at [394, 392] on input "radio" at bounding box center [398, 388] width 8 height 8
radio input "true"
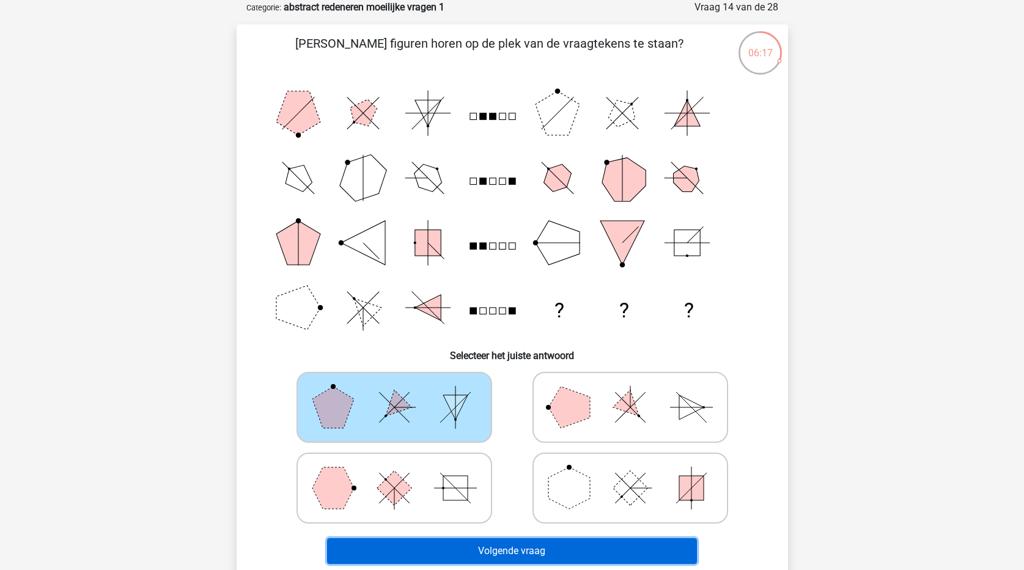
click at [572, 554] on button "Volgende vraag" at bounding box center [512, 551] width 370 height 26
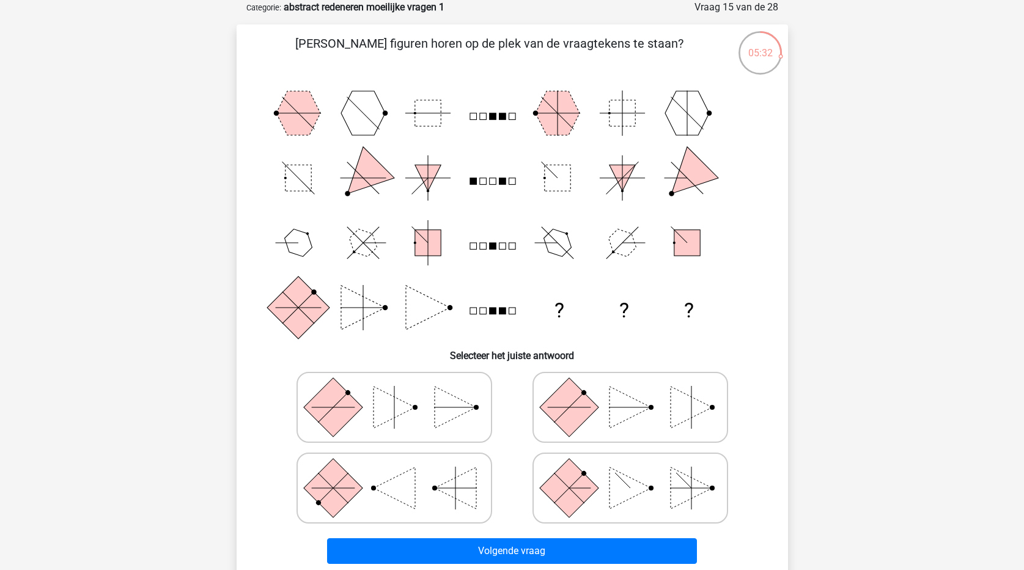
click at [428, 408] on icon at bounding box center [394, 407] width 183 height 61
click at [402, 392] on input "radio" at bounding box center [398, 388] width 8 height 8
radio input "true"
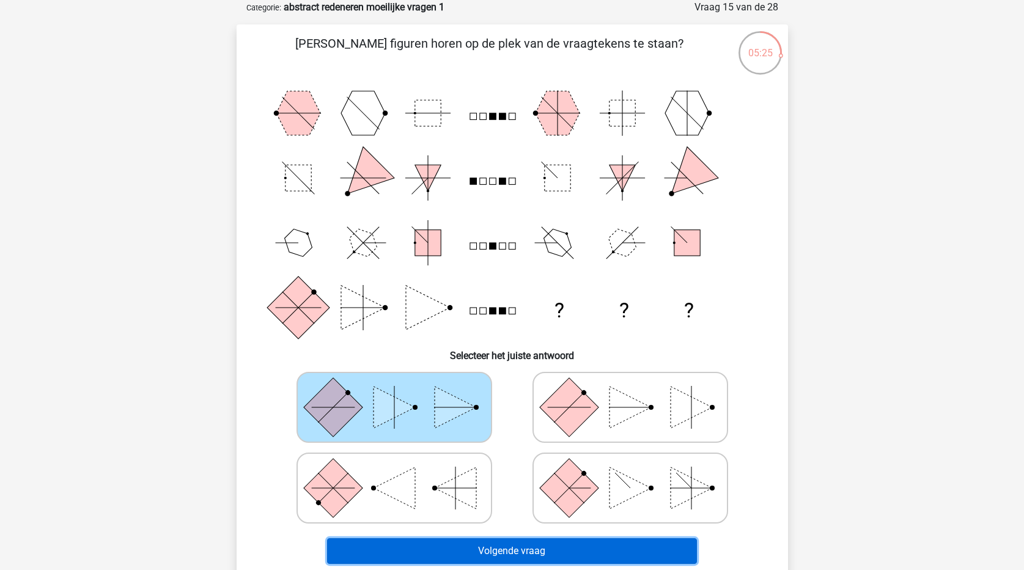
click at [464, 558] on button "Volgende vraag" at bounding box center [512, 551] width 370 height 26
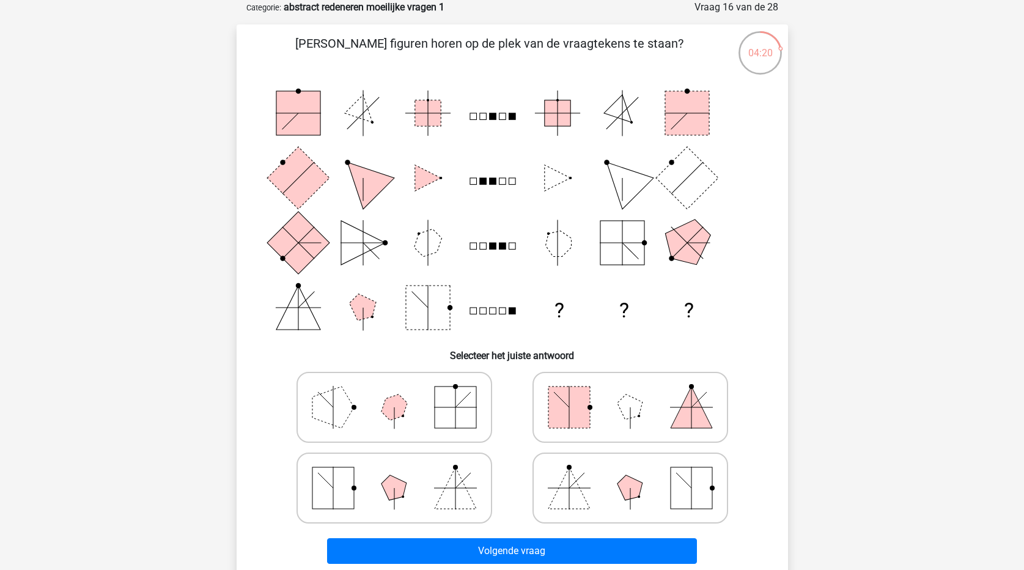
click at [626, 492] on polygon at bounding box center [630, 487] width 35 height 35
click at [630, 473] on input "radio" at bounding box center [634, 469] width 8 height 8
radio input "true"
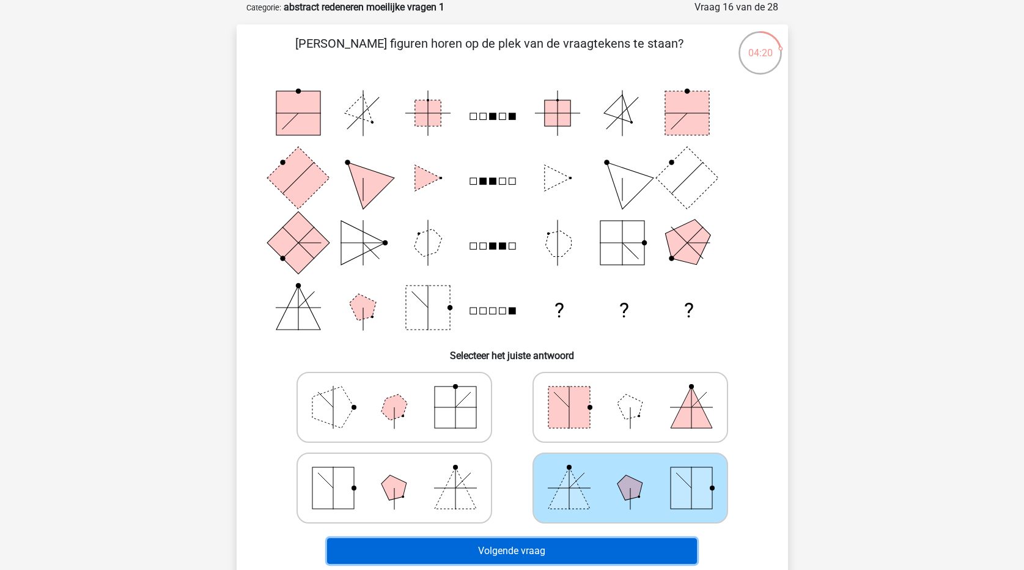
click at [615, 563] on button "Volgende vraag" at bounding box center [512, 551] width 370 height 26
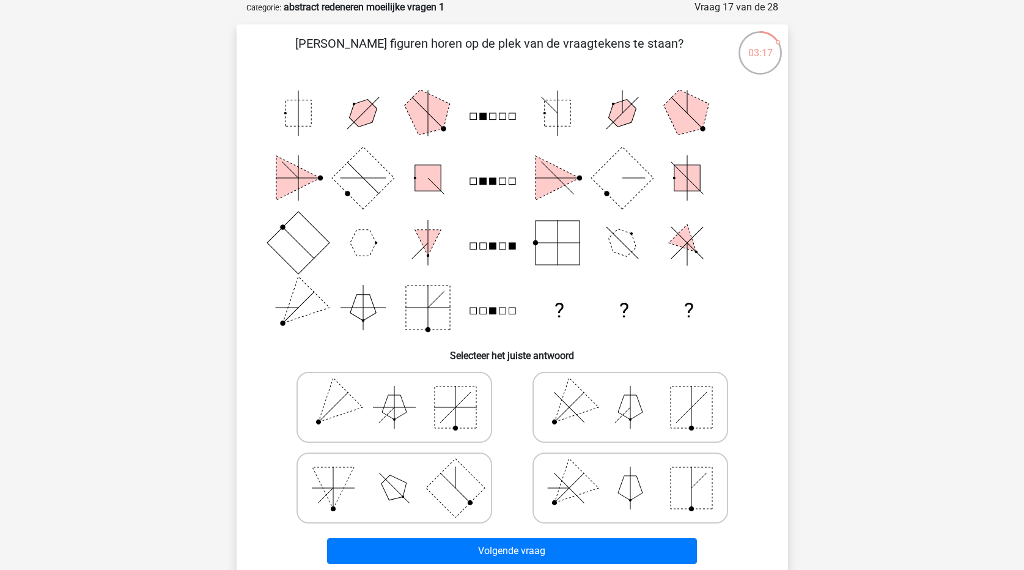
click at [411, 495] on icon at bounding box center [394, 487] width 183 height 61
click at [402, 473] on input "radio" at bounding box center [398, 469] width 8 height 8
radio input "true"
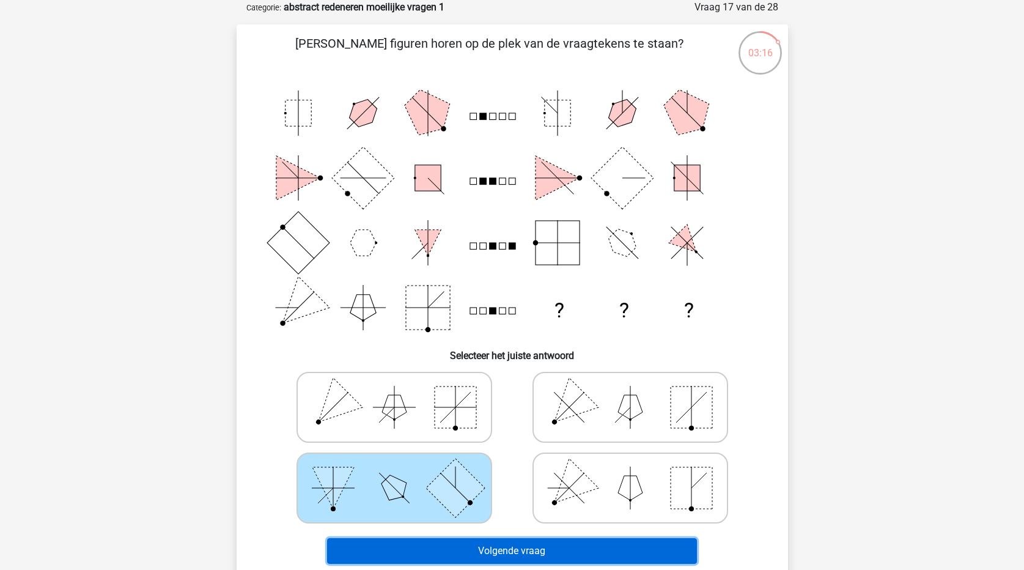
click at [524, 551] on button "Volgende vraag" at bounding box center [512, 551] width 370 height 26
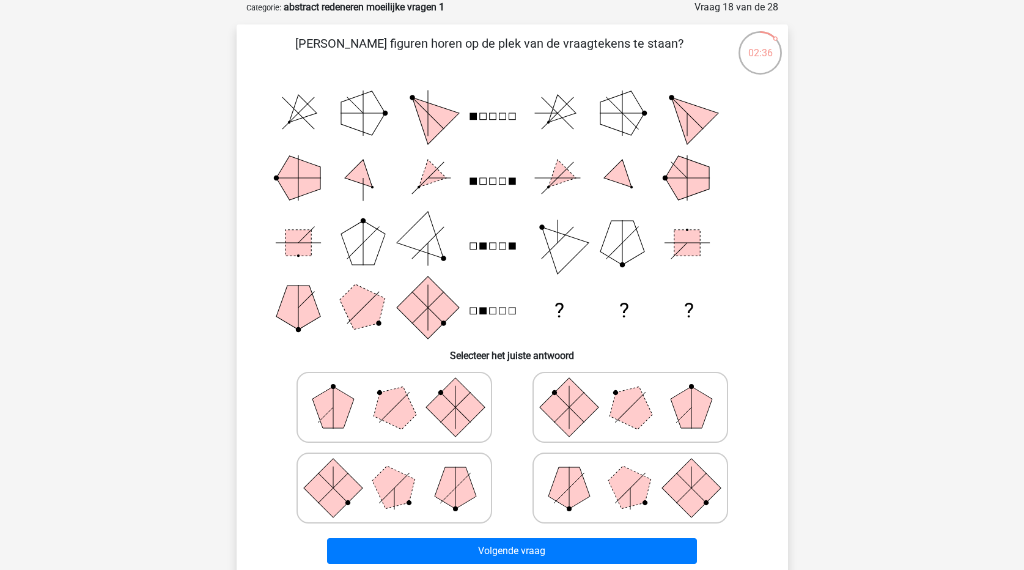
click at [345, 407] on polygon at bounding box center [333, 407] width 42 height 42
click at [394, 392] on input "radio" at bounding box center [398, 388] width 8 height 8
radio input "true"
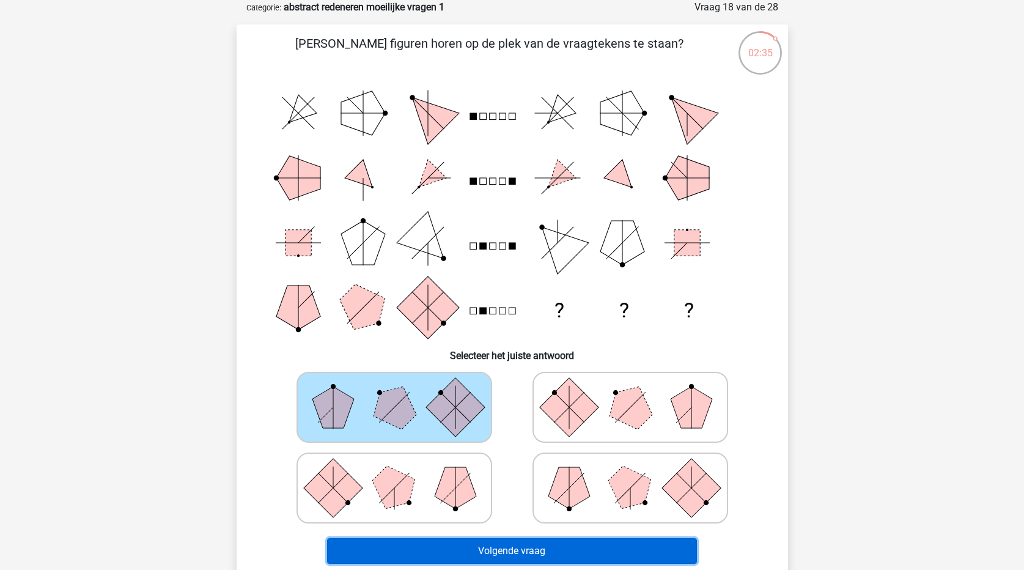
click at [517, 558] on button "Volgende vraag" at bounding box center [512, 551] width 370 height 26
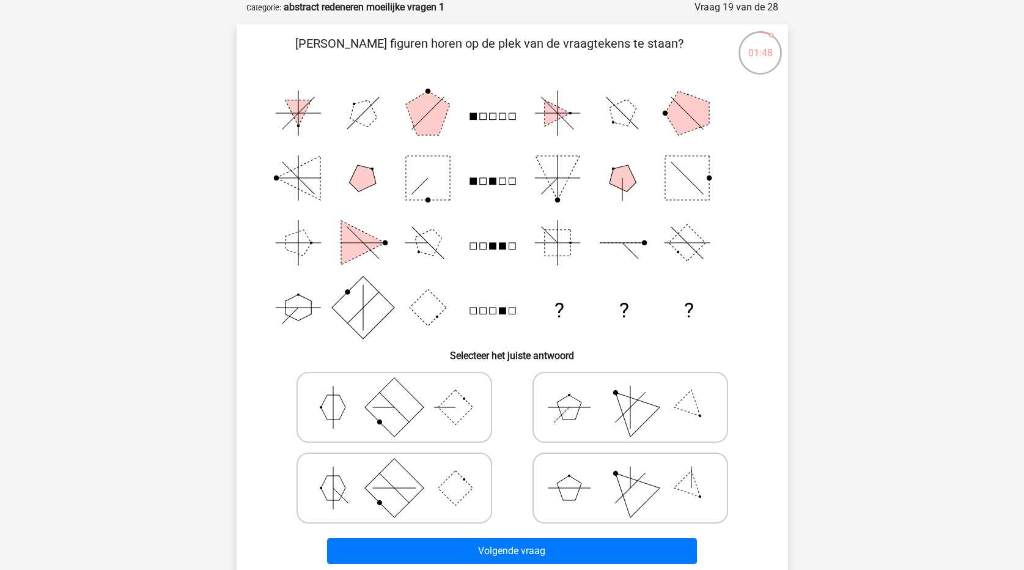
click at [631, 412] on polygon at bounding box center [629, 406] width 59 height 59
click at [631, 392] on input "radio" at bounding box center [634, 388] width 8 height 8
radio input "true"
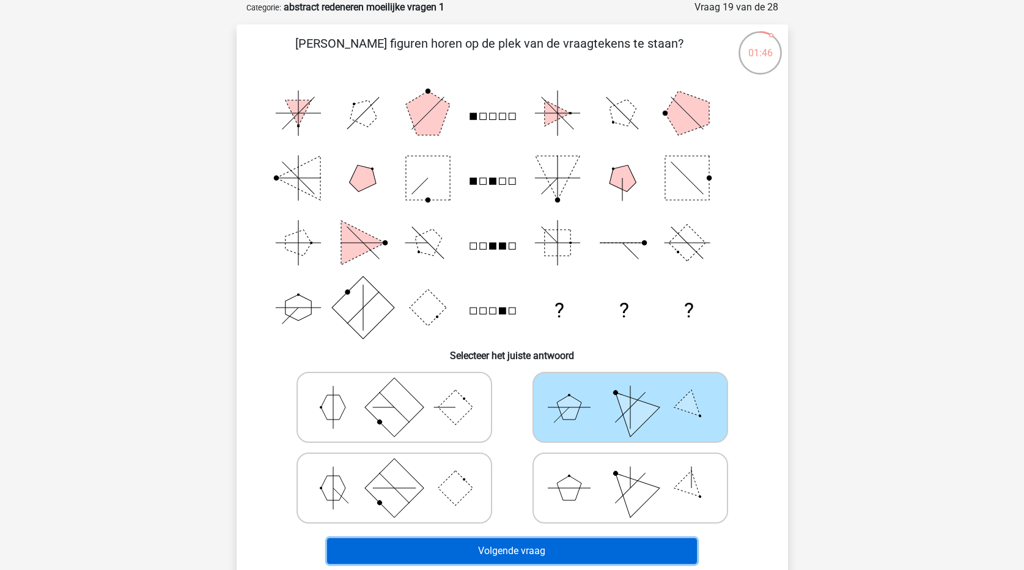
click at [645, 544] on button "Volgende vraag" at bounding box center [512, 551] width 370 height 26
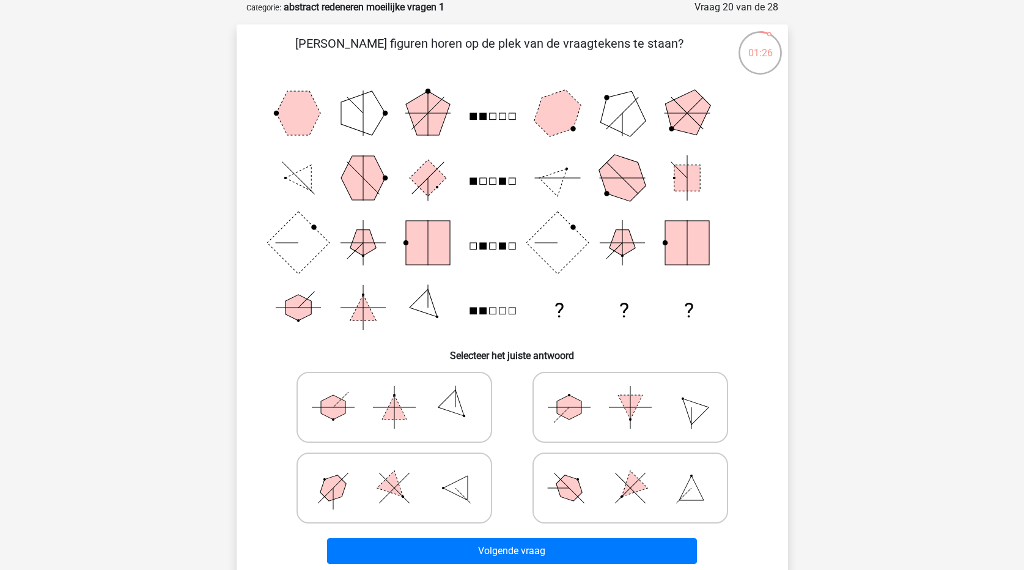
click at [606, 495] on icon at bounding box center [630, 487] width 183 height 61
click at [630, 473] on input "radio" at bounding box center [634, 469] width 8 height 8
radio input "true"
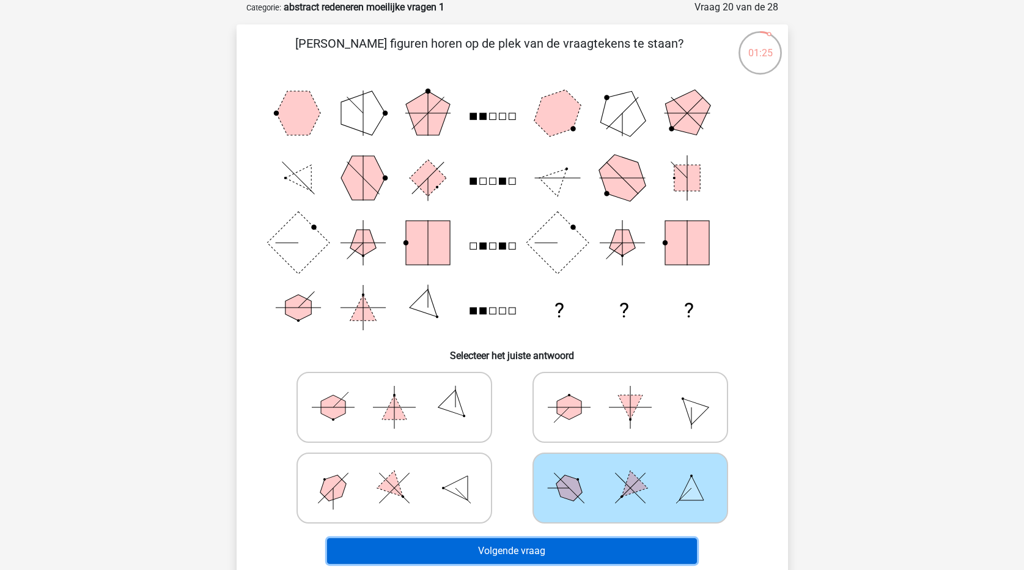
click at [610, 551] on button "Volgende vraag" at bounding box center [512, 551] width 370 height 26
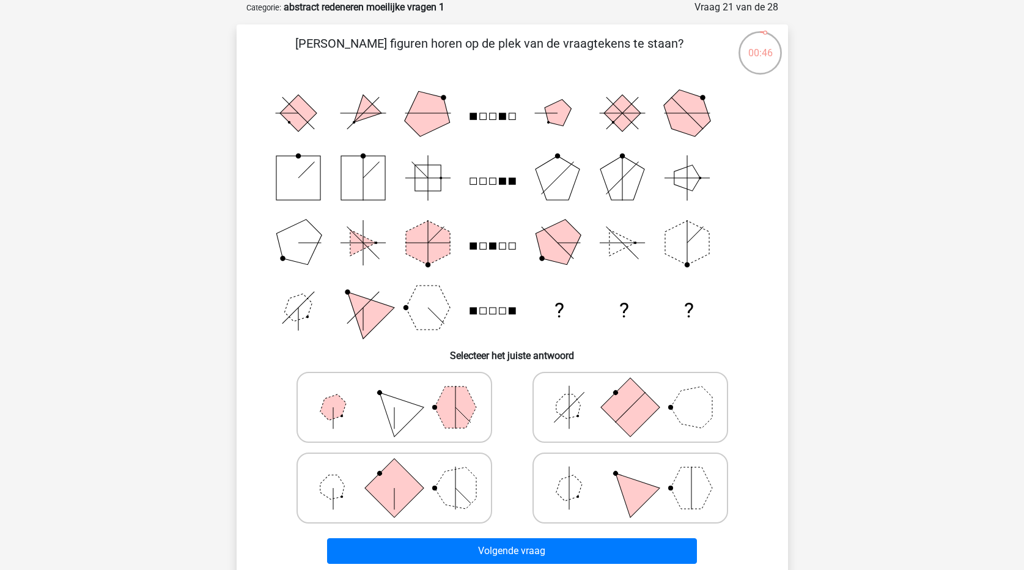
click at [446, 396] on polygon at bounding box center [456, 407] width 42 height 42
click at [402, 392] on input "radio" at bounding box center [398, 388] width 8 height 8
radio input "true"
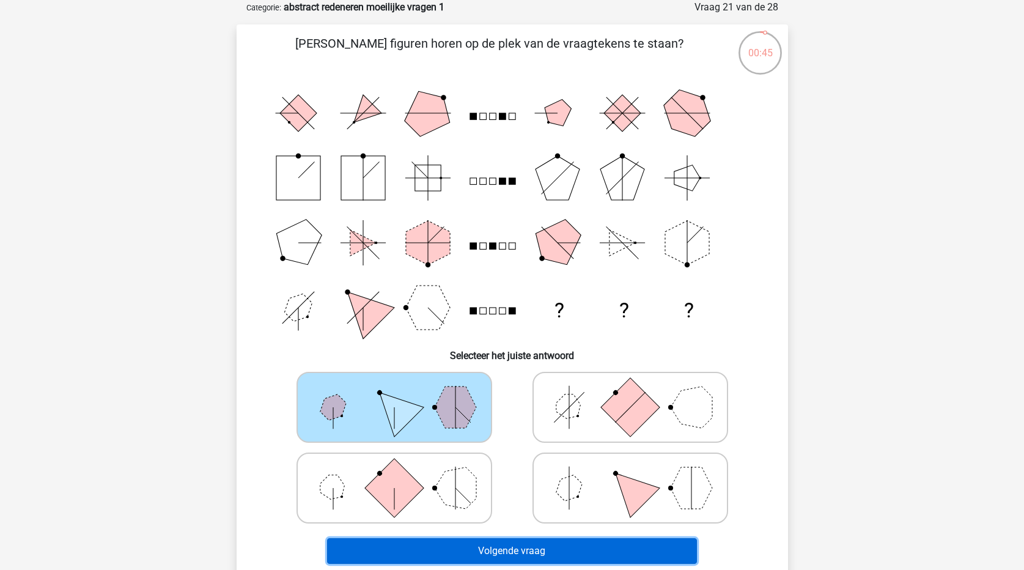
click at [516, 560] on button "Volgende vraag" at bounding box center [512, 551] width 370 height 26
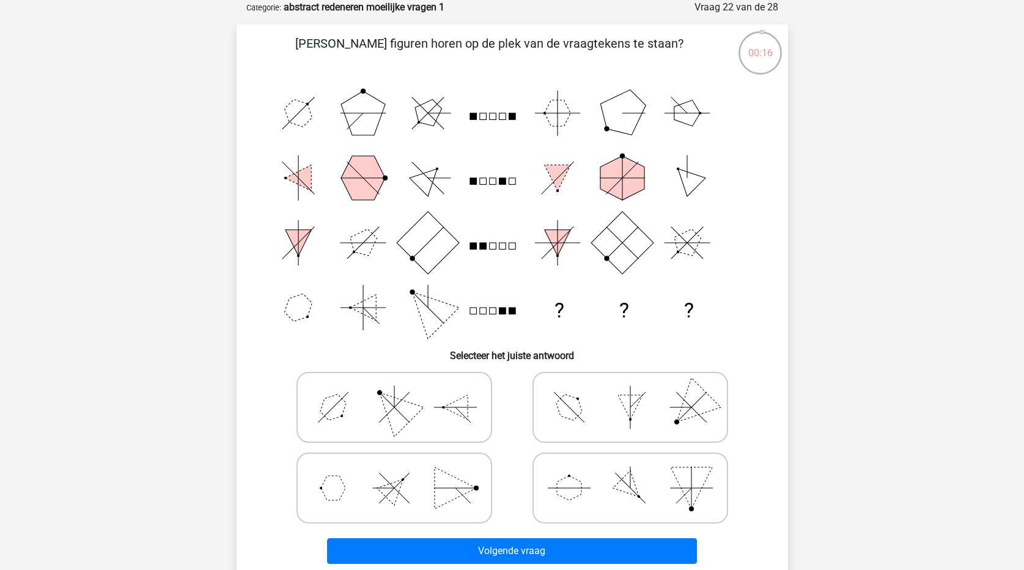
click at [621, 494] on icon at bounding box center [630, 487] width 183 height 61
click at [630, 473] on input "radio" at bounding box center [634, 469] width 8 height 8
radio input "true"
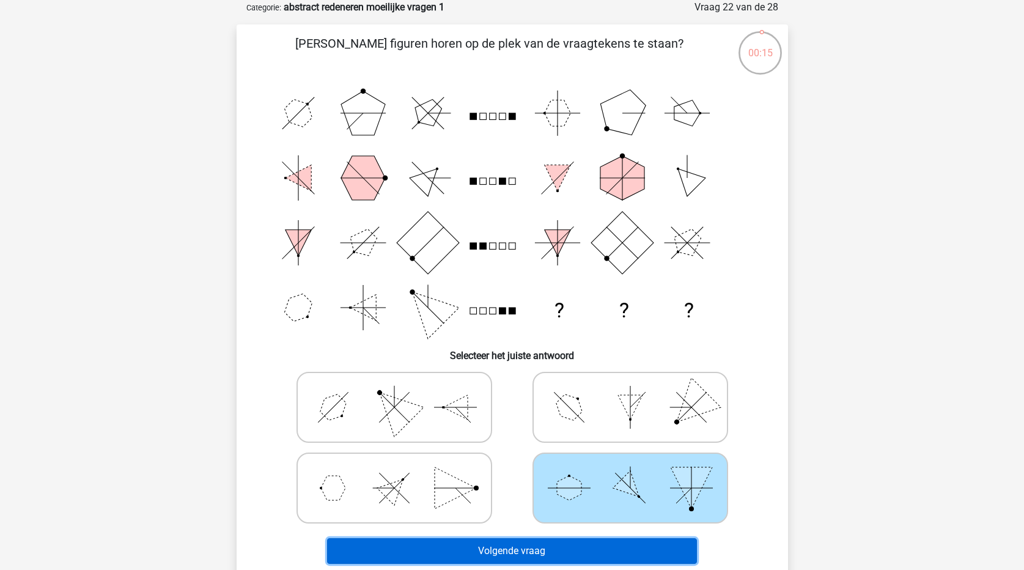
click at [597, 547] on button "Volgende vraag" at bounding box center [512, 551] width 370 height 26
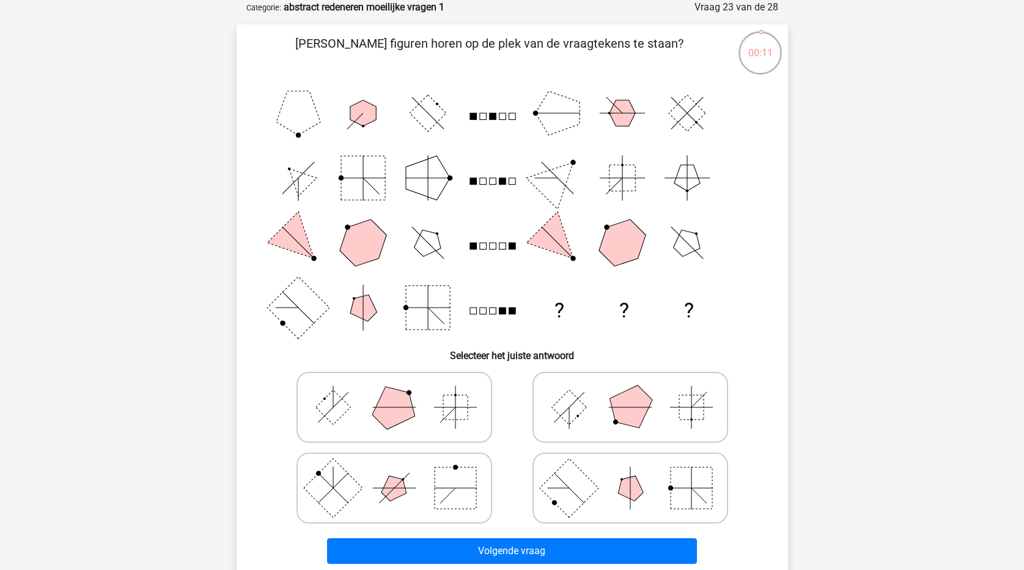
click at [593, 490] on rect at bounding box center [568, 487] width 59 height 59
click at [630, 473] on input "radio" at bounding box center [634, 469] width 8 height 8
radio input "true"
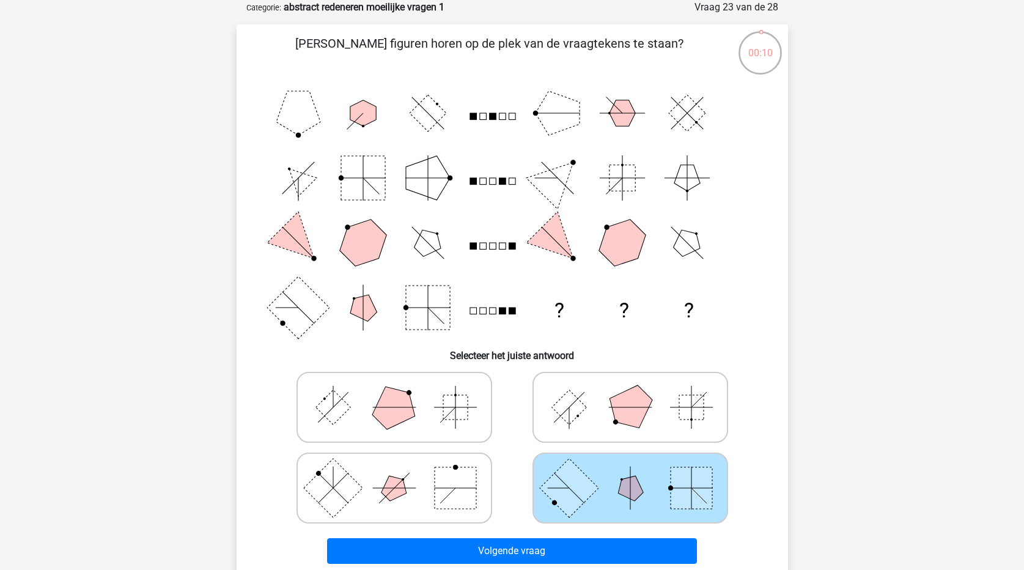
click at [581, 564] on div "Volgende vraag" at bounding box center [512, 553] width 472 height 31
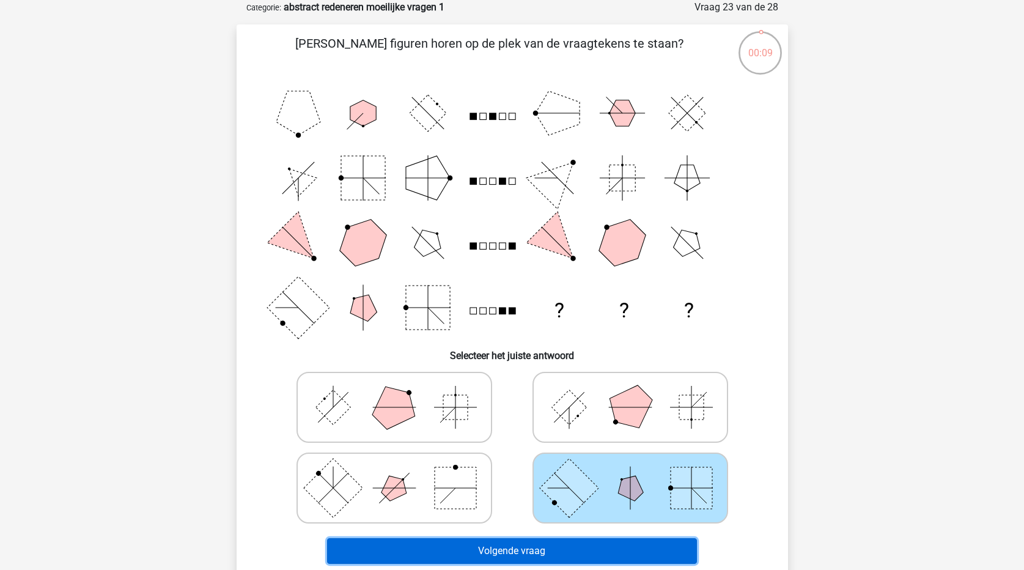
click at [593, 544] on button "Volgende vraag" at bounding box center [512, 551] width 370 height 26
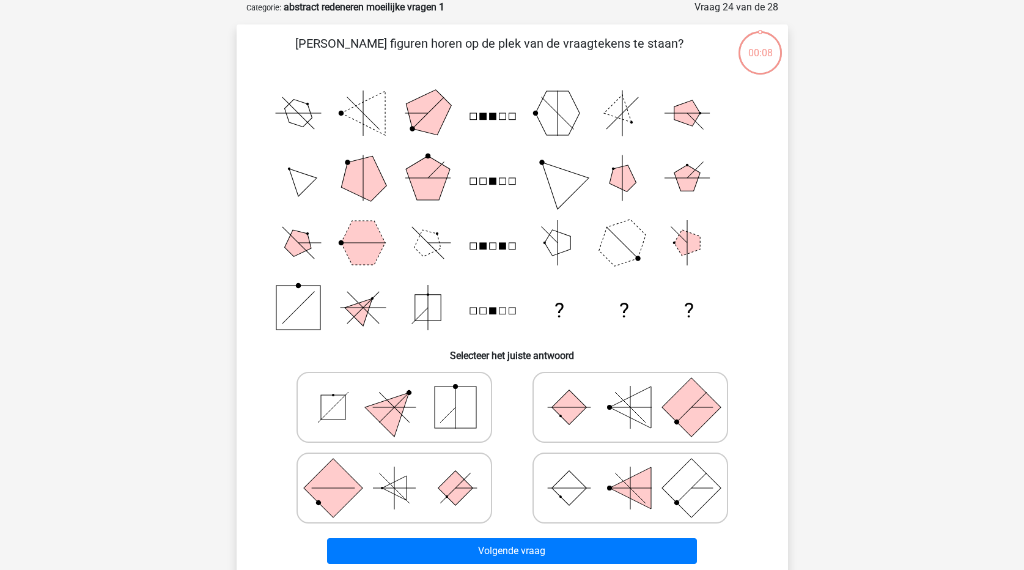
click at [604, 498] on icon at bounding box center [630, 487] width 183 height 61
click at [630, 473] on input "radio" at bounding box center [634, 469] width 8 height 8
radio input "true"
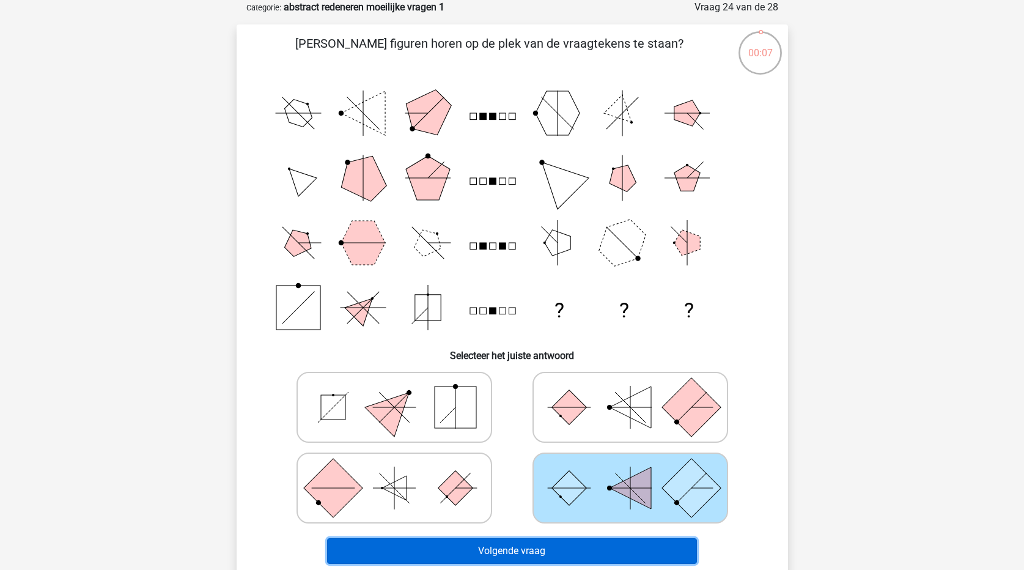
click at [599, 555] on button "Volgende vraag" at bounding box center [512, 551] width 370 height 26
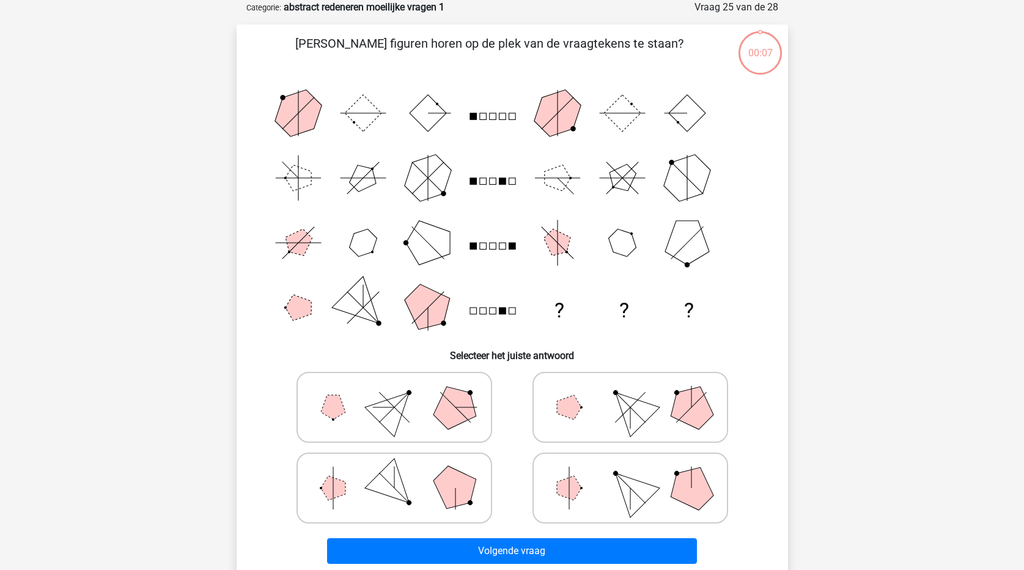
click at [612, 479] on icon at bounding box center [630, 487] width 183 height 61
click at [630, 473] on input "radio" at bounding box center [634, 469] width 8 height 8
radio input "true"
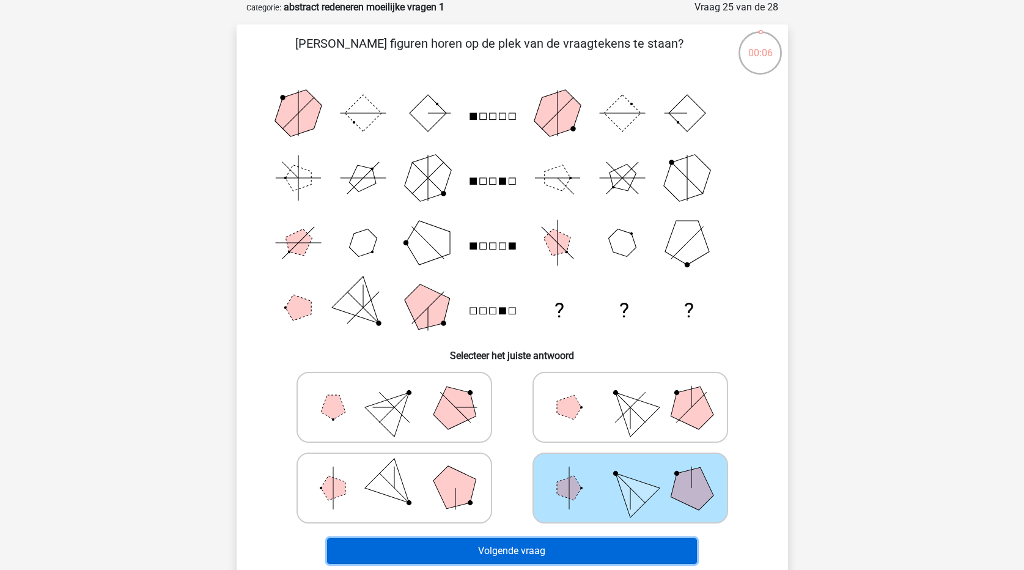
click at [614, 556] on button "Volgende vraag" at bounding box center [512, 551] width 370 height 26
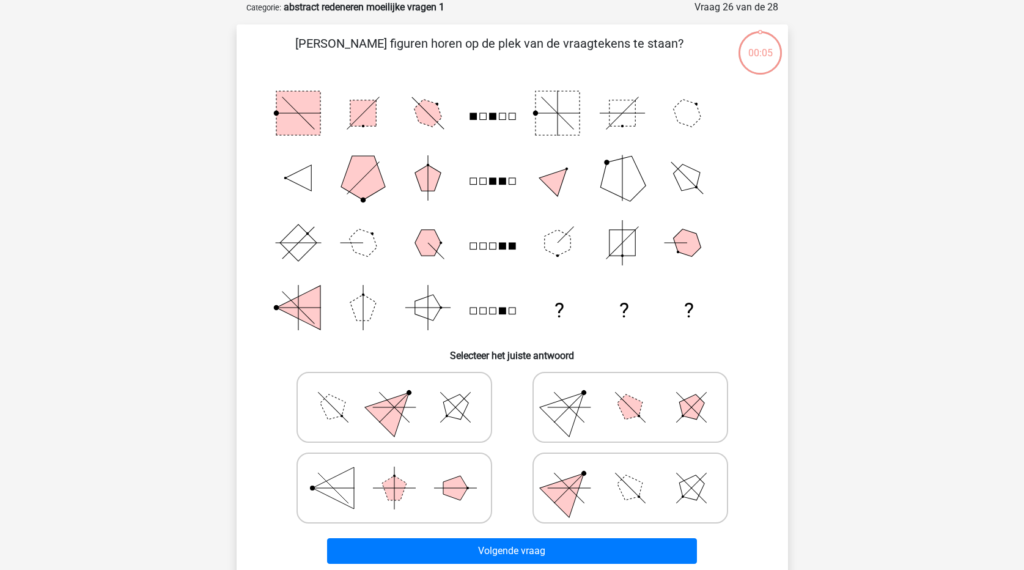
click at [615, 498] on icon at bounding box center [630, 487] width 183 height 61
click at [630, 473] on input "radio" at bounding box center [634, 469] width 8 height 8
radio input "true"
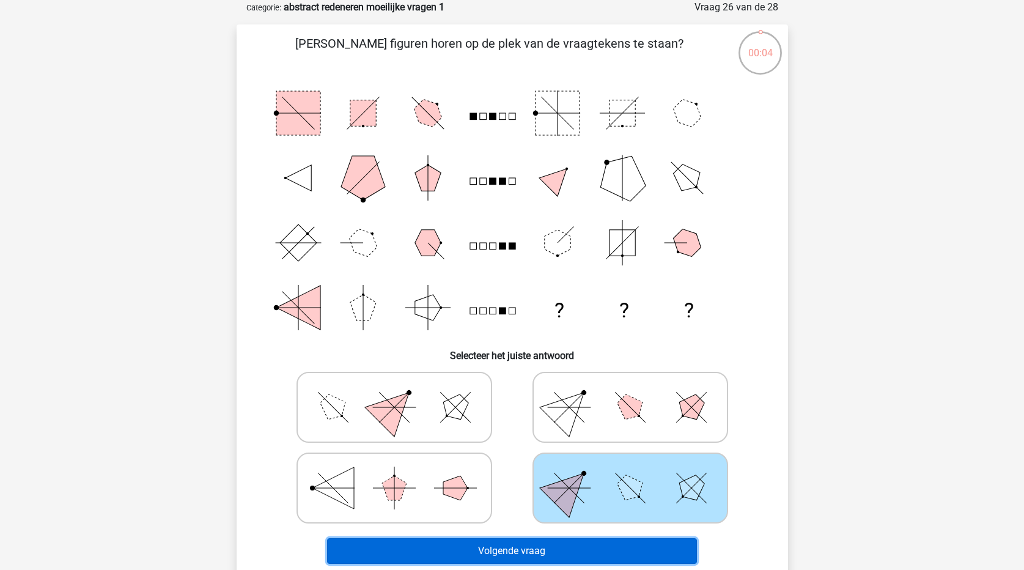
click at [615, 550] on button "Volgende vraag" at bounding box center [512, 551] width 370 height 26
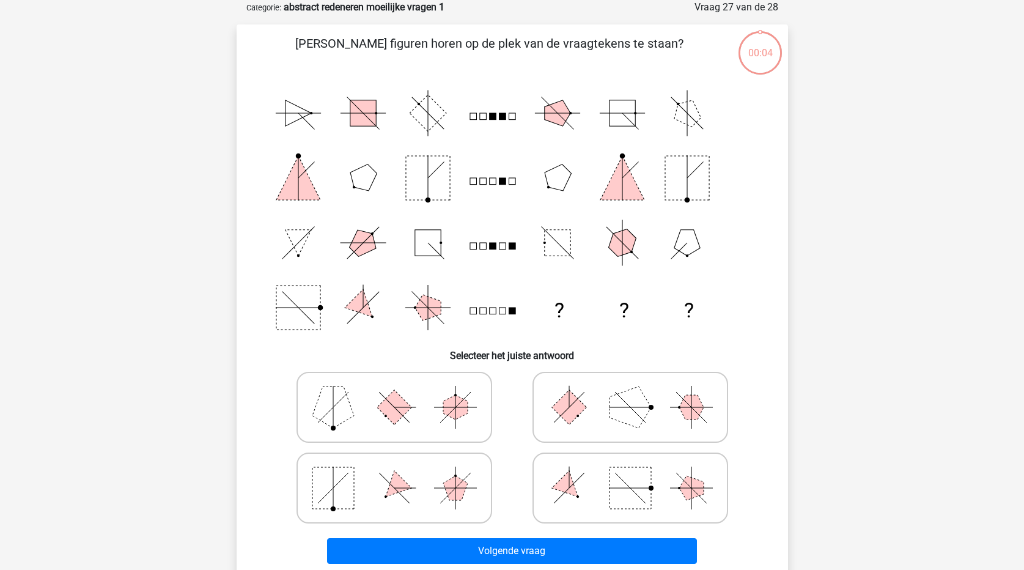
click at [610, 498] on rect at bounding box center [631, 488] width 42 height 42
click at [630, 473] on input "radio" at bounding box center [634, 469] width 8 height 8
radio input "true"
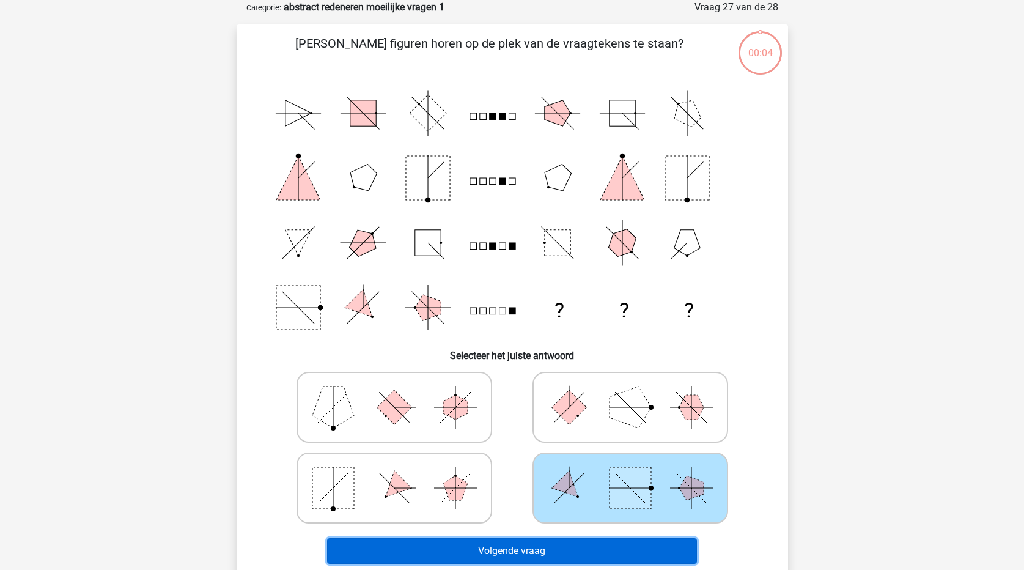
click at [613, 552] on button "Volgende vraag" at bounding box center [512, 551] width 370 height 26
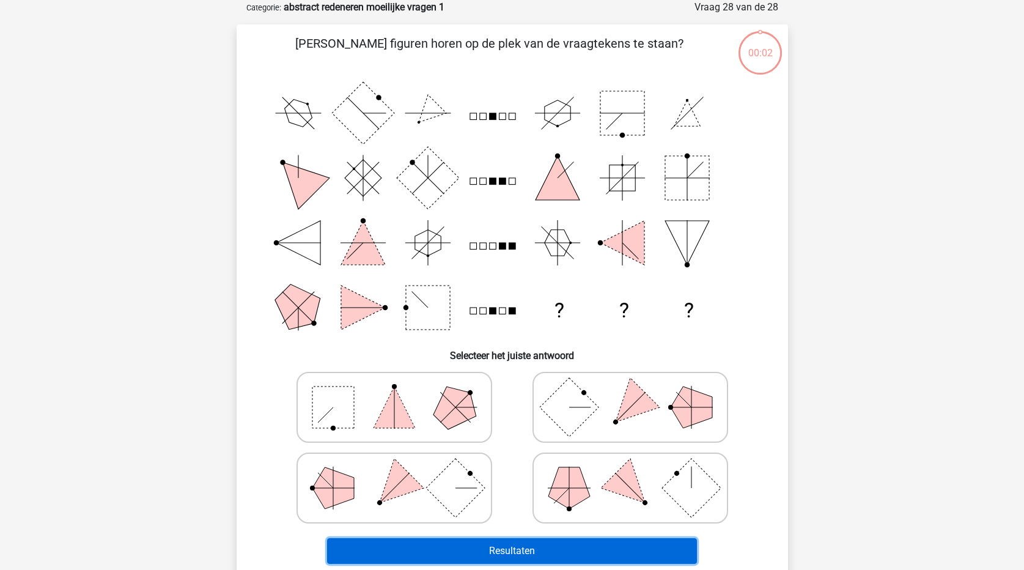
click at [621, 549] on button "Resultaten" at bounding box center [512, 551] width 370 height 26
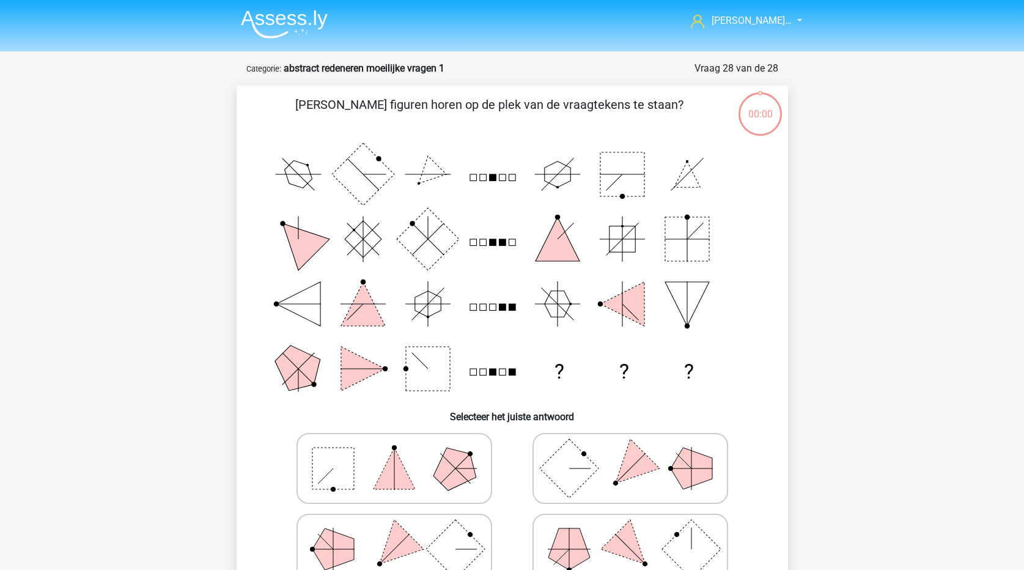
scroll to position [61, 0]
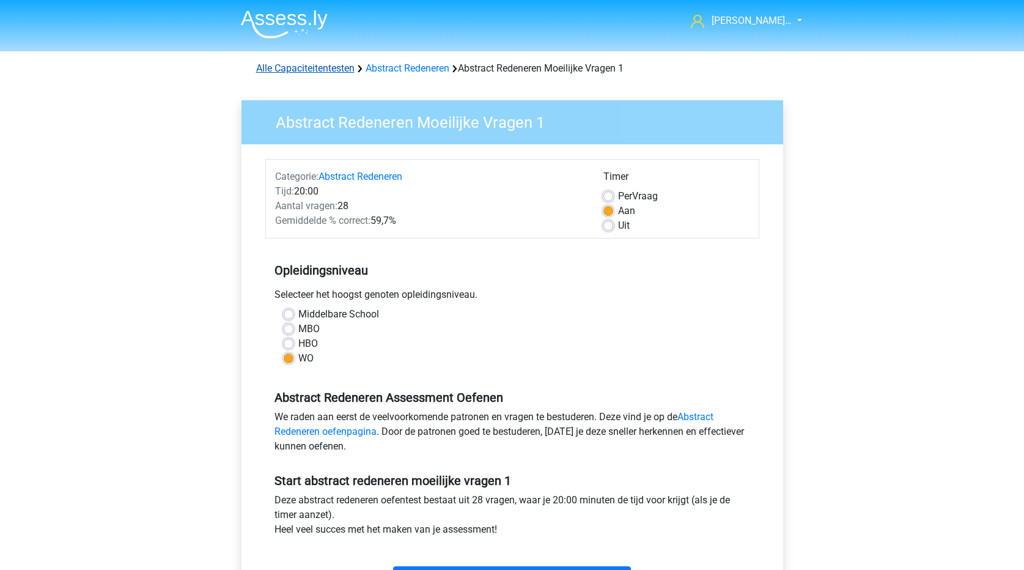
click at [317, 64] on link "Alle Capaciteitentesten" at bounding box center [305, 68] width 98 height 12
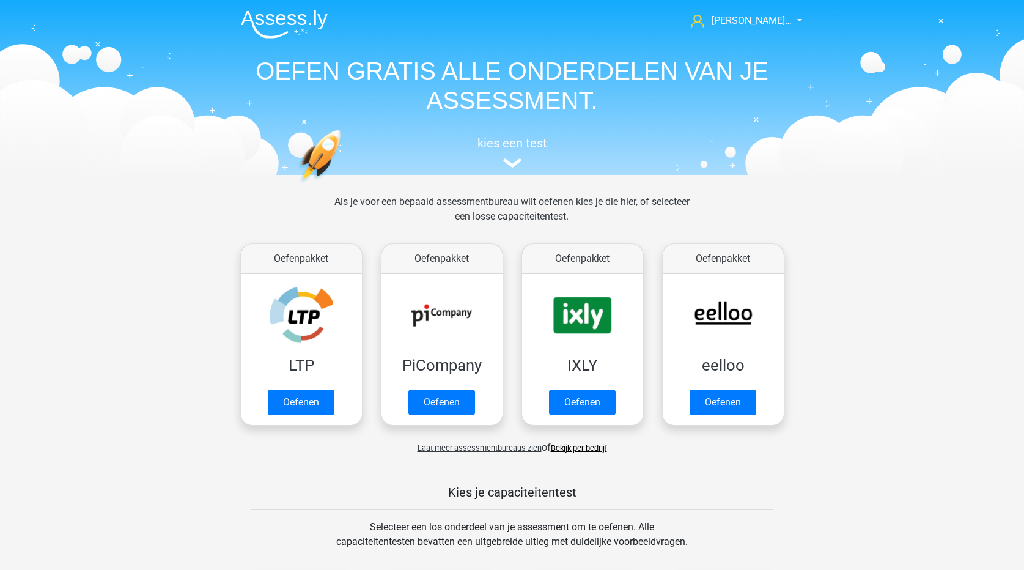
click at [479, 447] on span "Laat meer assessmentbureaus zien" at bounding box center [480, 447] width 124 height 9
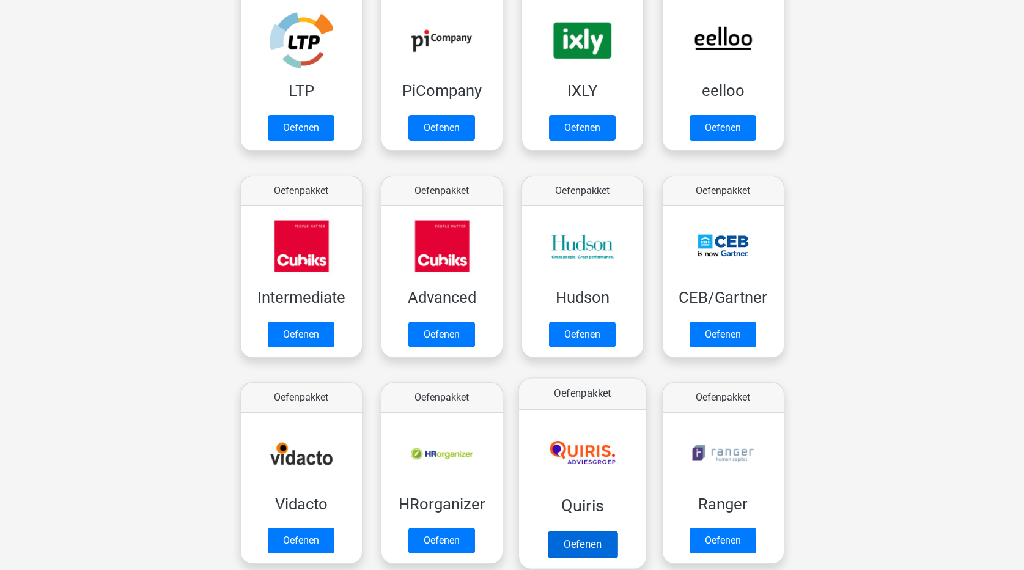
scroll to position [306, 0]
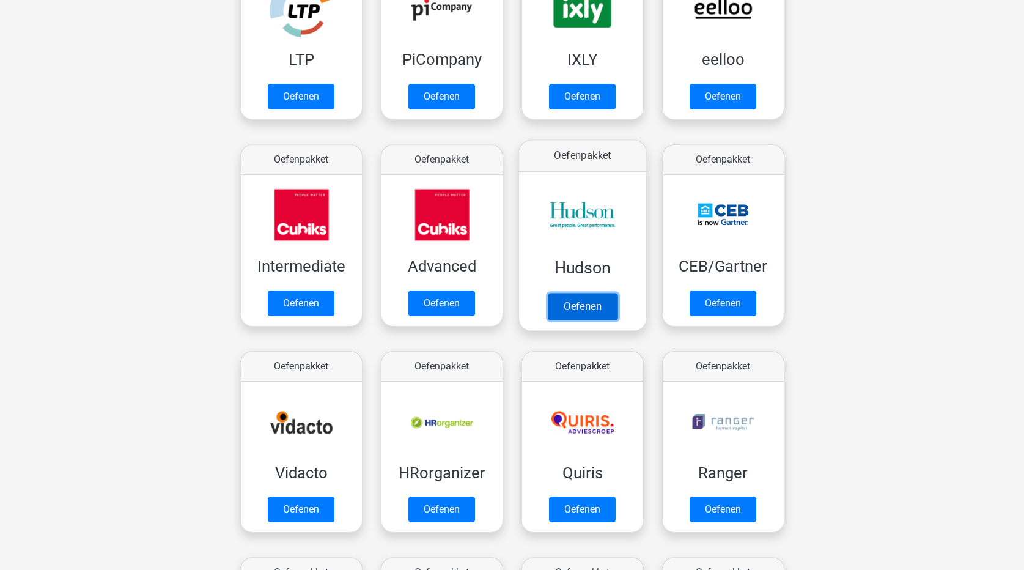
click at [597, 299] on link "Oefenen" at bounding box center [582, 306] width 70 height 27
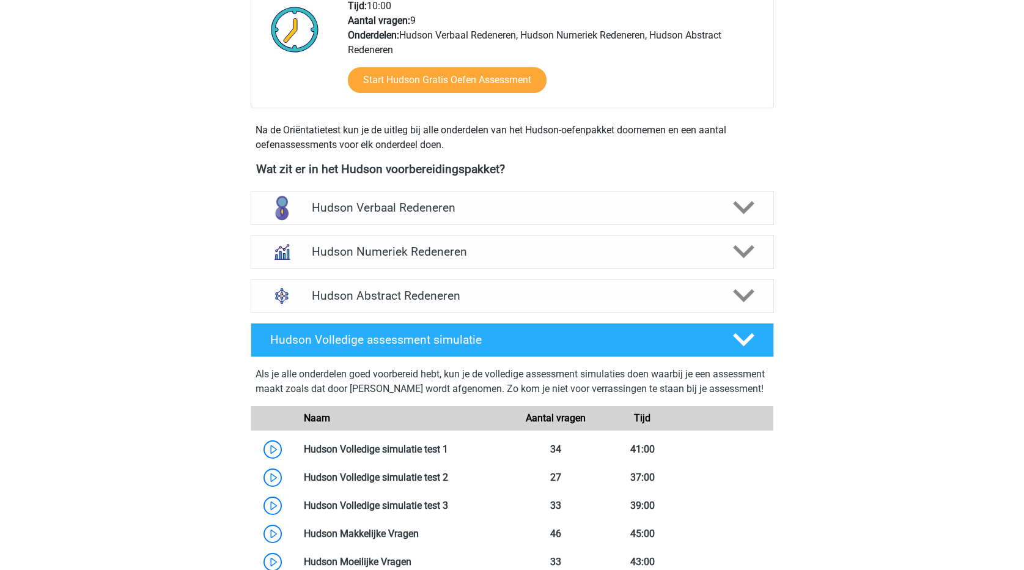
scroll to position [306, 0]
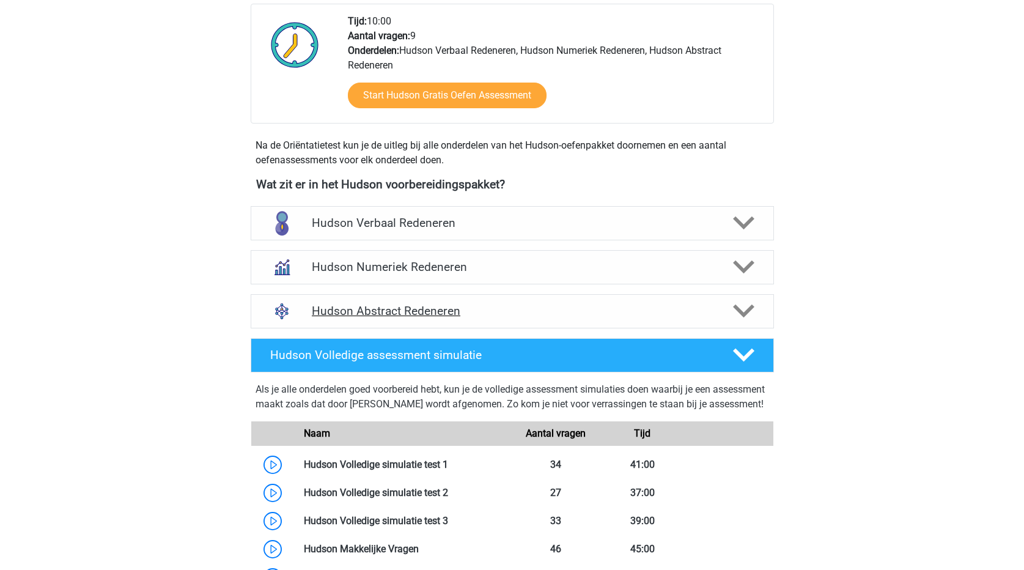
click at [750, 311] on icon at bounding box center [743, 310] width 21 height 21
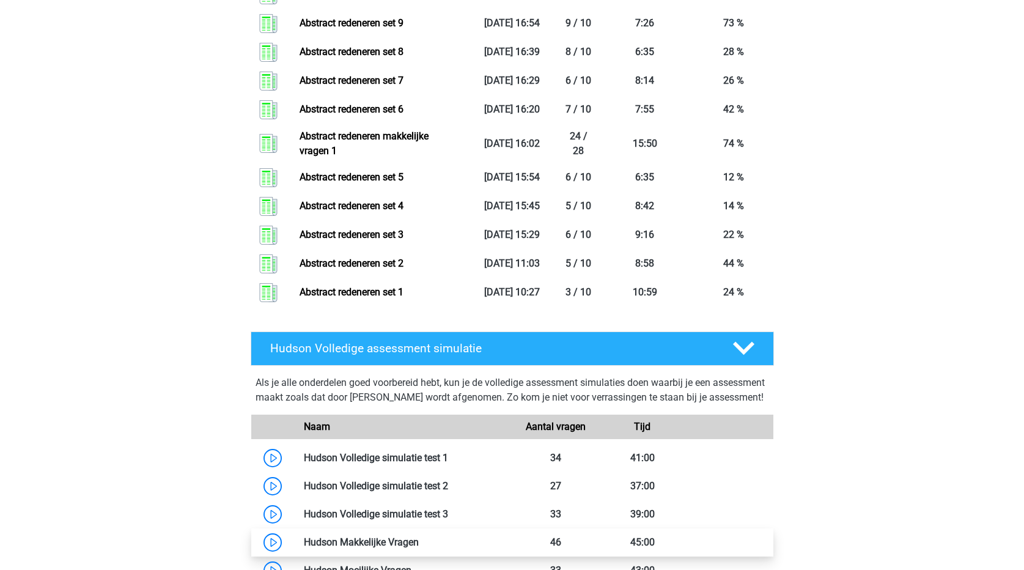
scroll to position [1101, 0]
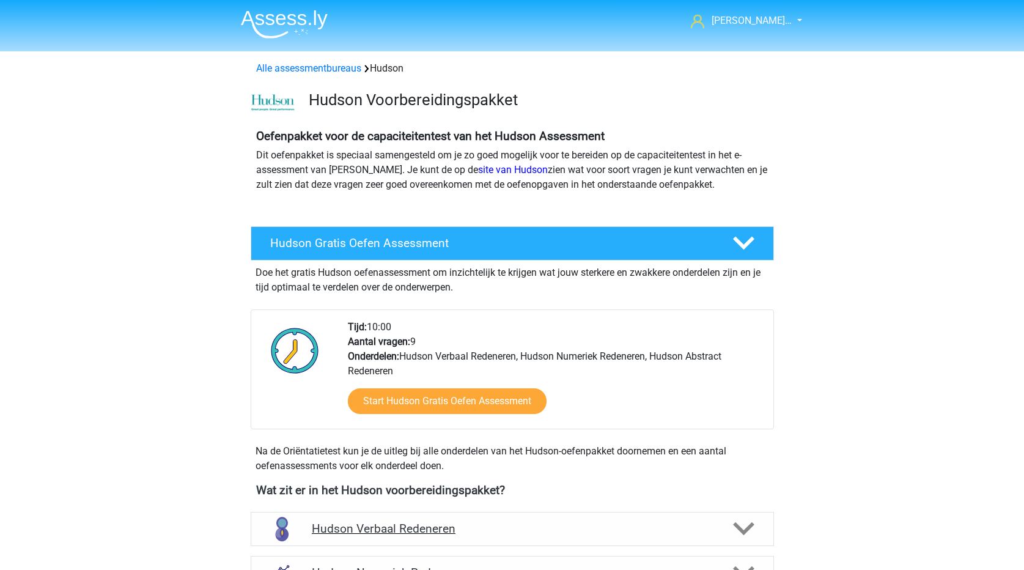
scroll to position [183, 0]
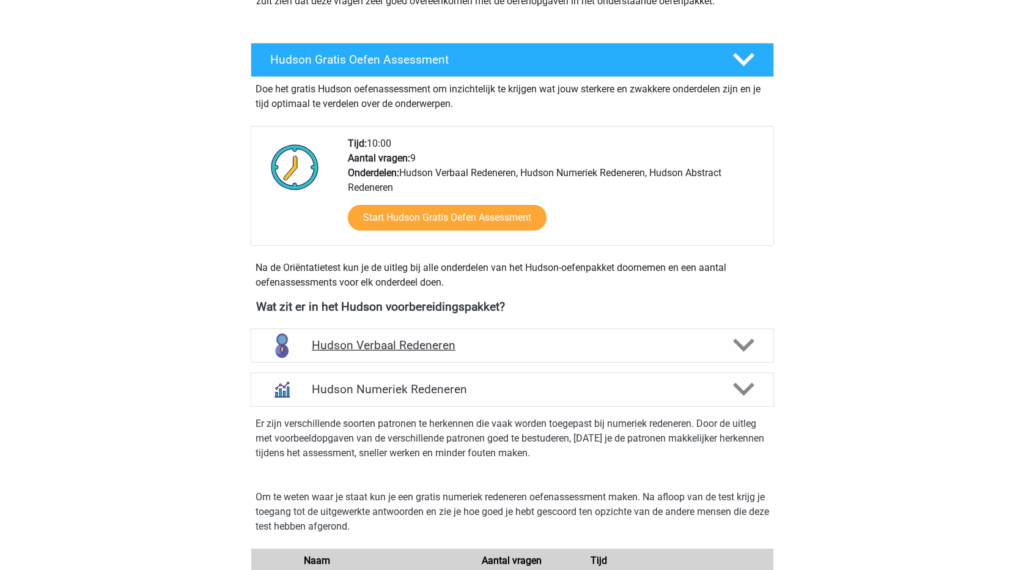
click at [600, 353] on div "Hudson Verbaal Redeneren" at bounding box center [512, 345] width 523 height 34
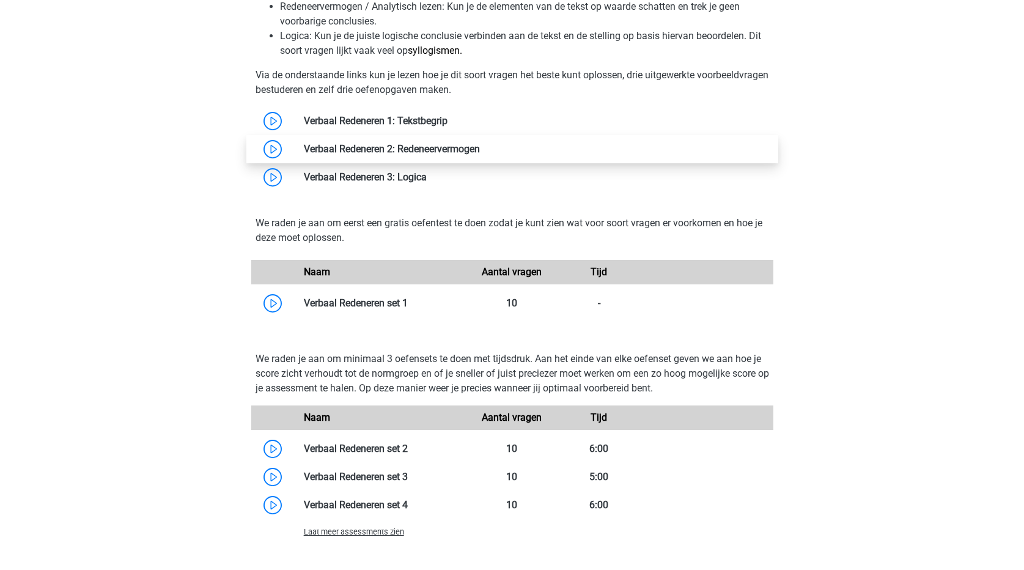
scroll to position [734, 0]
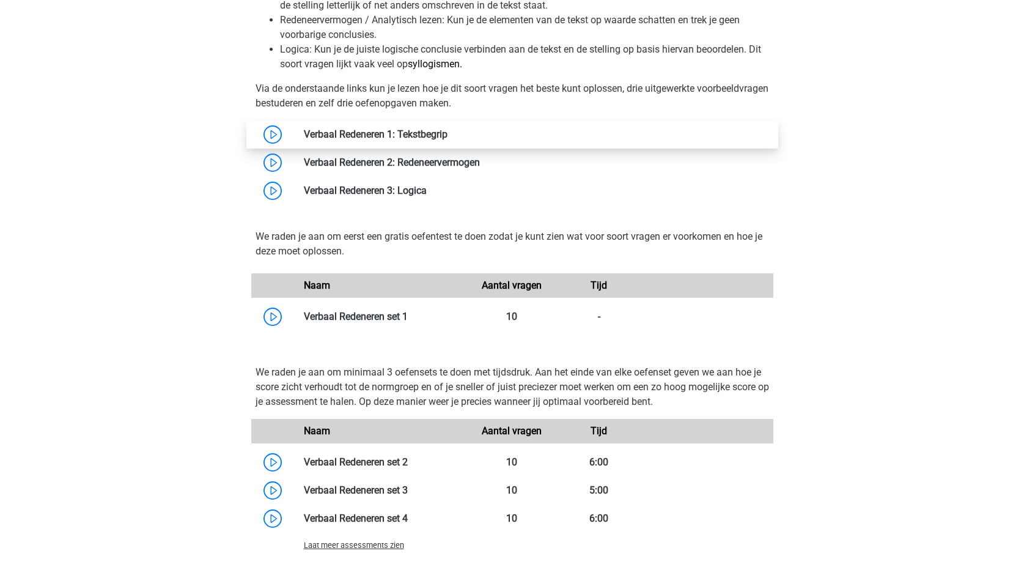
click at [448, 129] on link at bounding box center [448, 134] width 0 height 12
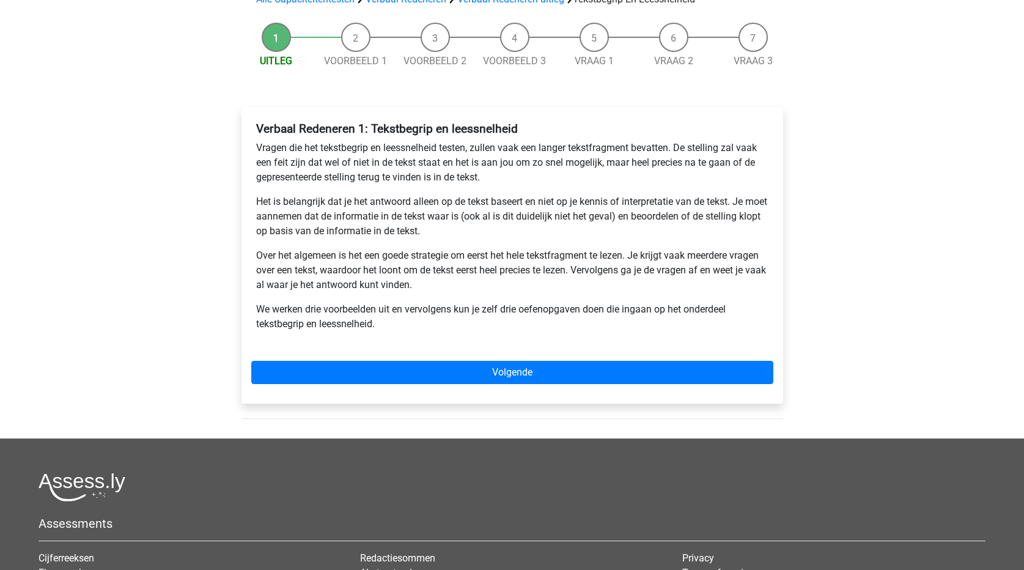
scroll to position [122, 0]
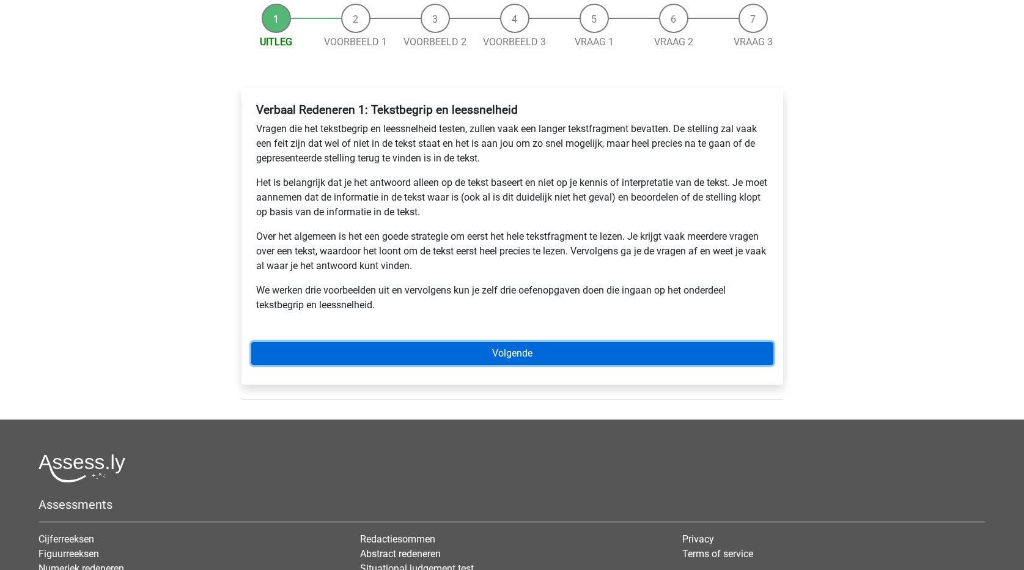
click at [545, 356] on link "Volgende" at bounding box center [512, 353] width 522 height 23
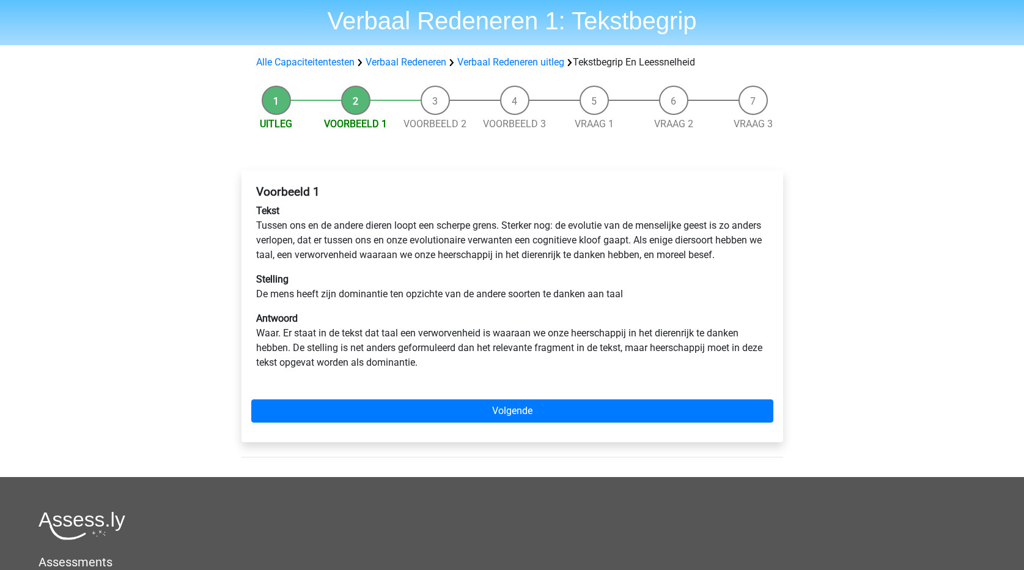
scroll to position [61, 0]
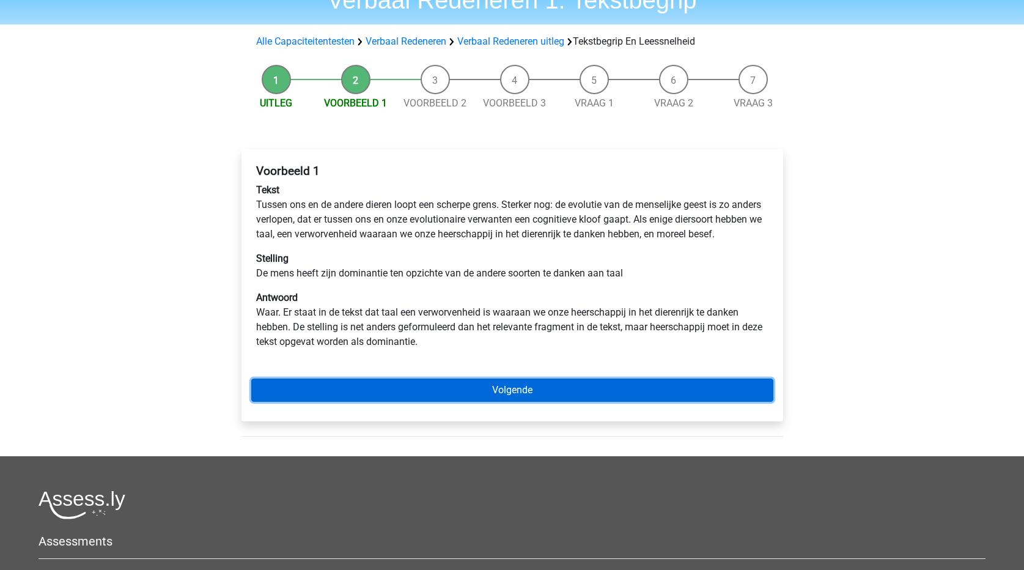
click at [494, 402] on link "Volgende" at bounding box center [512, 390] width 522 height 23
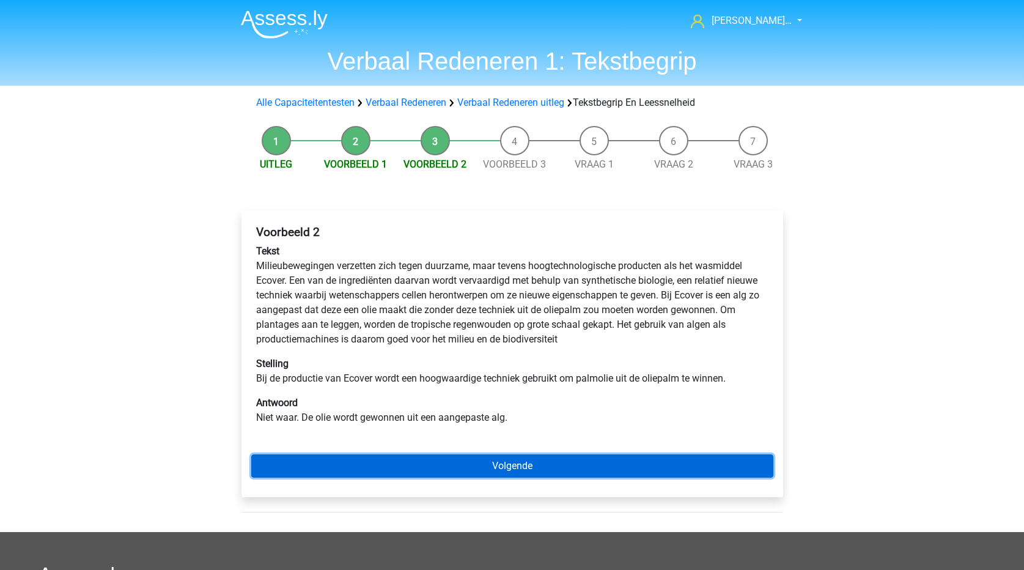
click at [547, 464] on link "Volgende" at bounding box center [512, 465] width 522 height 23
